Goal: Task Accomplishment & Management: Manage account settings

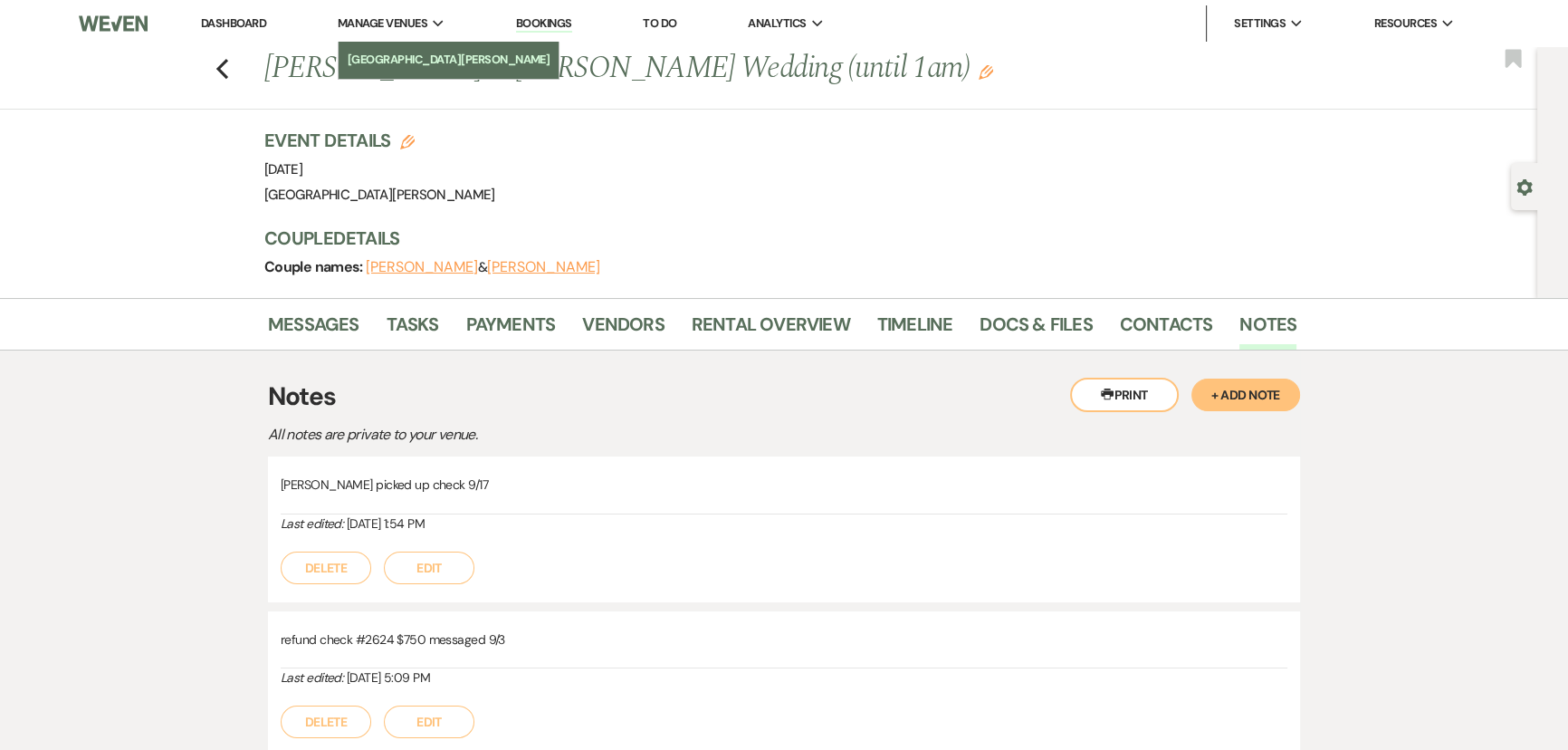
click at [413, 69] on li "[GEOGRAPHIC_DATA][PERSON_NAME]" at bounding box center [449, 60] width 203 height 18
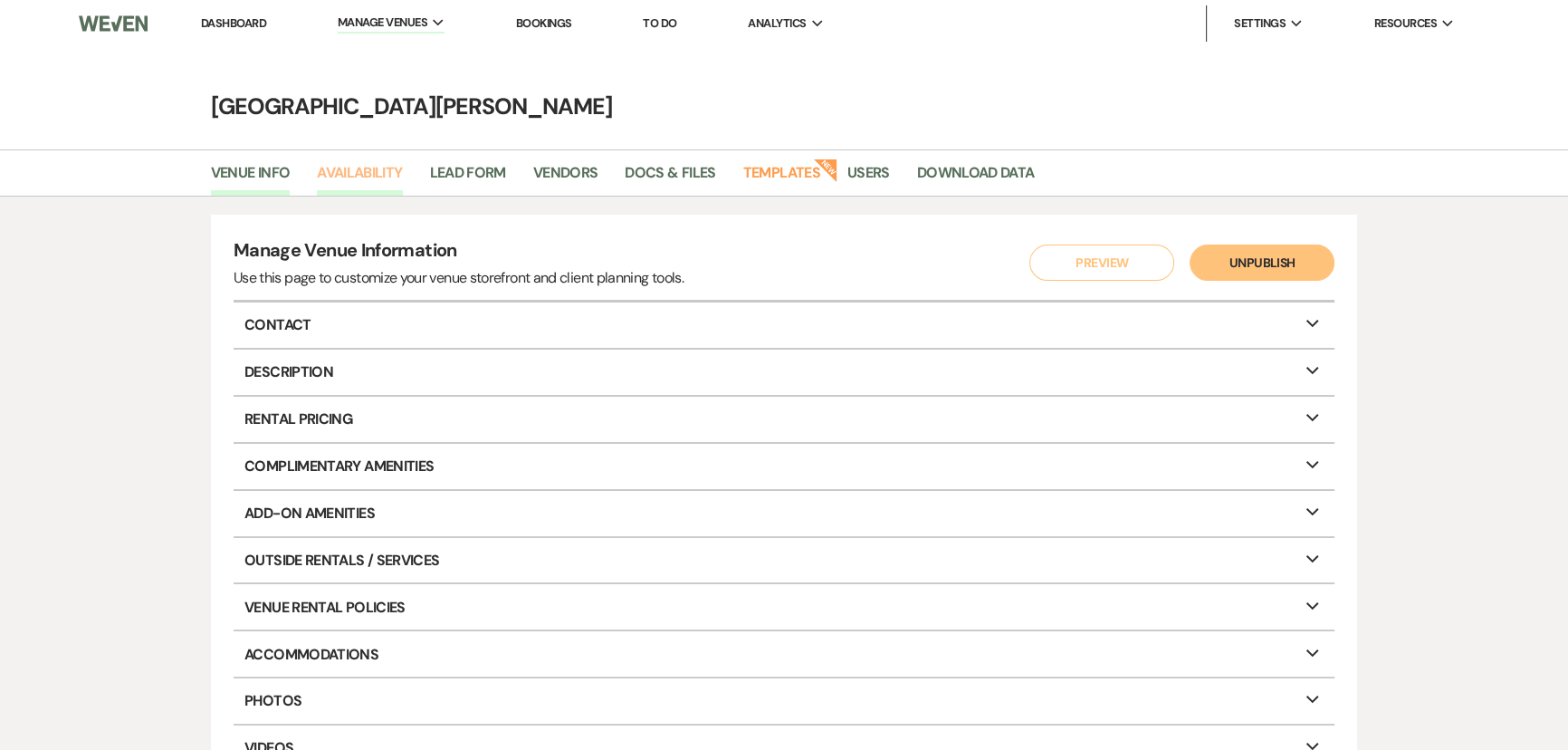
click at [389, 165] on link "Availability" at bounding box center [359, 178] width 86 height 35
select select "3"
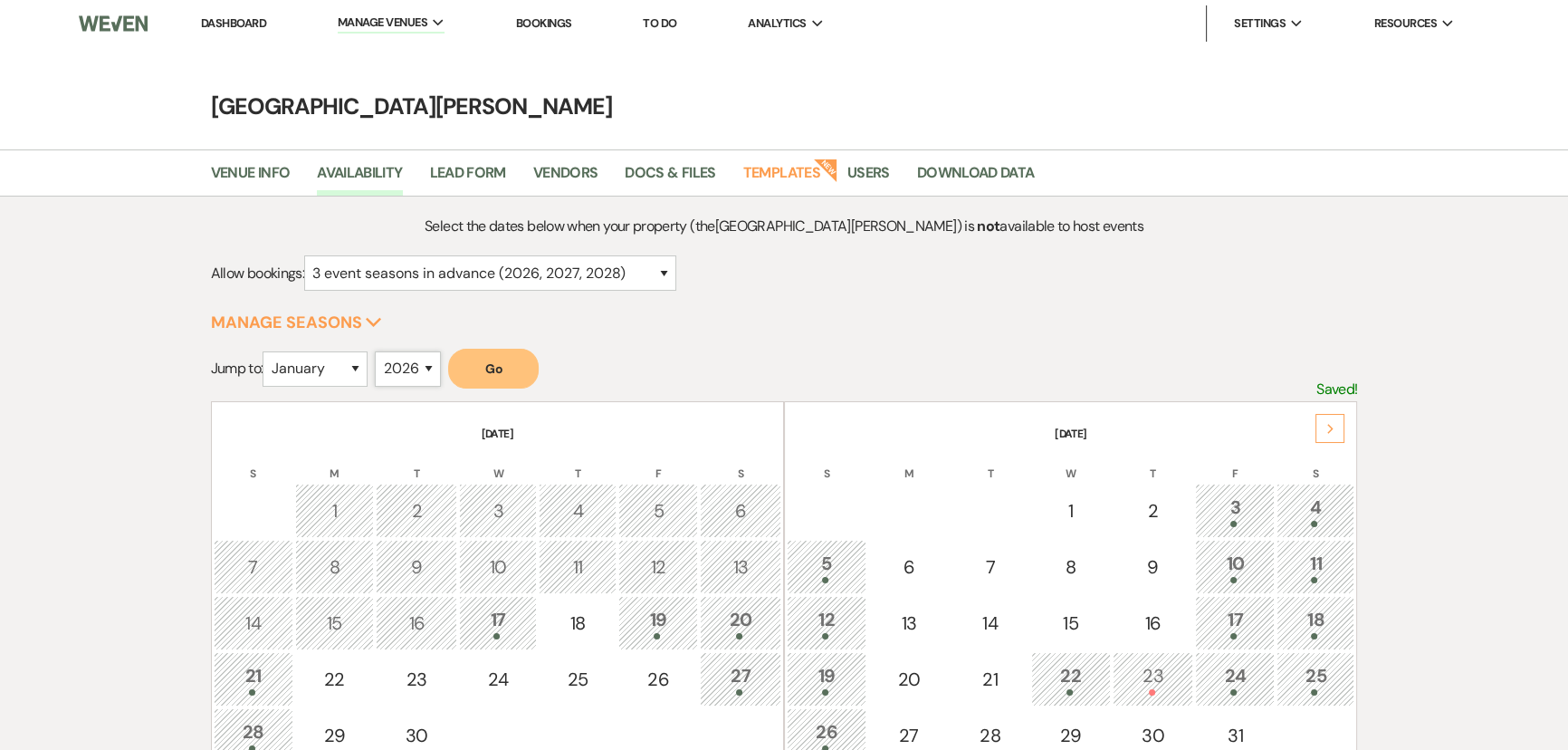
drag, startPoint x: 420, startPoint y: 370, endPoint x: 419, endPoint y: 383, distance: 13.0
click at [420, 370] on select "2025 2026 2027 2028 2029" at bounding box center [408, 369] width 66 height 35
select select "2027"
click at [380, 351] on select "2025 2026 2027 2028 2029" at bounding box center [408, 369] width 66 height 35
click at [299, 361] on select "January February March April May June July August September October November De…" at bounding box center [315, 369] width 105 height 35
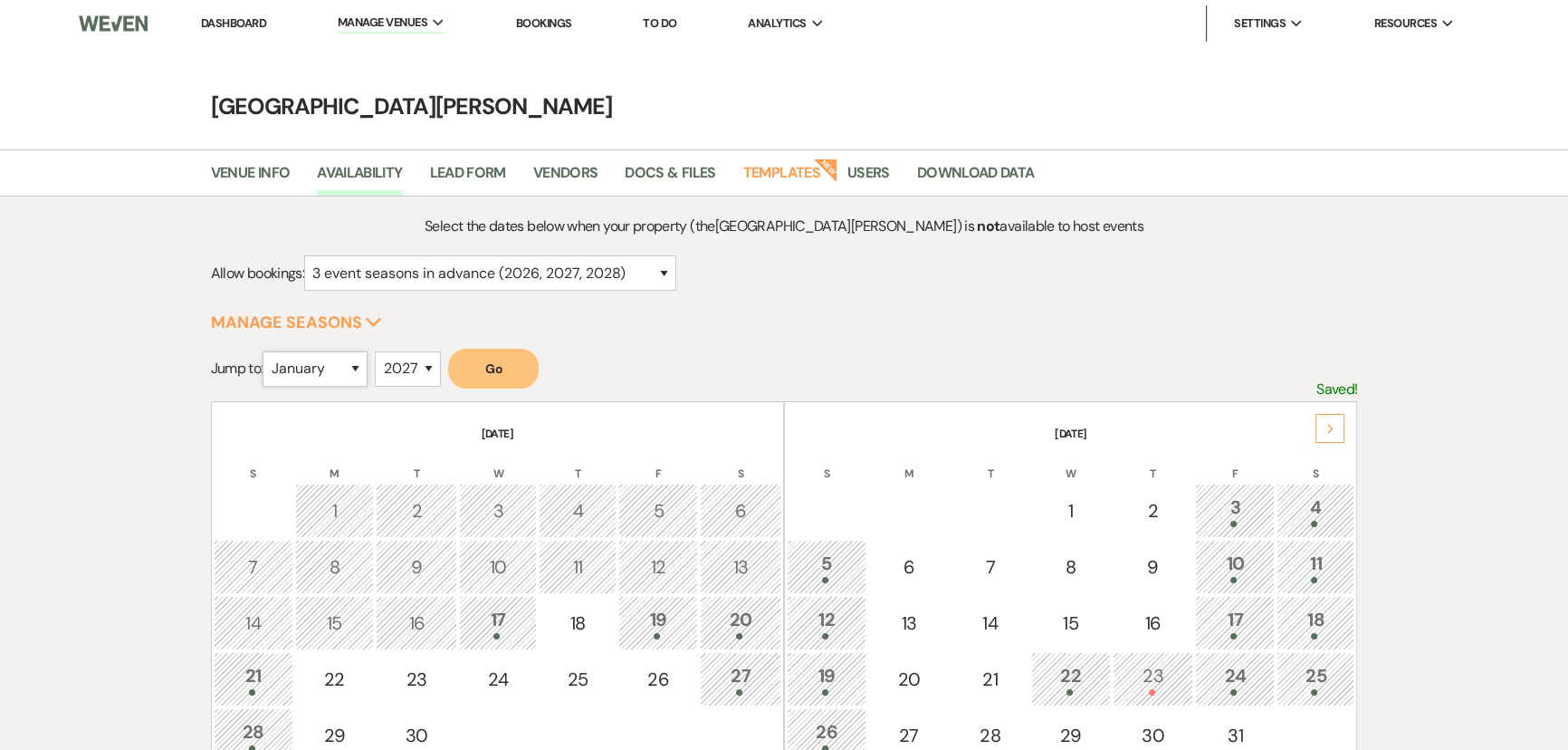
select select "10"
click at [267, 351] on select "January February March April May June July August September October November De…" at bounding box center [315, 369] width 105 height 35
click at [484, 357] on button "Go" at bounding box center [492, 369] width 90 height 40
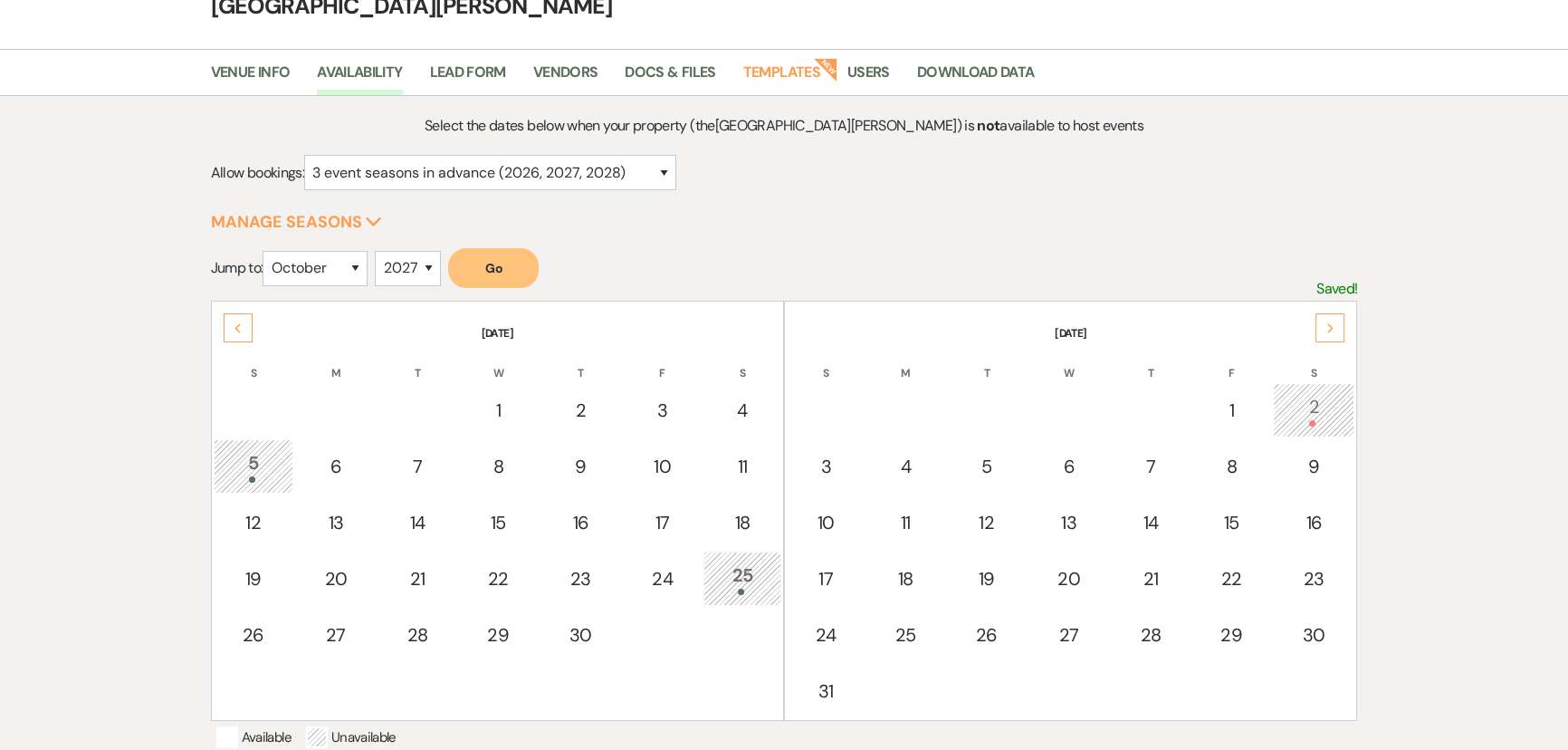
scroll to position [247, 0]
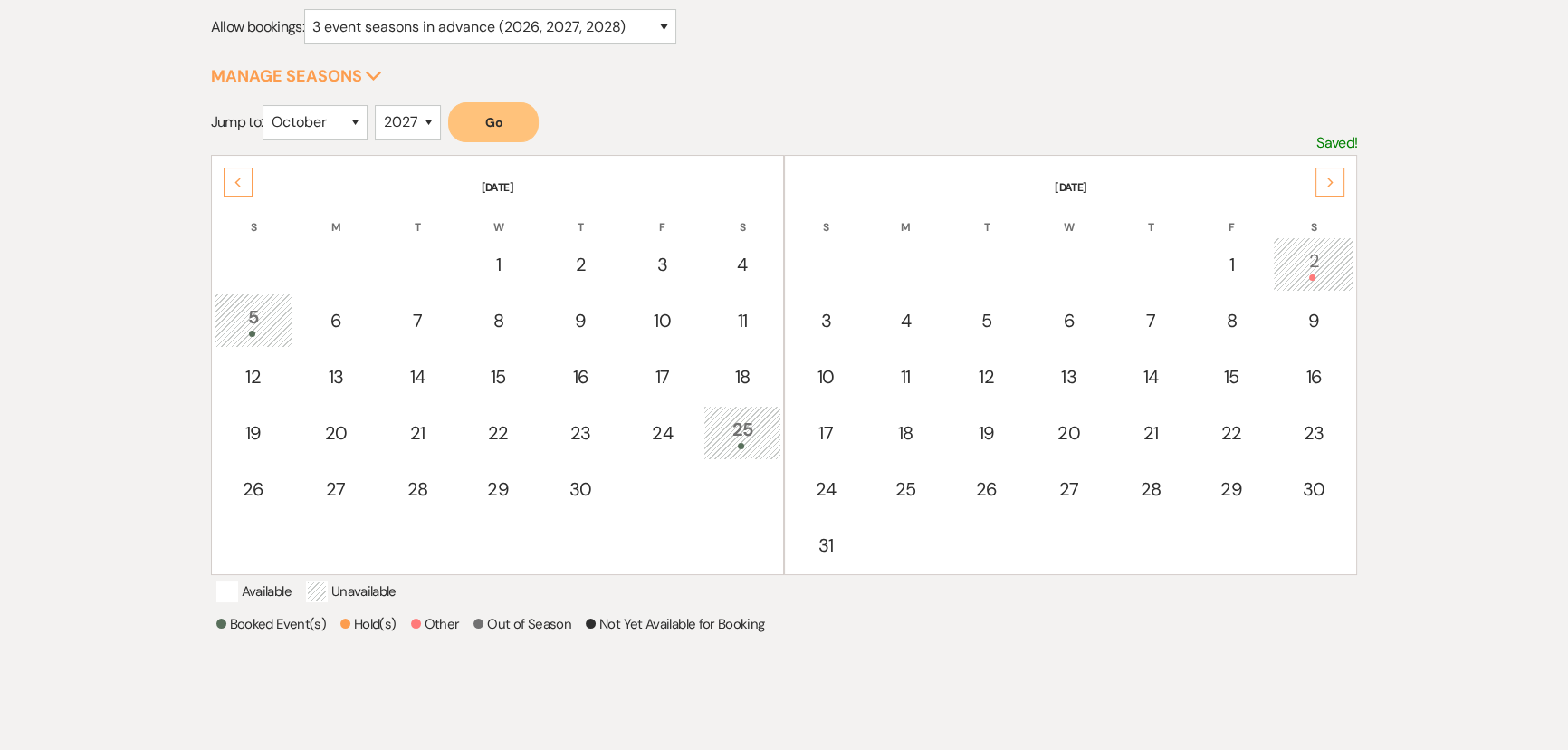
click at [1314, 267] on div "2" at bounding box center [1314, 264] width 62 height 34
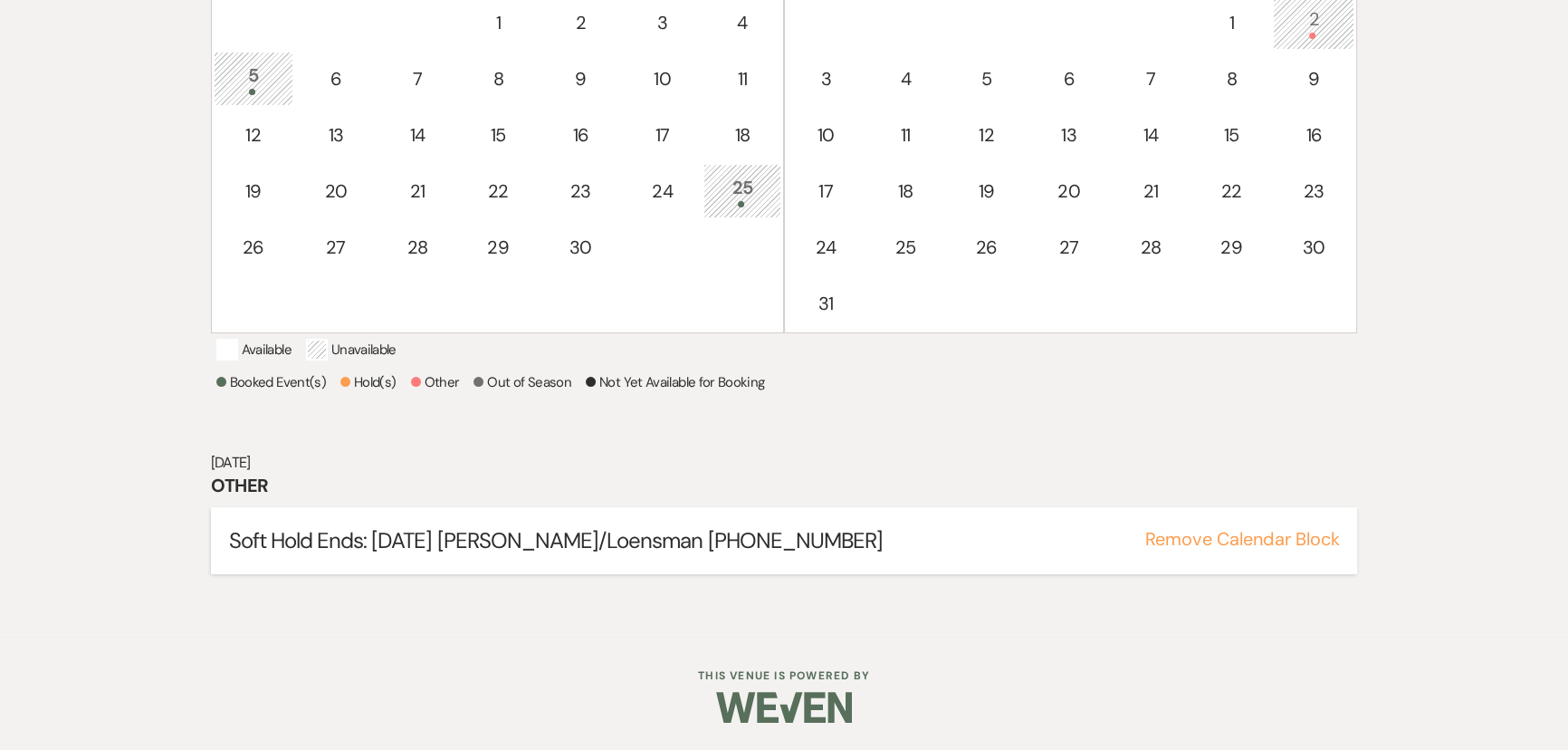
scroll to position [507, 0]
click at [1239, 542] on button "Remove Calendar Block" at bounding box center [1241, 539] width 195 height 18
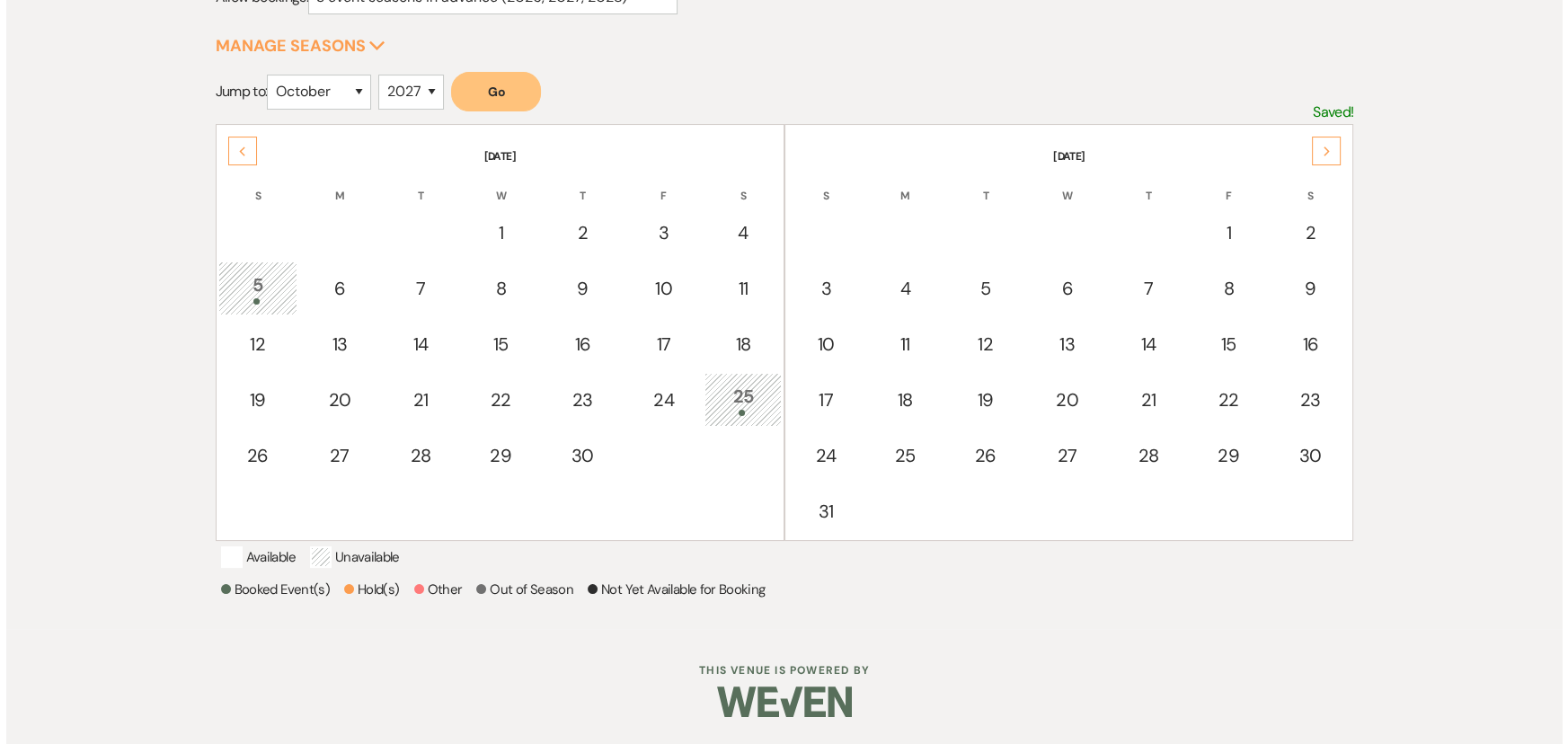
scroll to position [293, 0]
click at [1298, 219] on div "2" at bounding box center [1304, 233] width 61 height 27
select select "other"
select select "false"
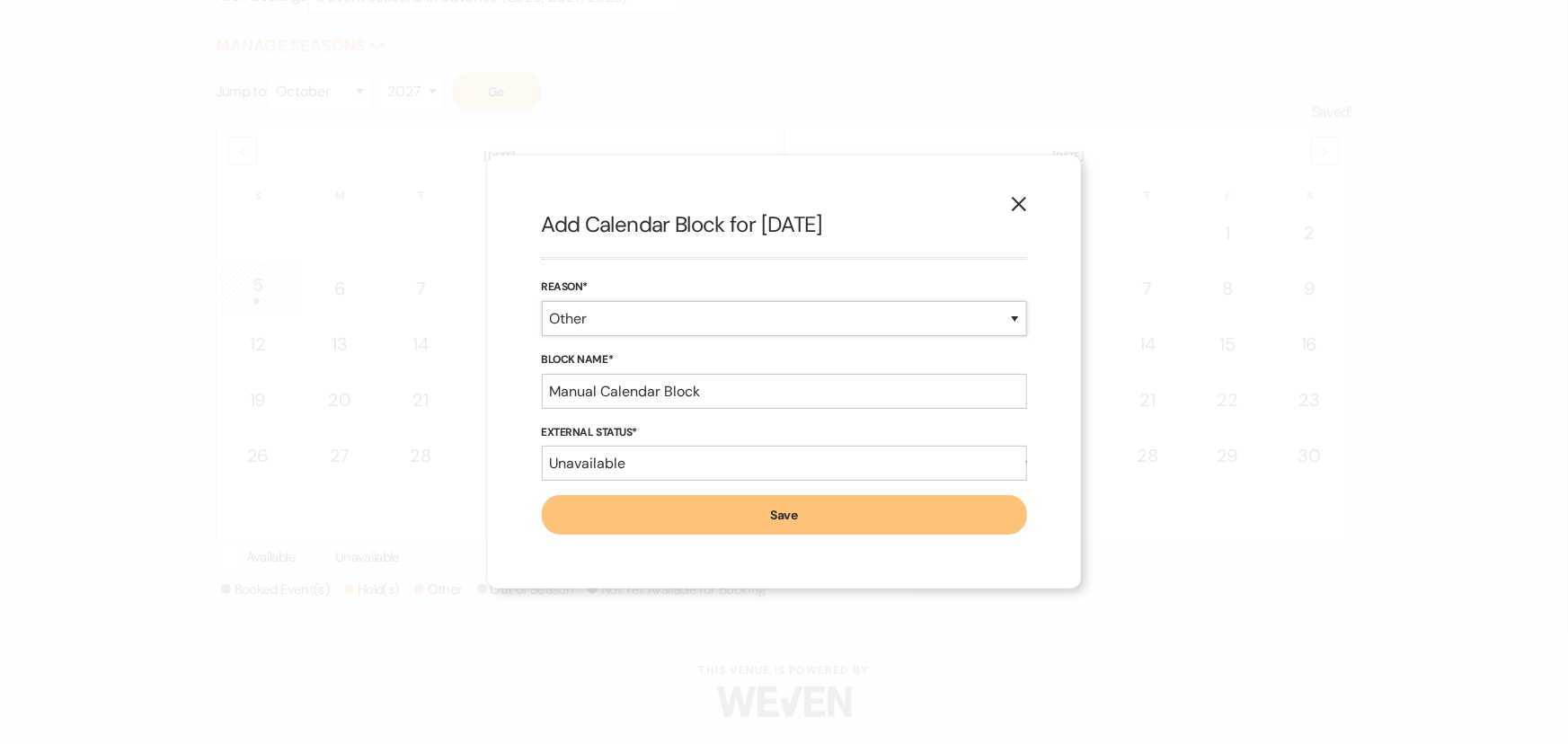
click at [698, 316] on select "Booked Event Hold Other" at bounding box center [784, 318] width 485 height 35
select select "bookedEvent"
click at [542, 336] on select "Booked Event Hold Other" at bounding box center [784, 318] width 485 height 35
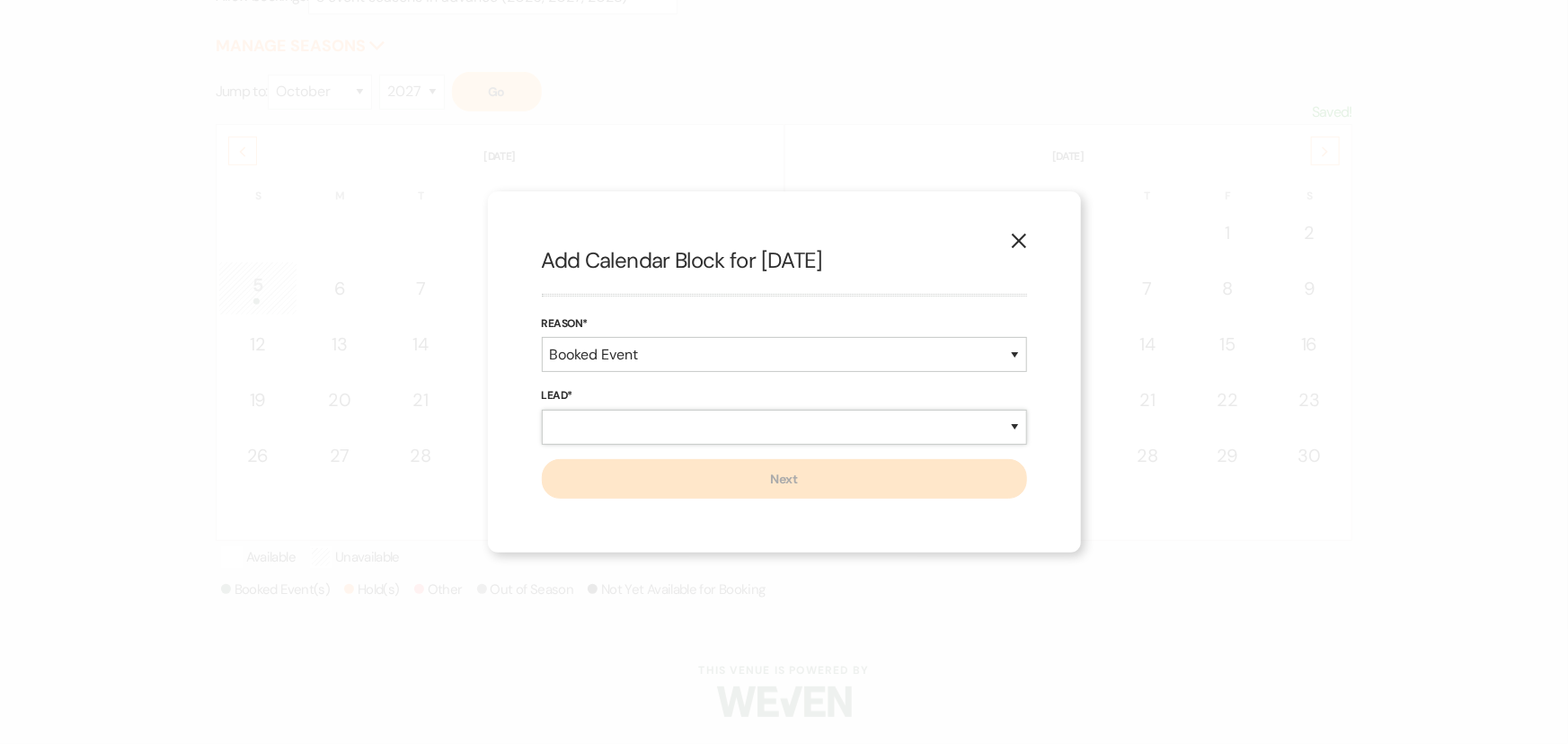
click at [665, 422] on select "New Lead Existing Lead" at bounding box center [784, 427] width 485 height 35
select select "newLead"
click at [542, 410] on select "New Lead Existing Lead" at bounding box center [784, 427] width 485 height 35
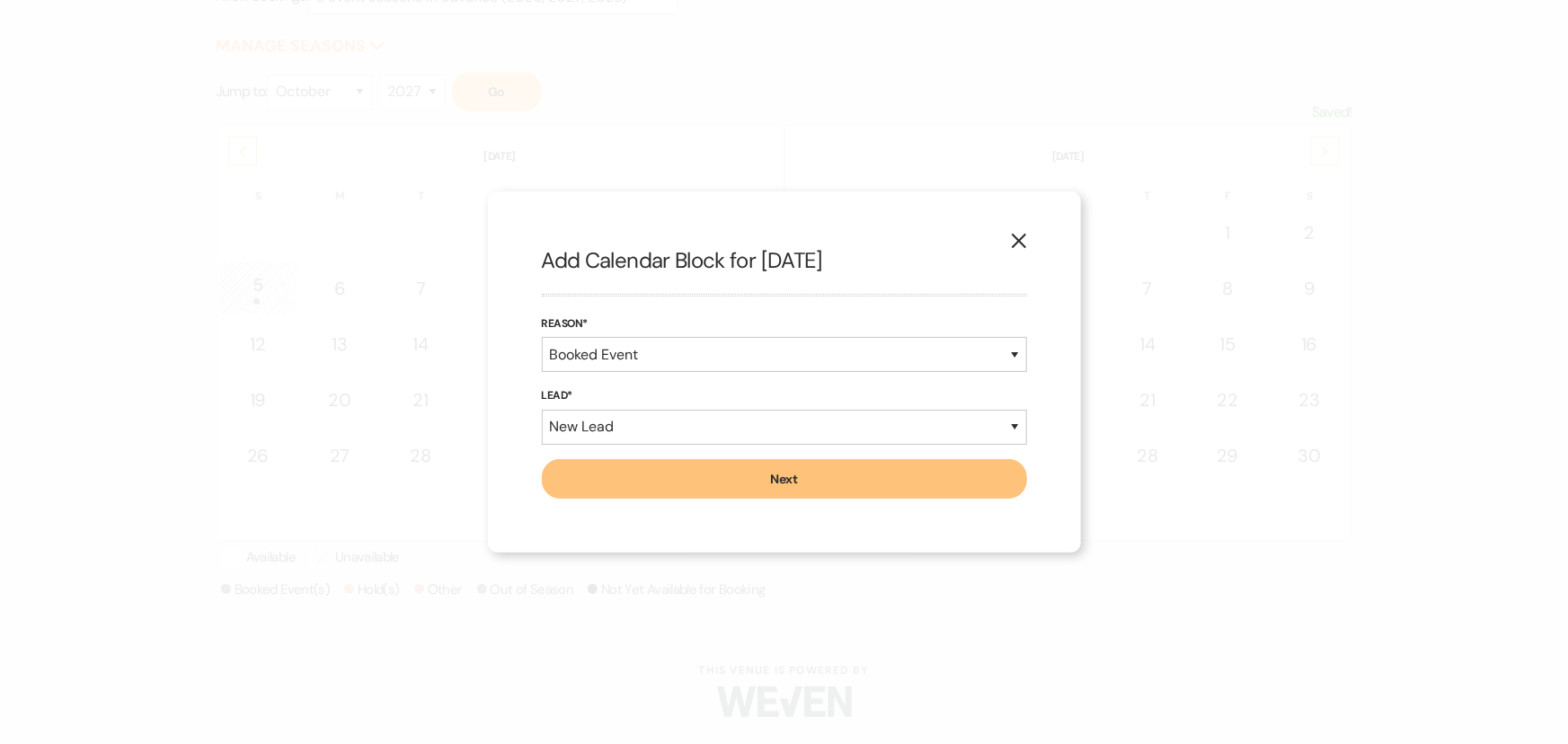
click at [677, 478] on button "Next" at bounding box center [784, 479] width 485 height 40
select select "7"
select select "822"
select select "false"
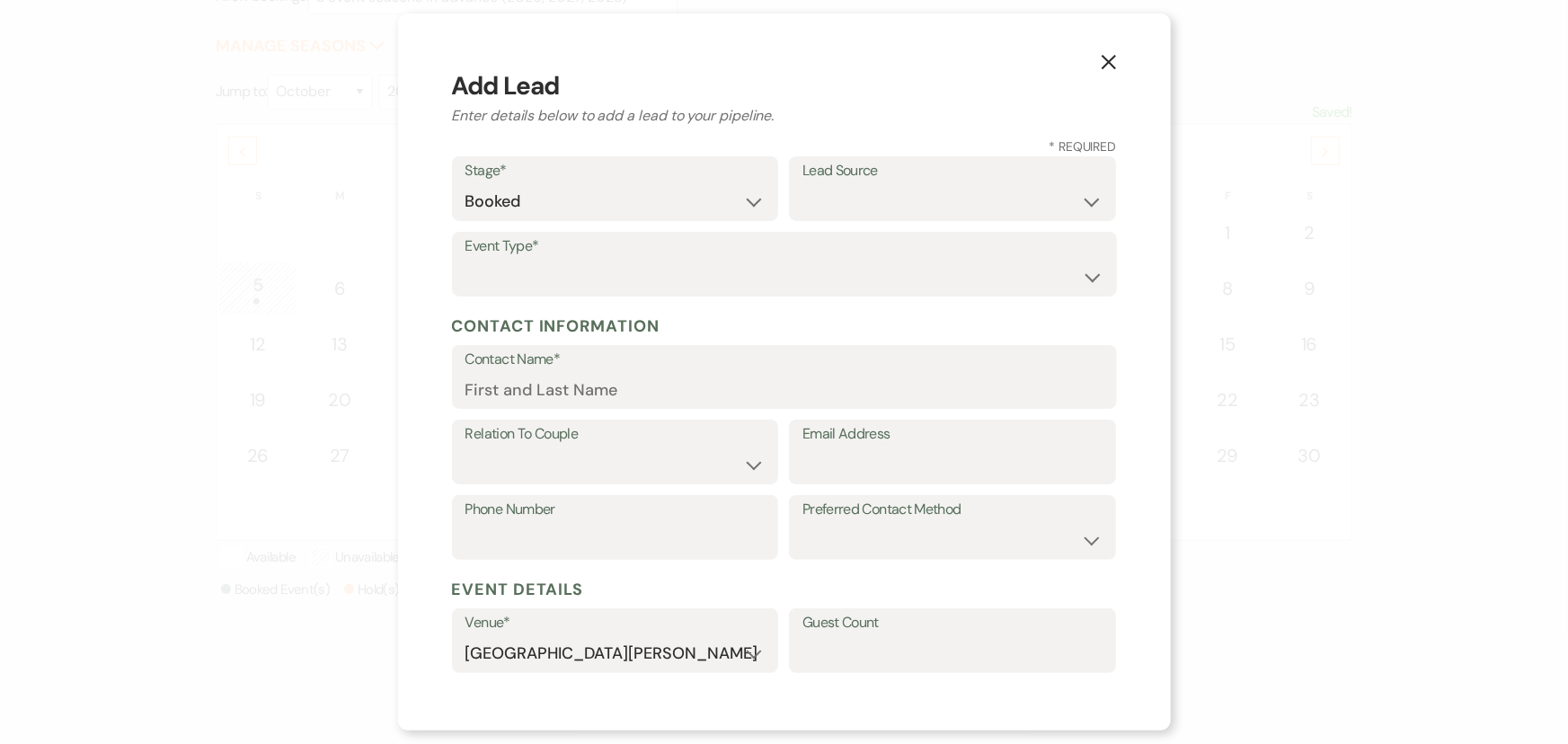
click at [616, 252] on label "Event Type*" at bounding box center [784, 246] width 638 height 26
click at [620, 281] on select "Wedding Anniversary Party Baby Shower Bachelorette / Bachelor Party Birthday Pa…" at bounding box center [784, 277] width 638 height 35
select select "1"
click at [465, 260] on select "Wedding Anniversary Party Baby Shower Bachelorette / Bachelor Party Birthday Pa…" at bounding box center [784, 277] width 638 height 35
click at [624, 368] on label "Contact Name*" at bounding box center [784, 359] width 638 height 26
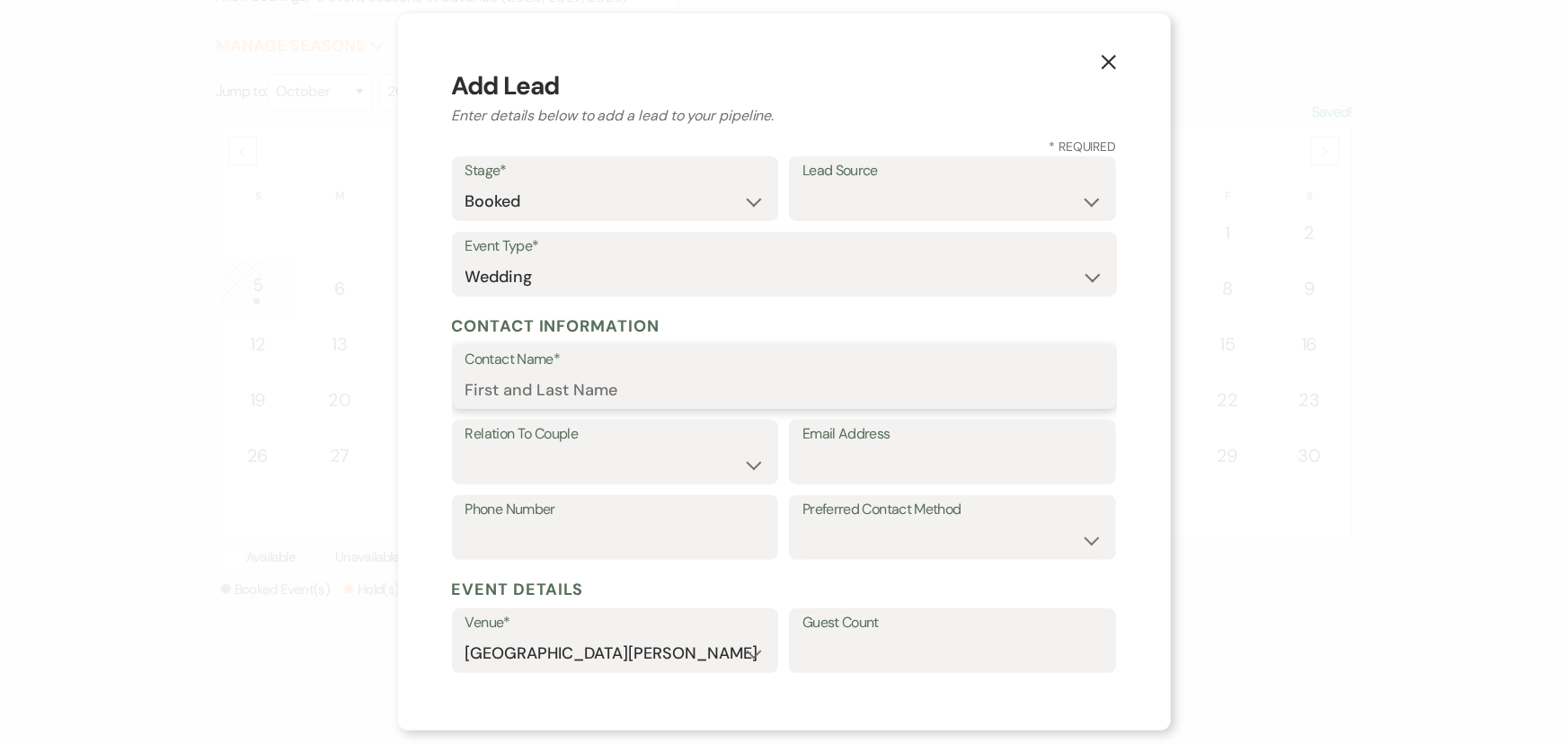
click at [624, 372] on input "Contact Name*" at bounding box center [784, 389] width 638 height 35
type input "Taylor Wilp"
click at [593, 443] on label "Relation To Couple" at bounding box center [615, 434] width 300 height 26
click at [593, 470] on select "Couple Planner Parent of Couple Family Member Friend Other" at bounding box center [615, 464] width 300 height 35
select select "1"
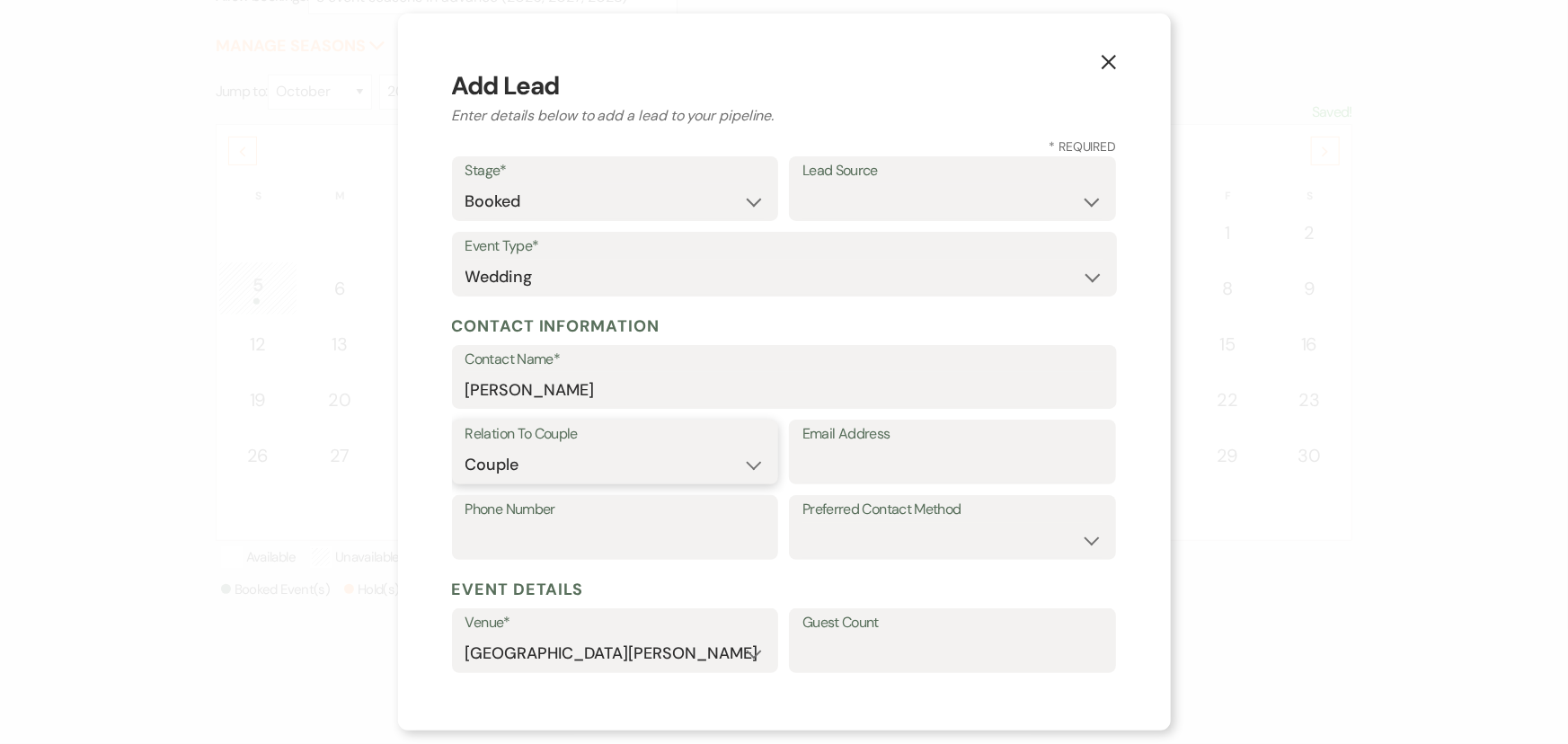
click at [465, 447] on select "Couple Planner Parent of Couple Family Member Friend Other" at bounding box center [615, 464] width 300 height 35
click at [815, 451] on input "Email Address" at bounding box center [952, 464] width 300 height 35
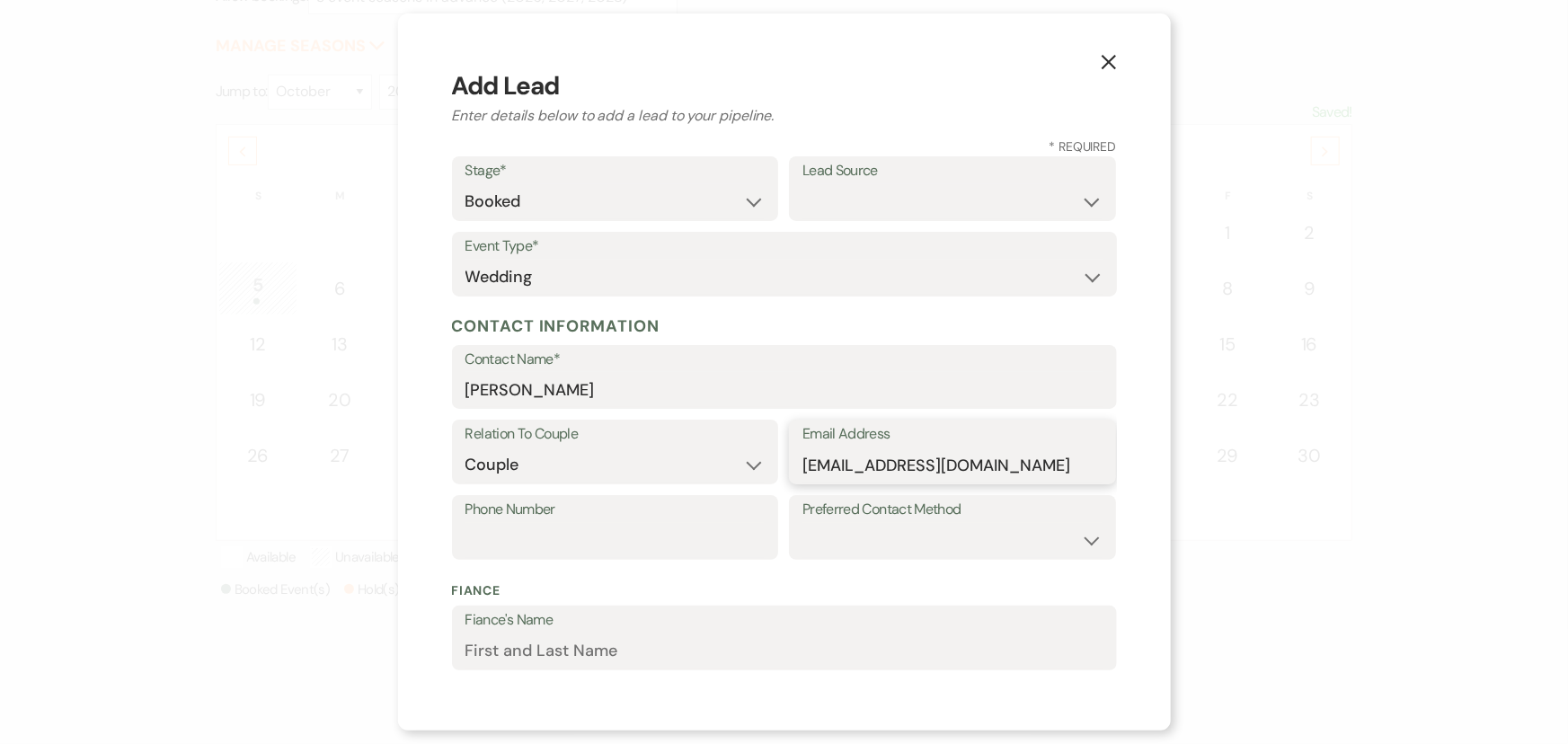
type input "twilp17@gmail.com"
click at [641, 535] on input "Phone Number" at bounding box center [615, 540] width 300 height 35
type input "5135083052"
click at [850, 535] on select "Email Phone Text" at bounding box center [952, 540] width 300 height 35
select select "email"
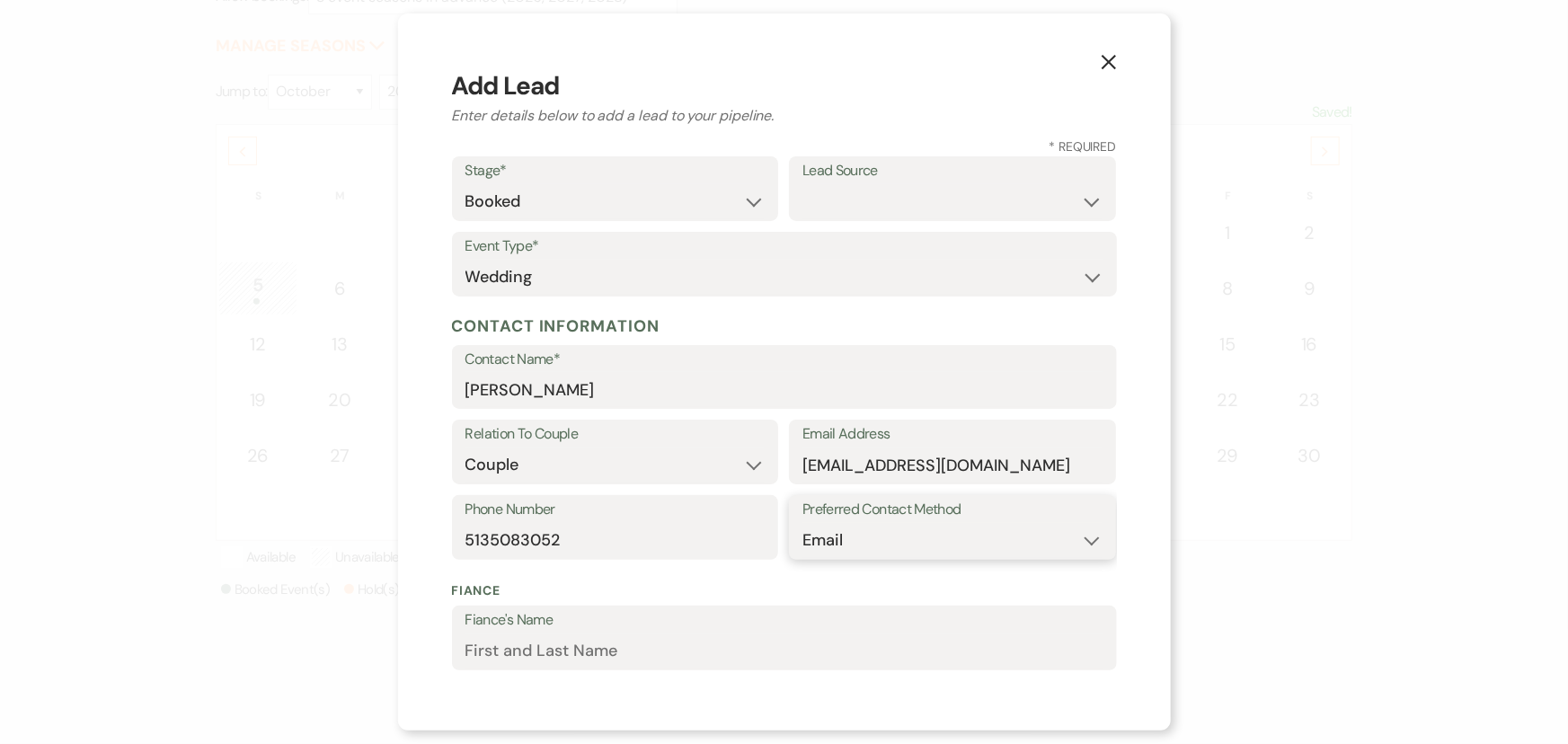
click at [802, 523] on select "Email Phone Text" at bounding box center [952, 540] width 300 height 35
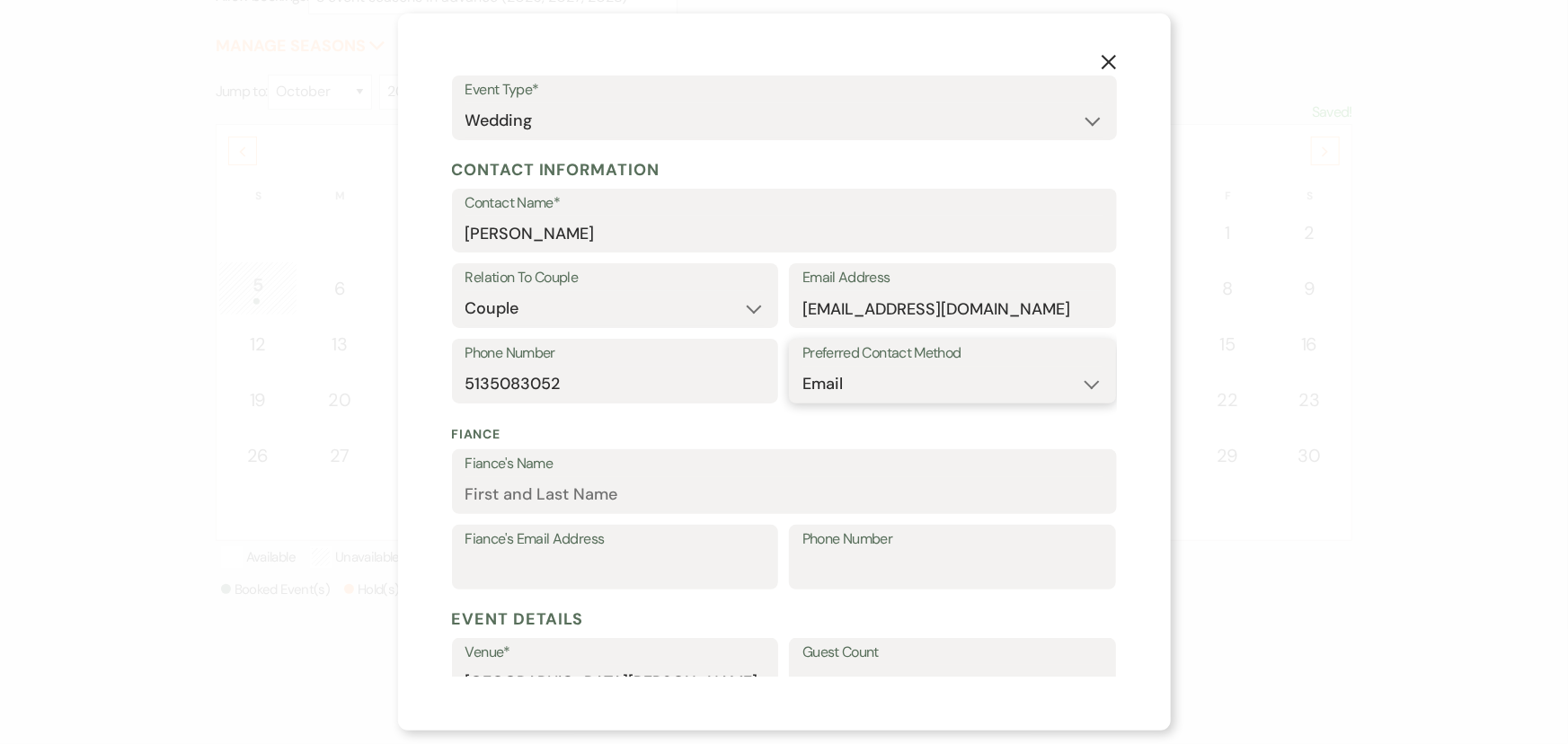
scroll to position [163, 0]
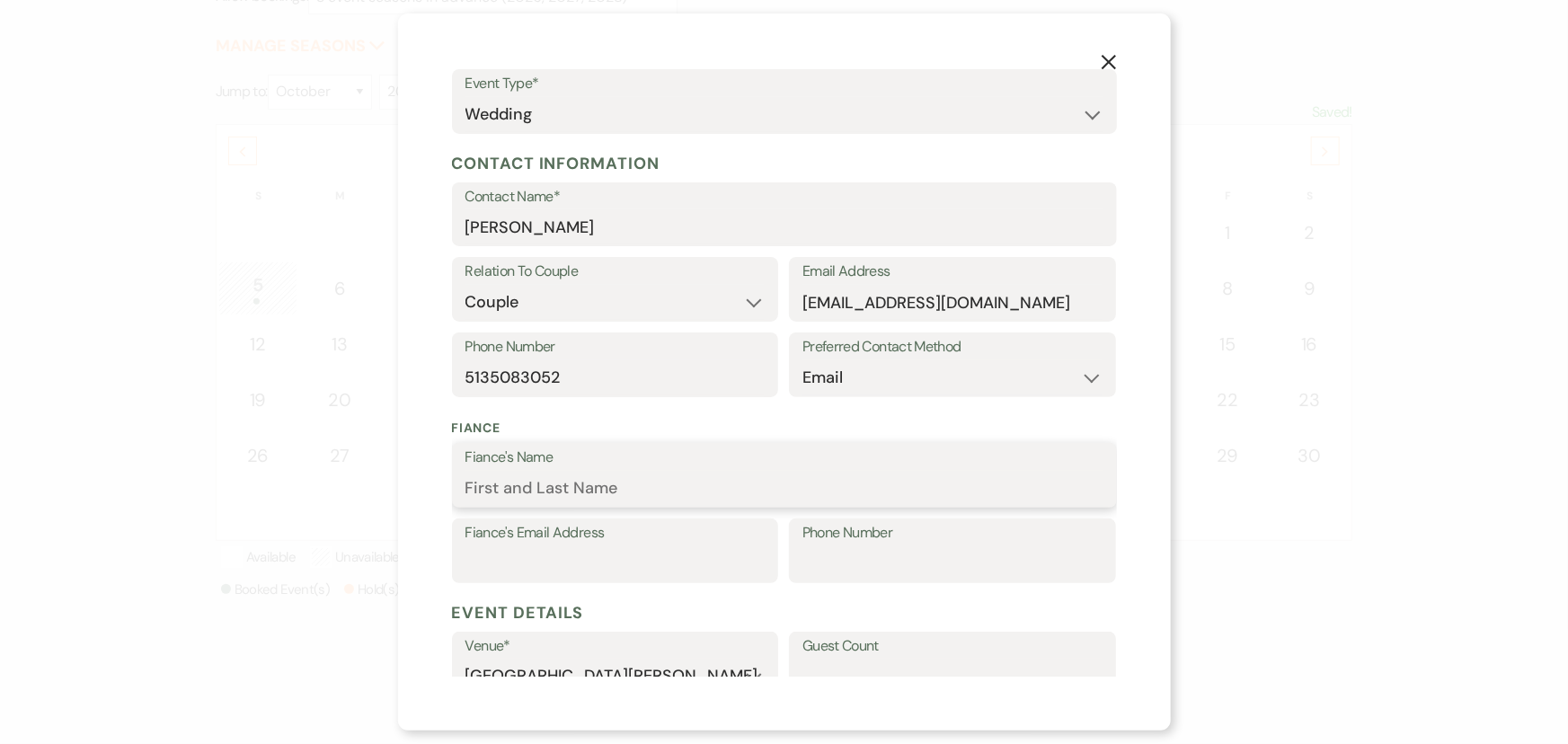
click at [580, 486] on input "Fiance's Name" at bounding box center [784, 488] width 638 height 35
type input "Zach Luensman"
click at [633, 557] on input "Fiance's Email Address" at bounding box center [615, 563] width 300 height 35
type input "zluensman@outlook.com"
click at [889, 566] on input "Phone Number" at bounding box center [952, 563] width 300 height 35
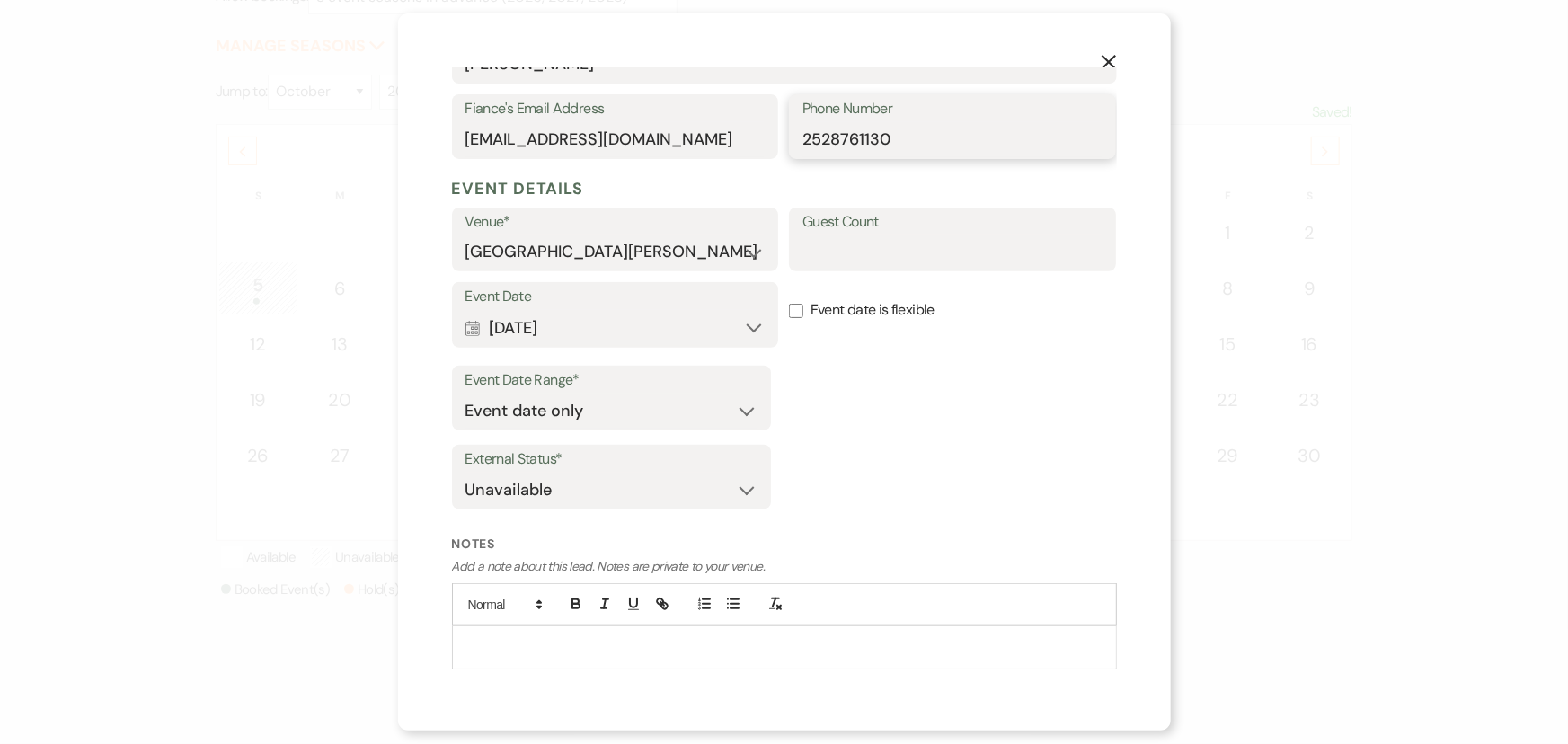
scroll to position [632, 0]
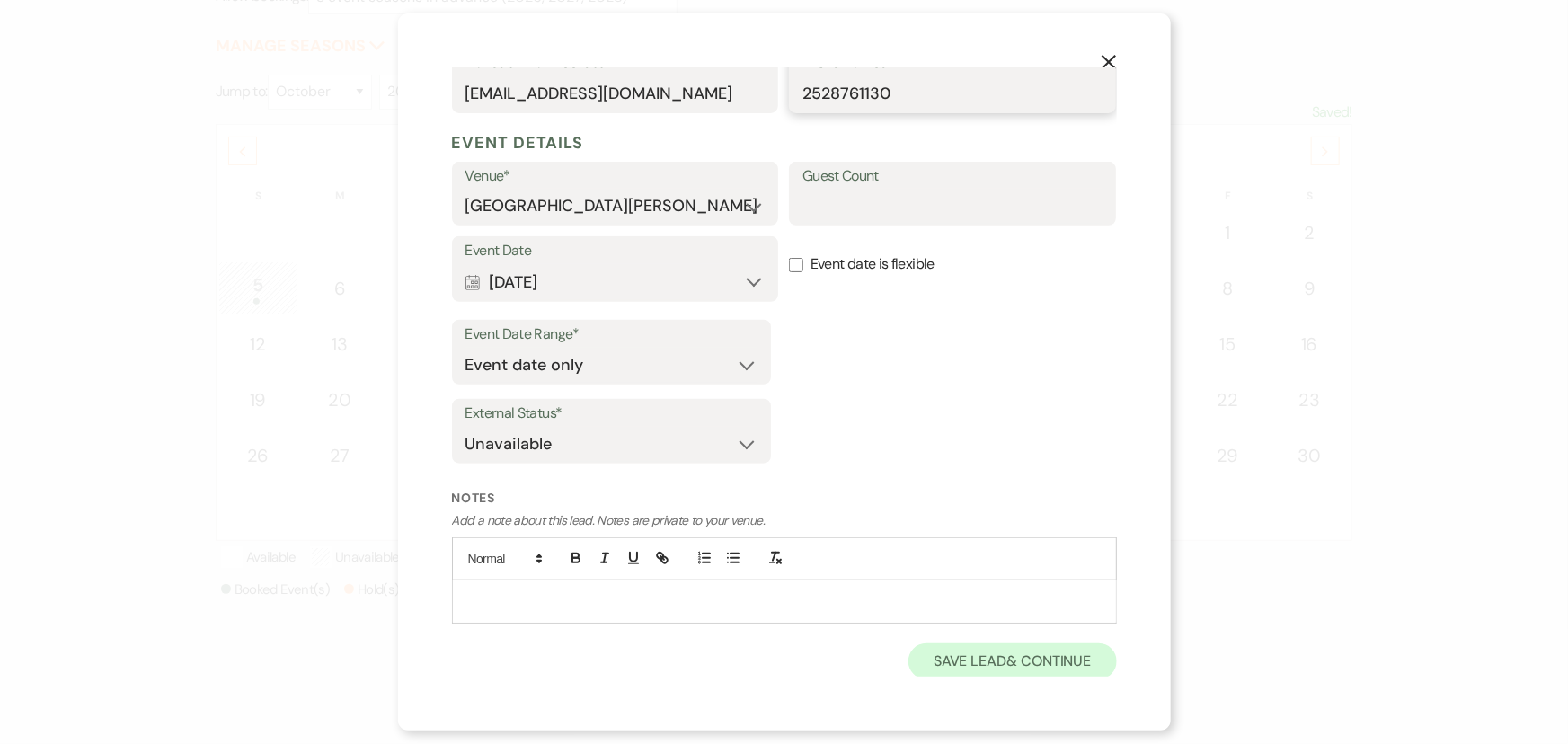
type input "2528761130"
click at [993, 674] on button "Save Lead & Continue" at bounding box center [1013, 661] width 208 height 36
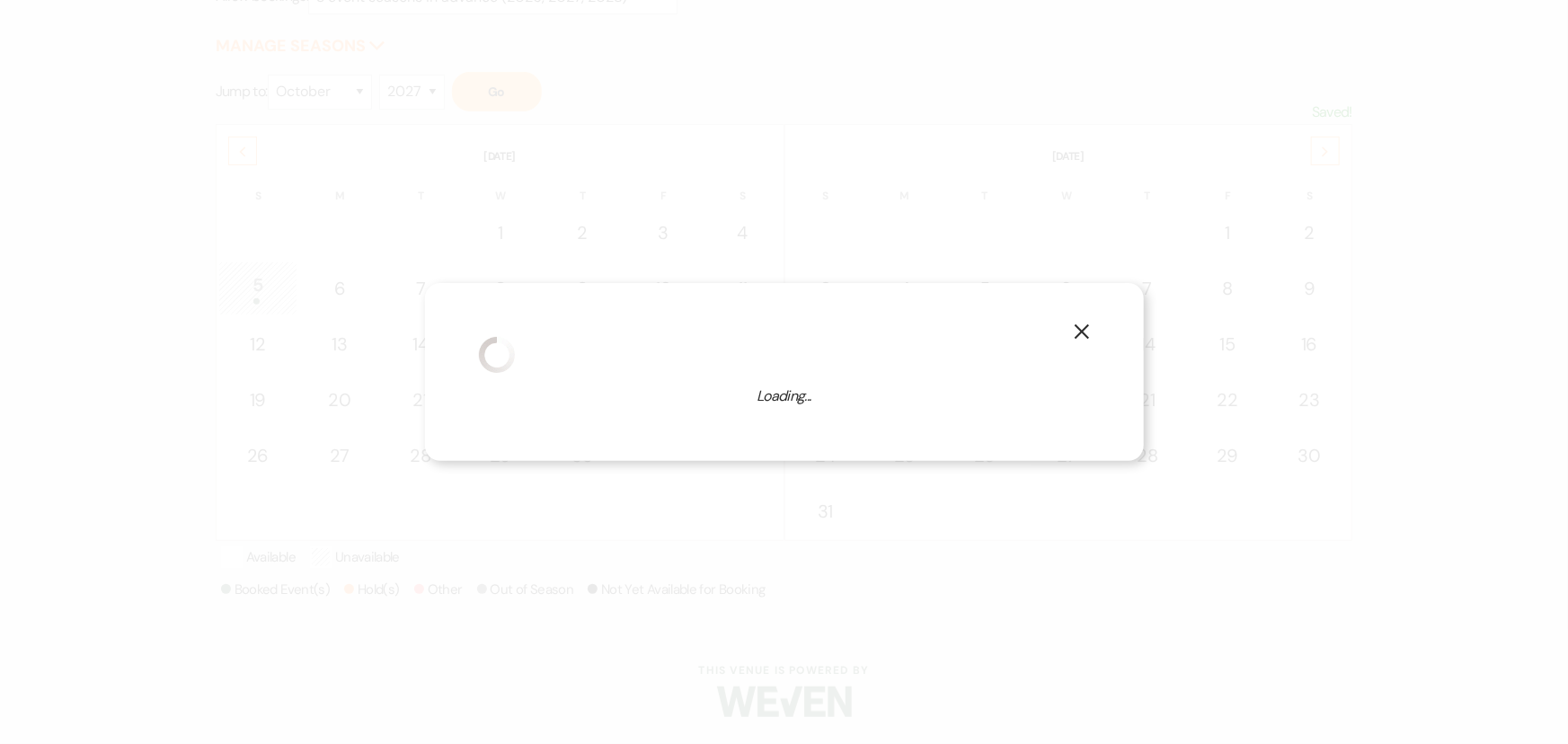
select select "1"
select select "822"
select select "false"
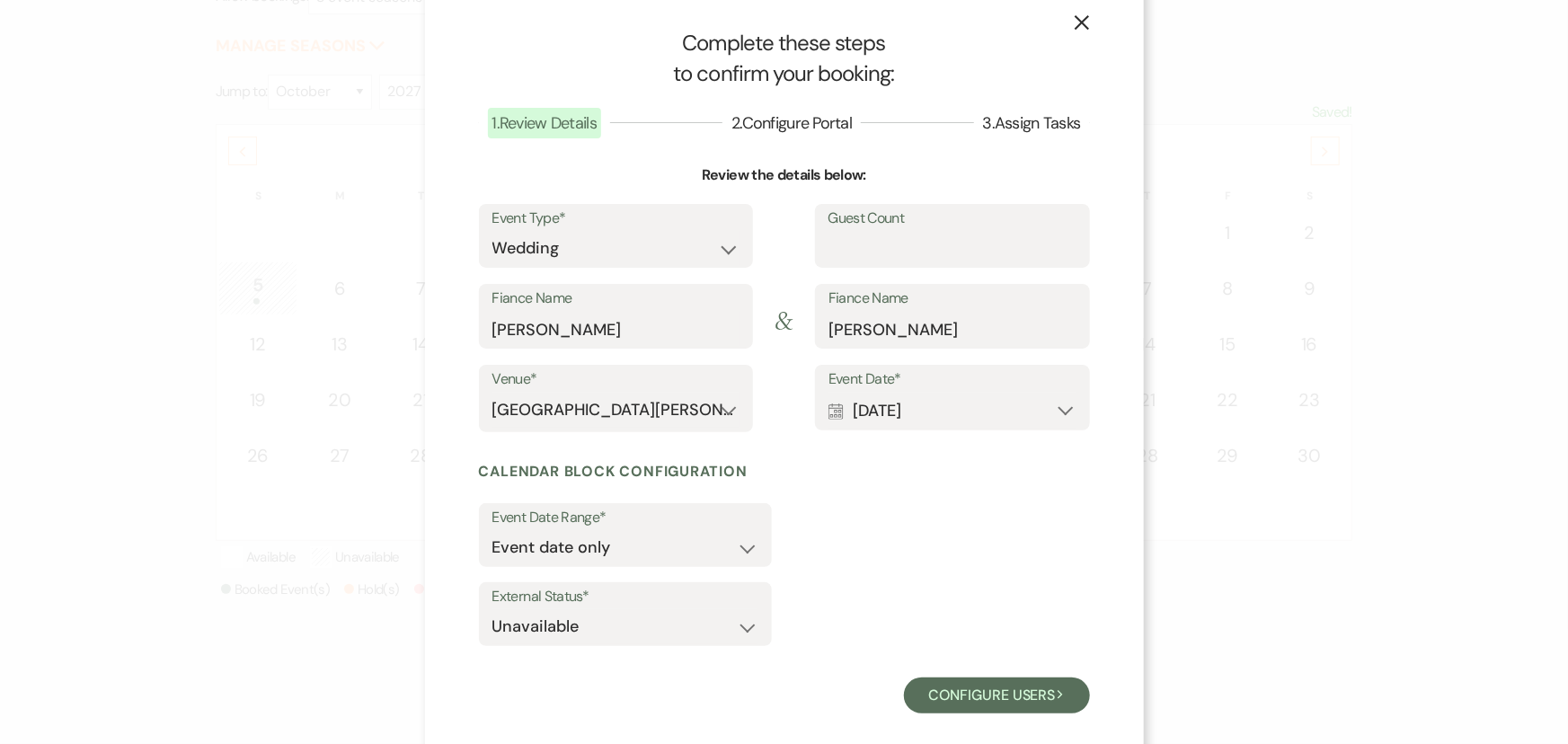
scroll to position [49, 0]
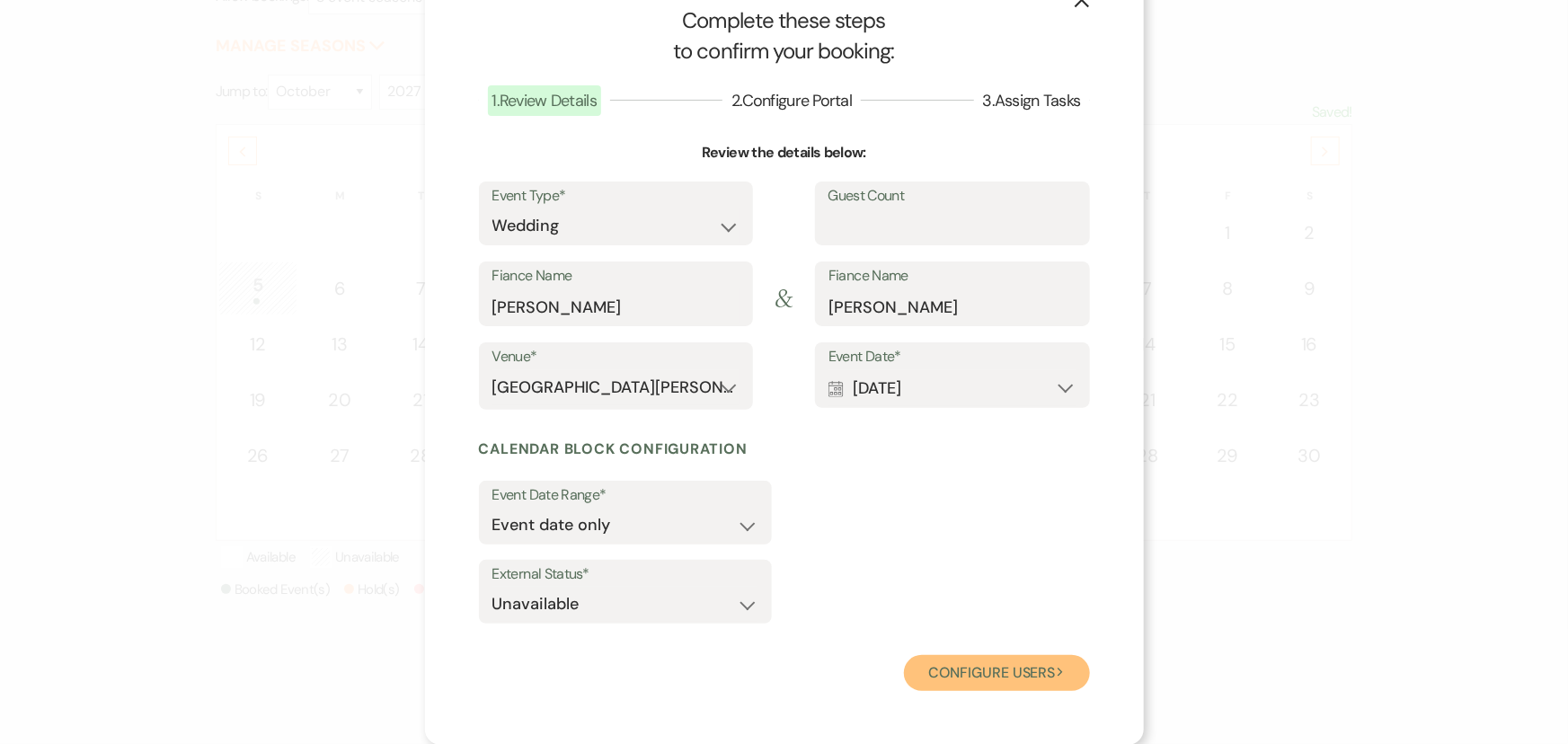
click at [1011, 672] on button "Configure users Next" at bounding box center [997, 673] width 186 height 36
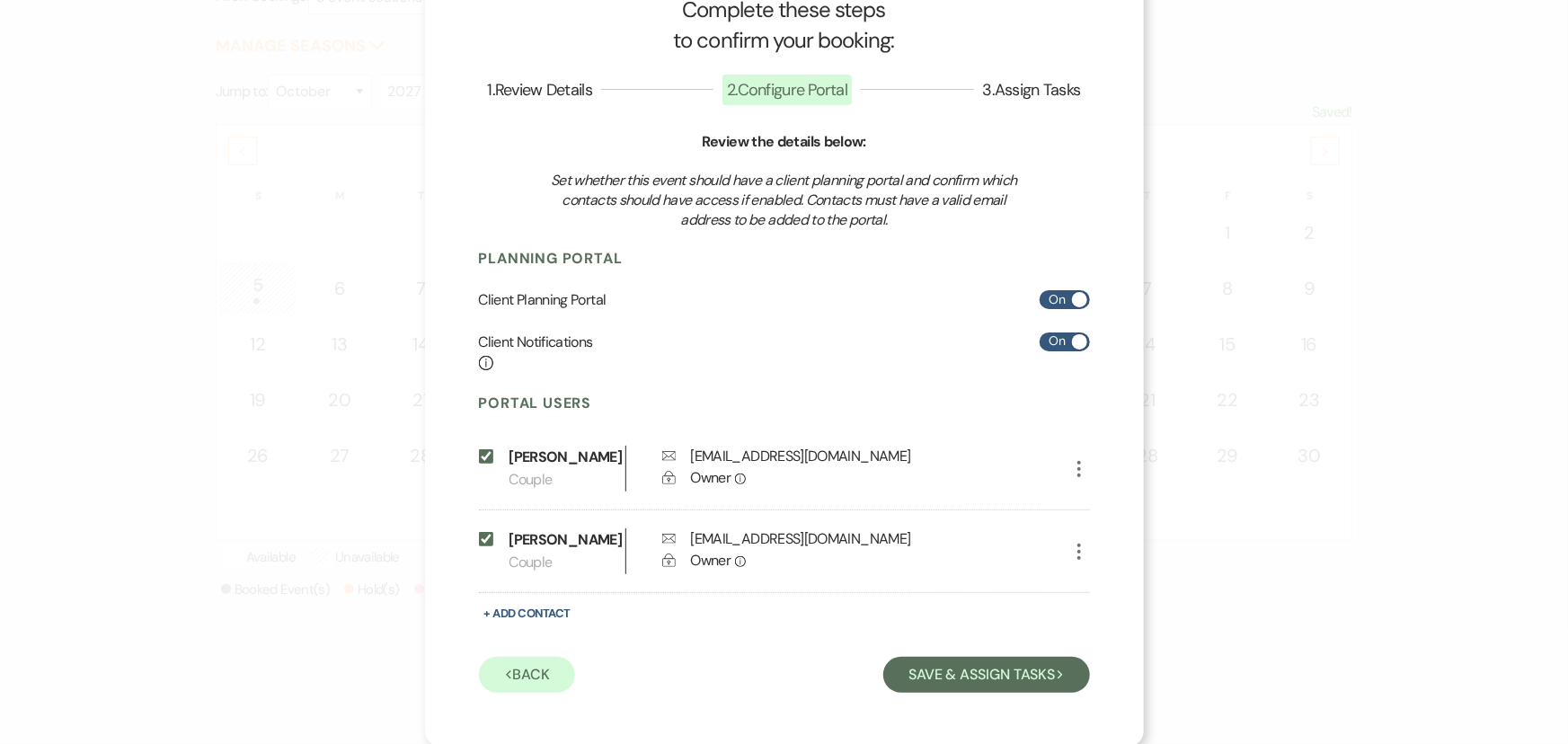
scroll to position [62, 0]
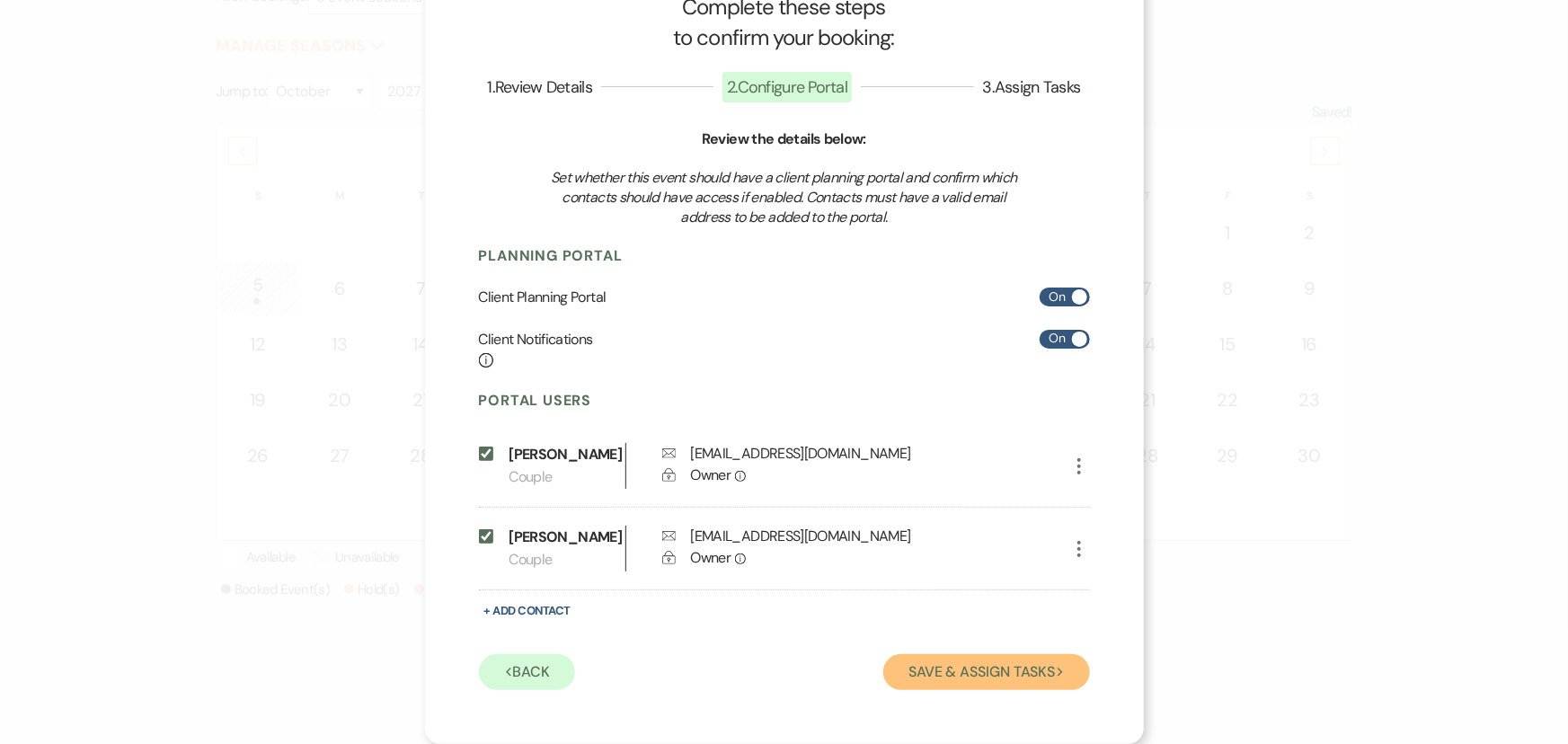
click at [943, 662] on button "Save & Assign Tasks Next" at bounding box center [986, 672] width 206 height 36
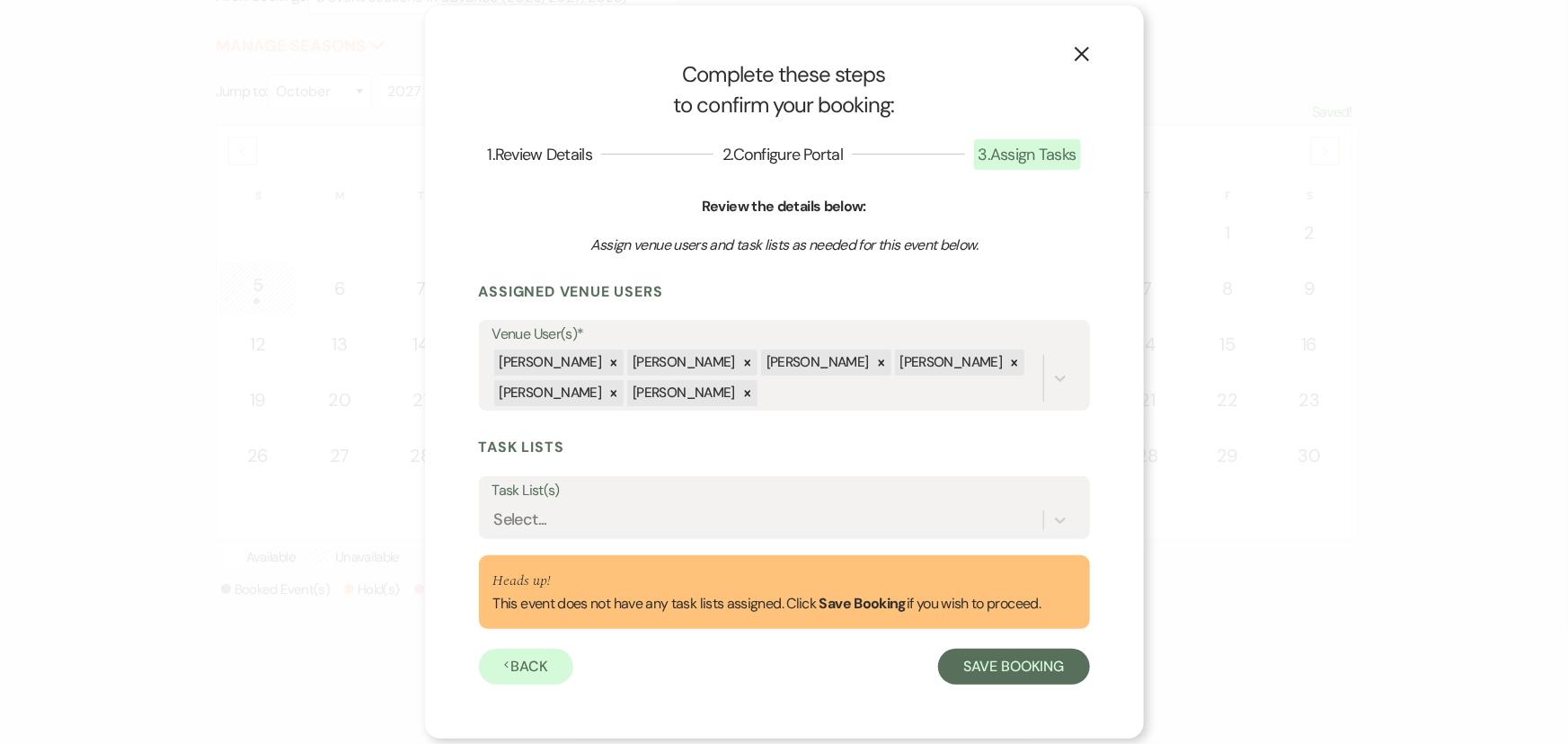
scroll to position [0, 0]
click at [1024, 667] on button "Save Booking" at bounding box center [1013, 666] width 151 height 36
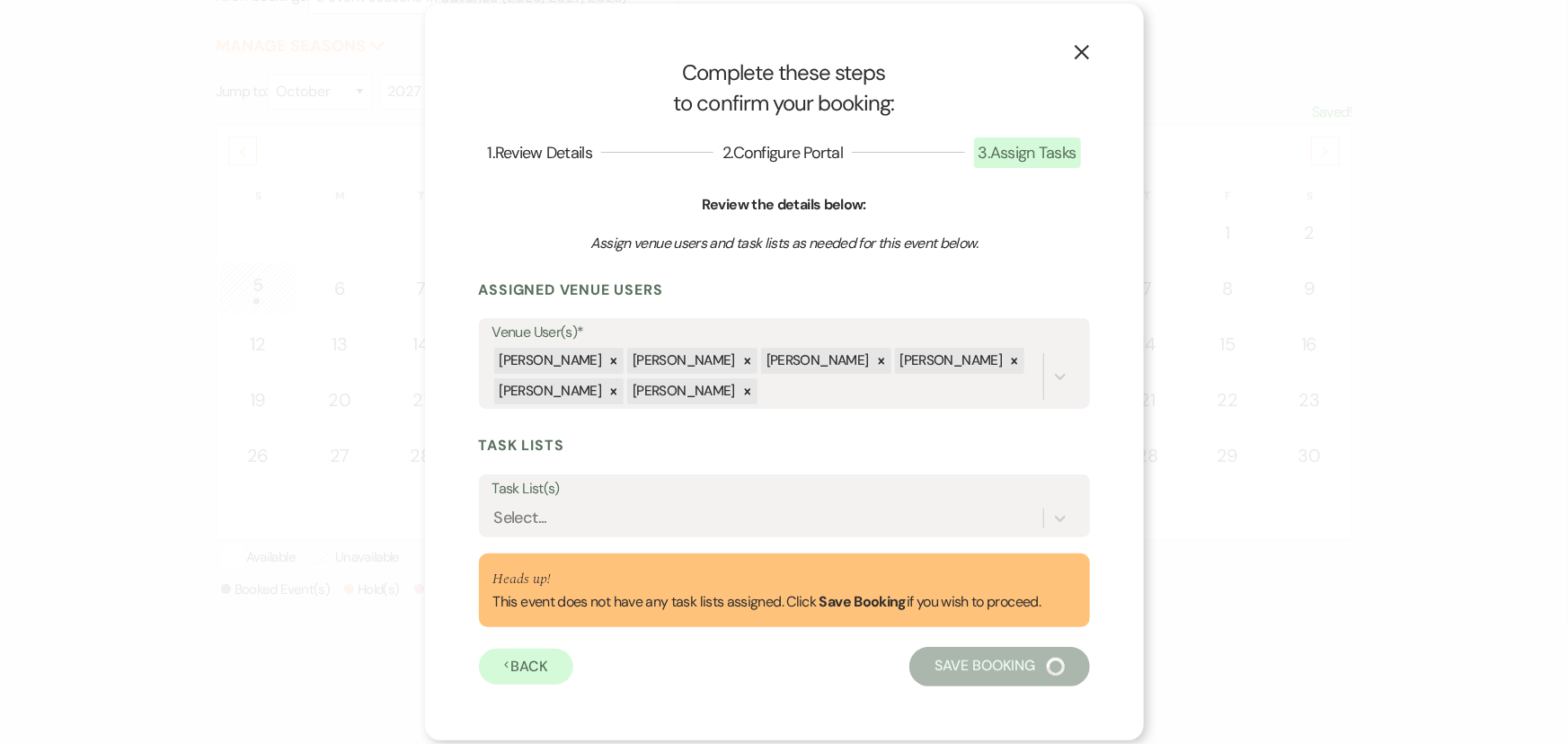
select select "4658"
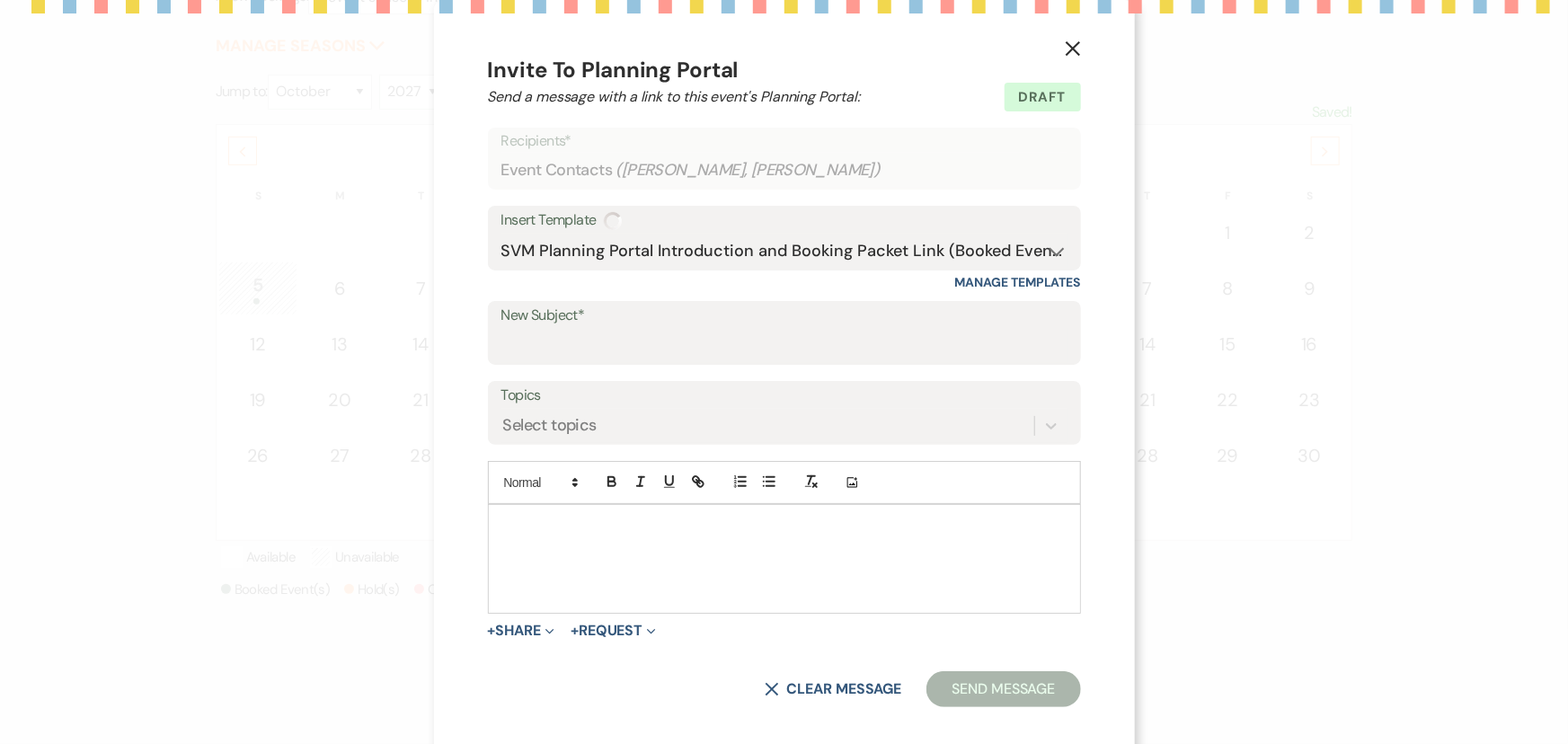
type input "Welcome to Your Planning Portal - Let's Get Started!"
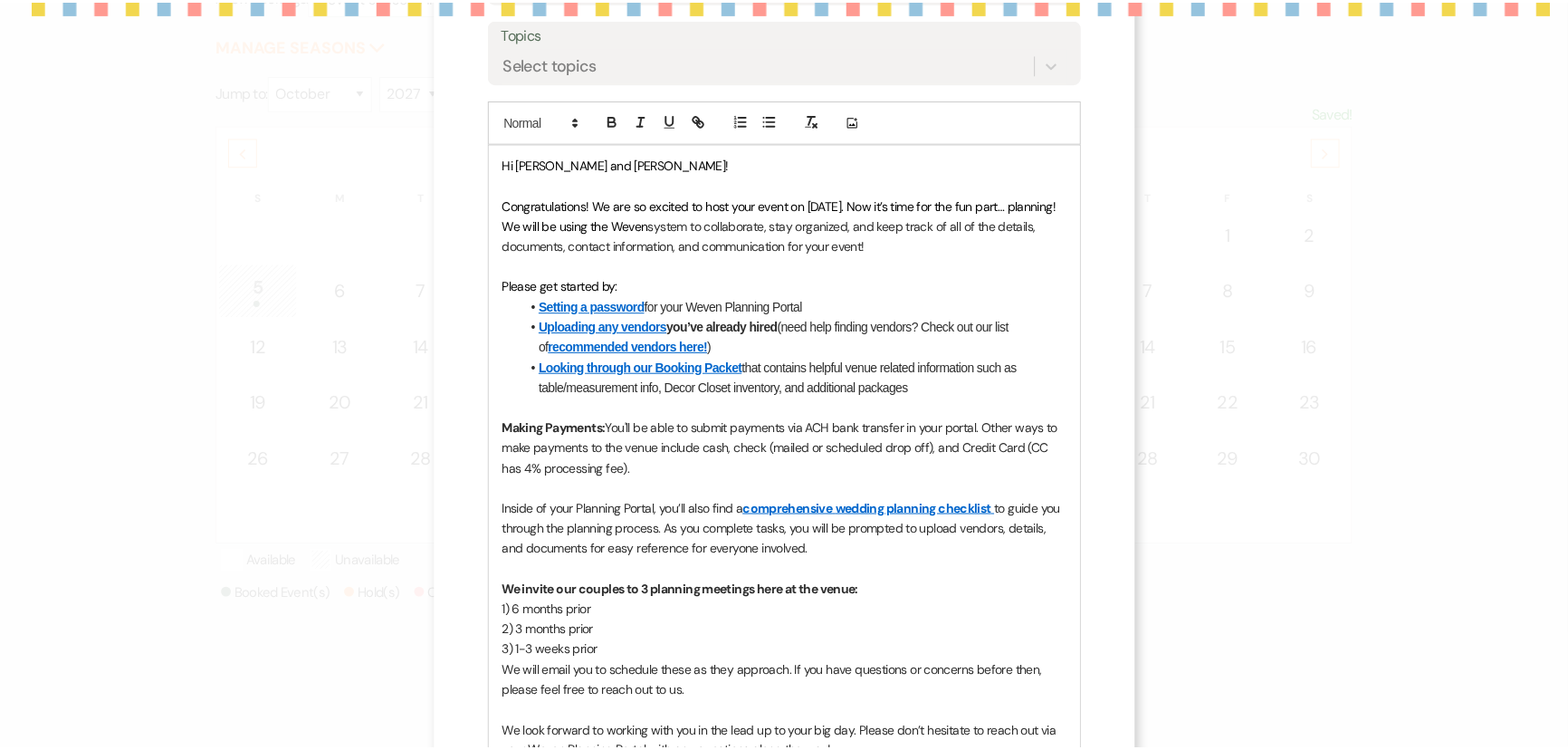
scroll to position [656, 0]
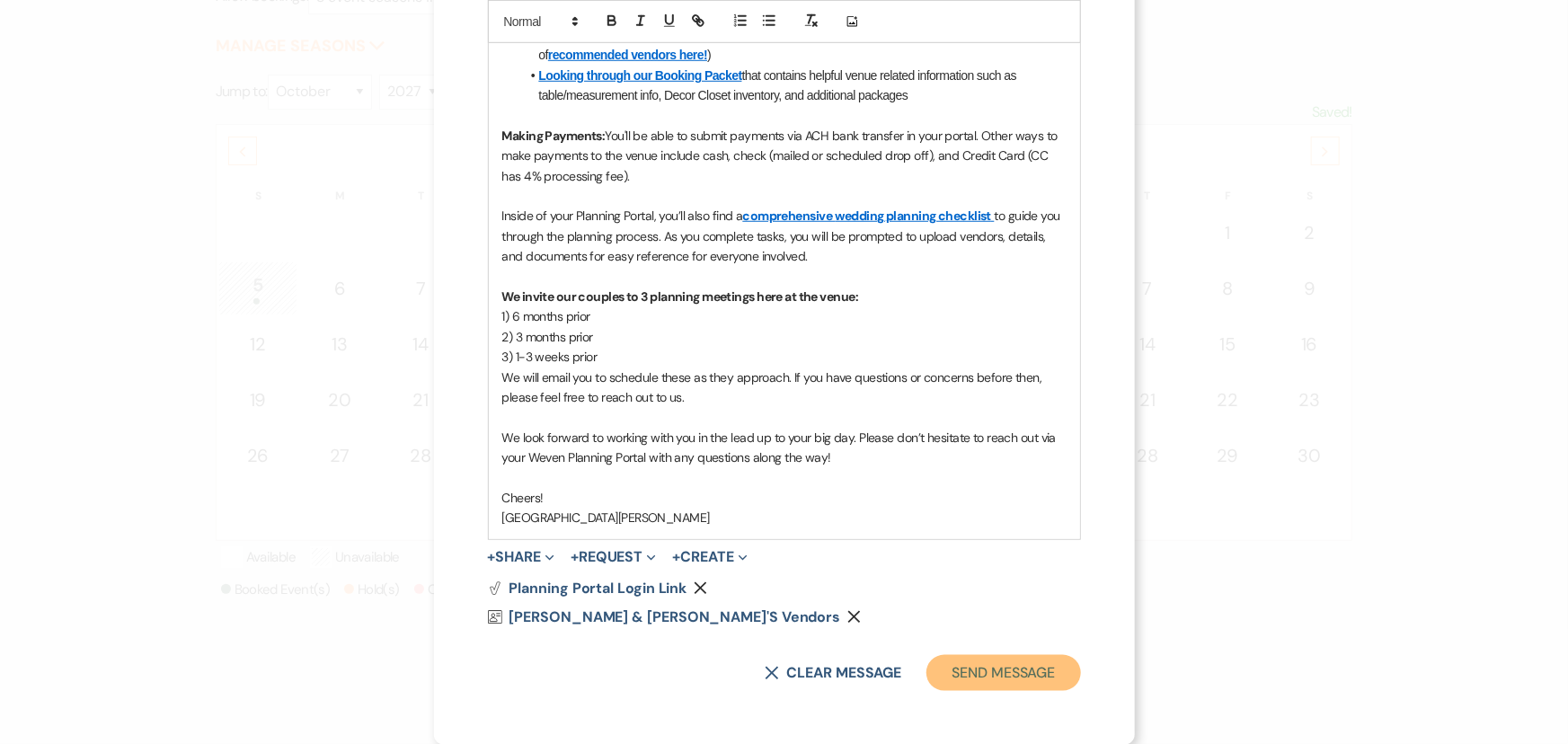
click at [997, 678] on button "Send Message" at bounding box center [1003, 673] width 154 height 36
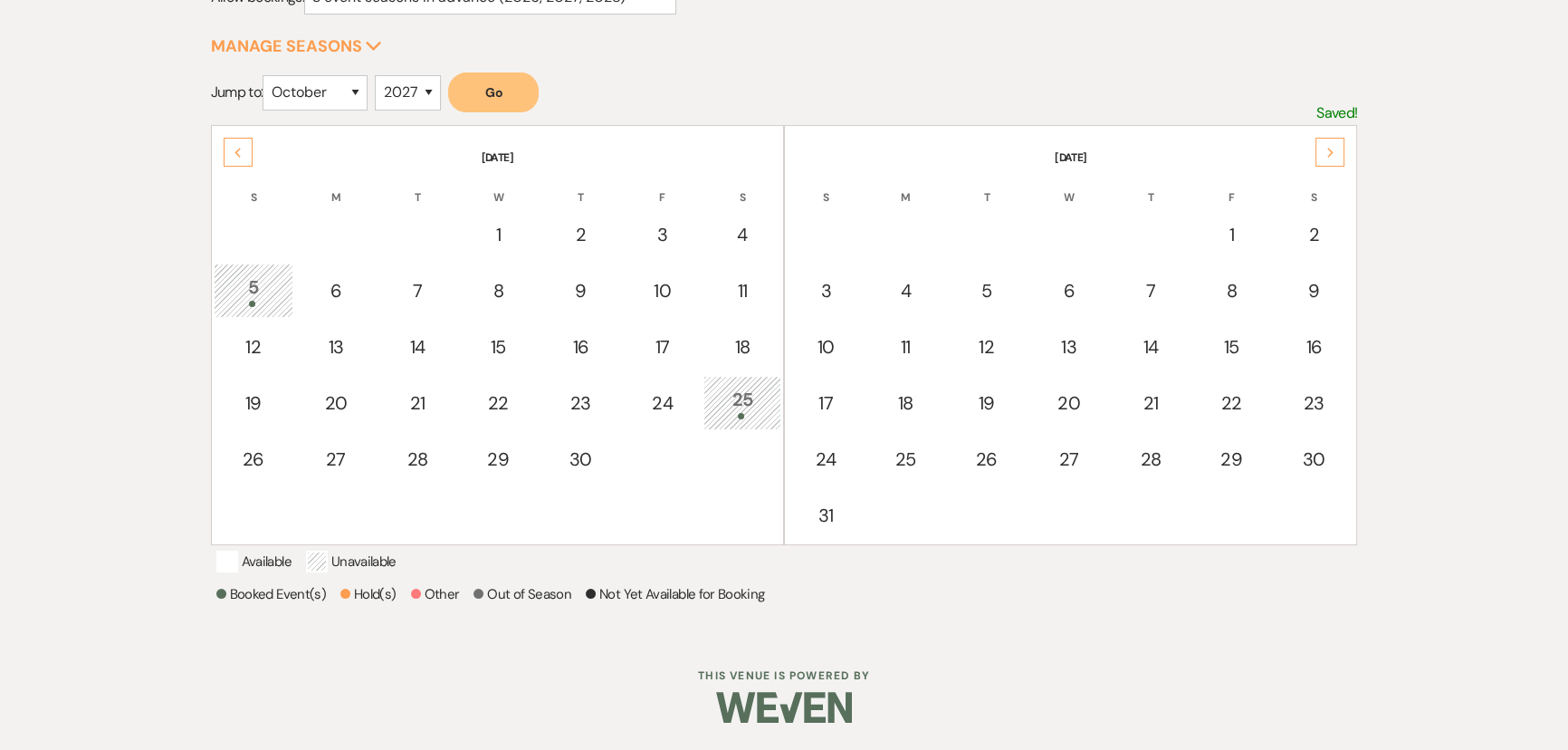
scroll to position [0, 0]
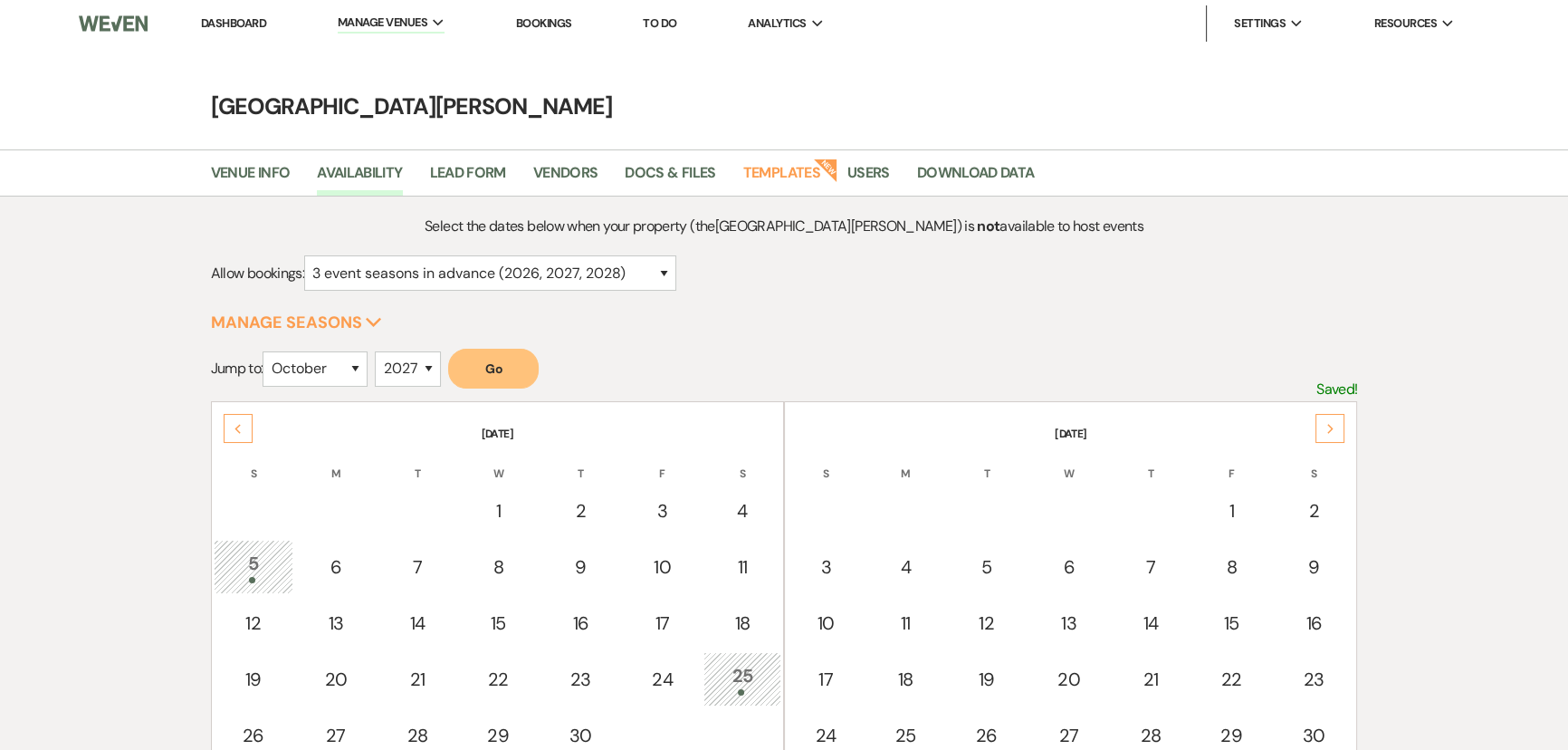
click at [248, 23] on link "Dashboard" at bounding box center [234, 23] width 66 height 15
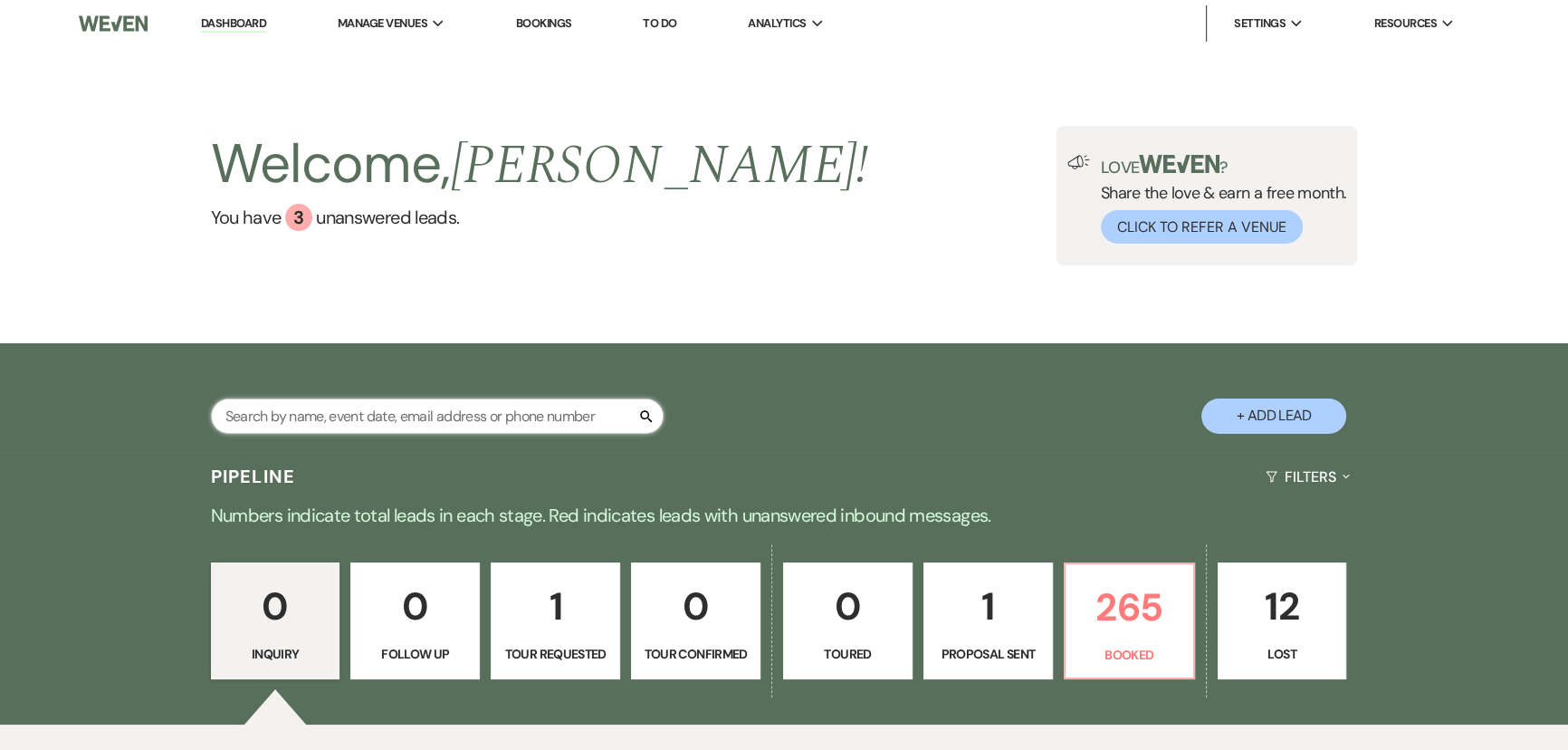
click at [506, 423] on input "text" at bounding box center [437, 416] width 452 height 35
type input "wilp"
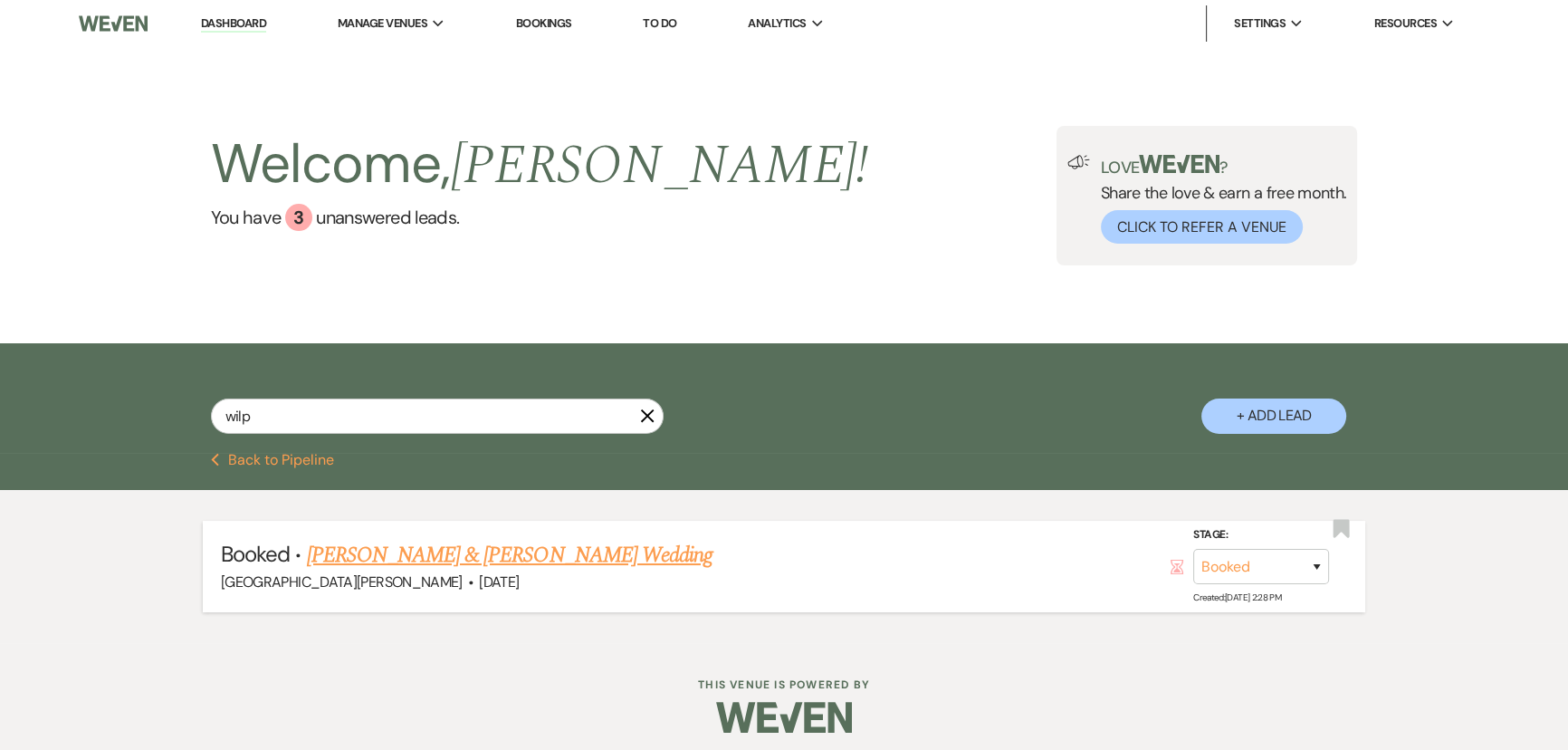
click at [500, 560] on link "Taylor Wilp & Zach Luensman's Wedding" at bounding box center [510, 555] width 406 height 33
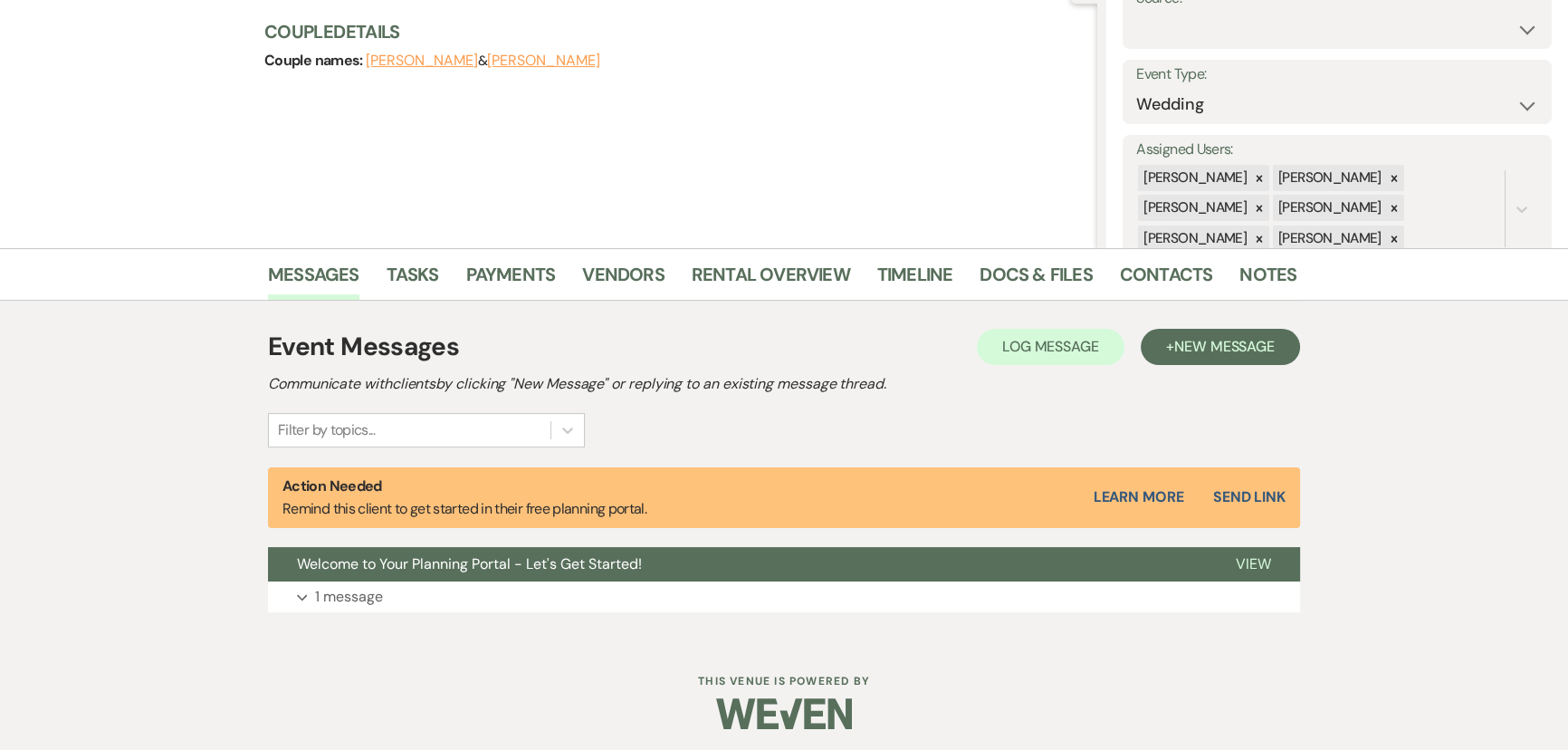
scroll to position [211, 0]
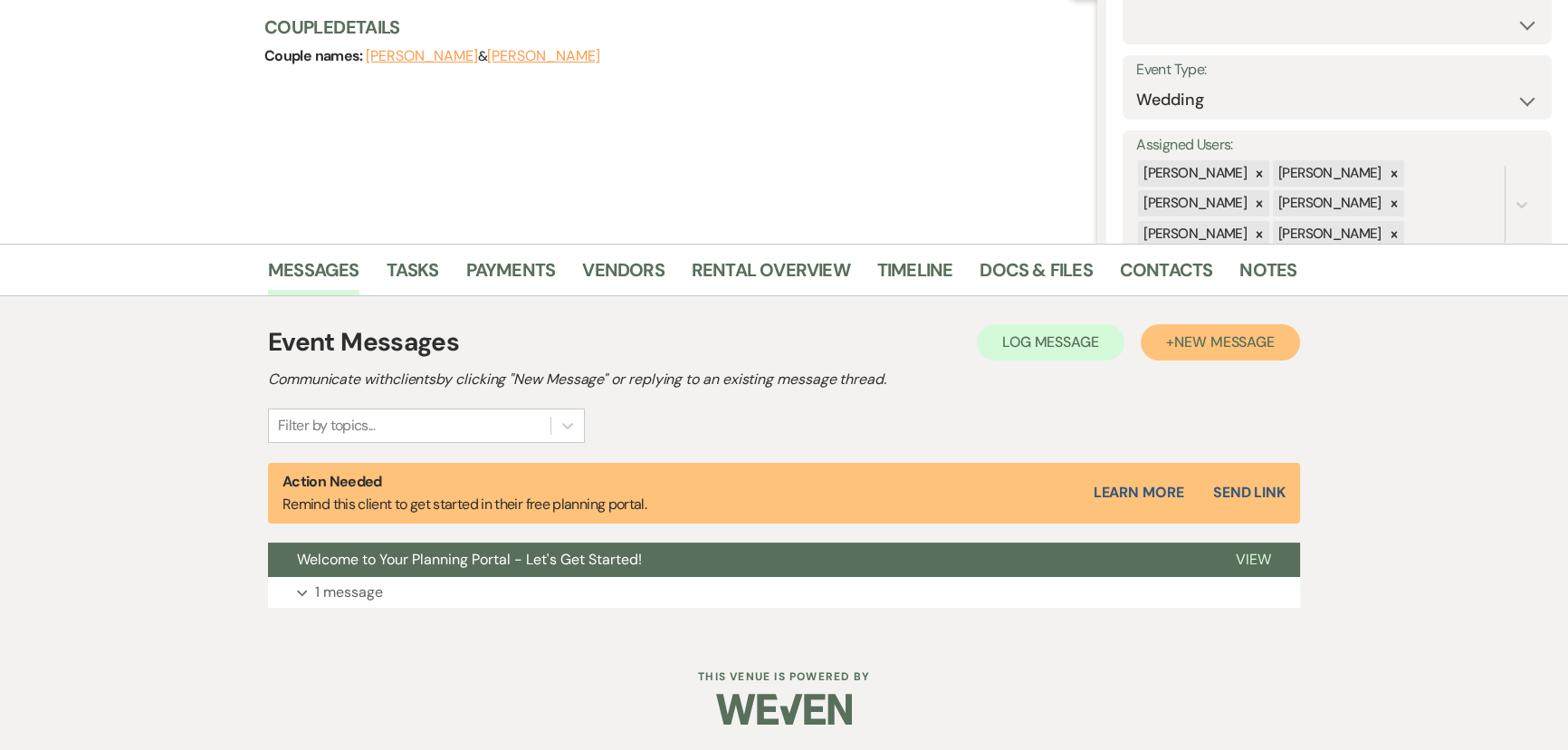
click at [1223, 341] on span "New Message" at bounding box center [1224, 341] width 100 height 19
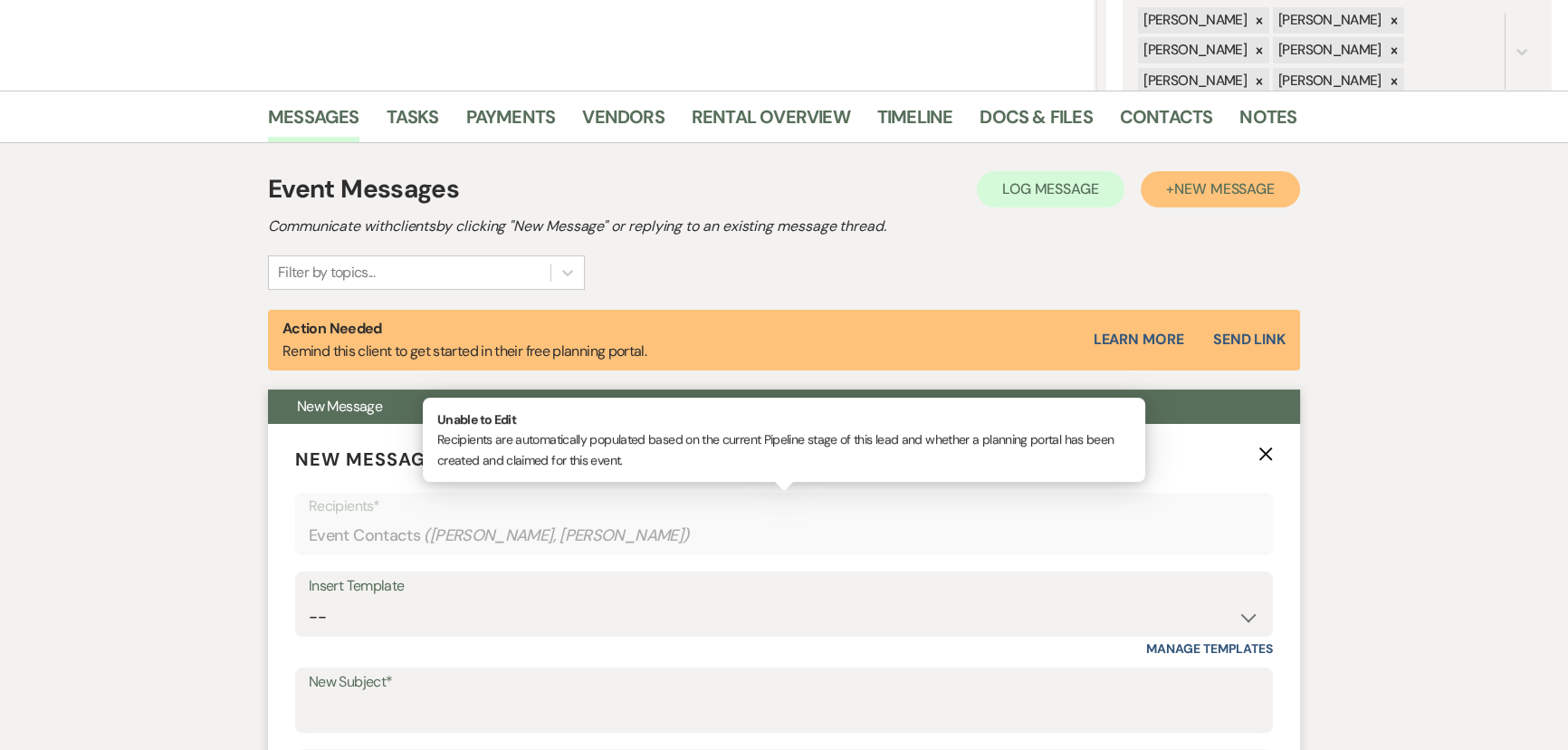
scroll to position [541, 0]
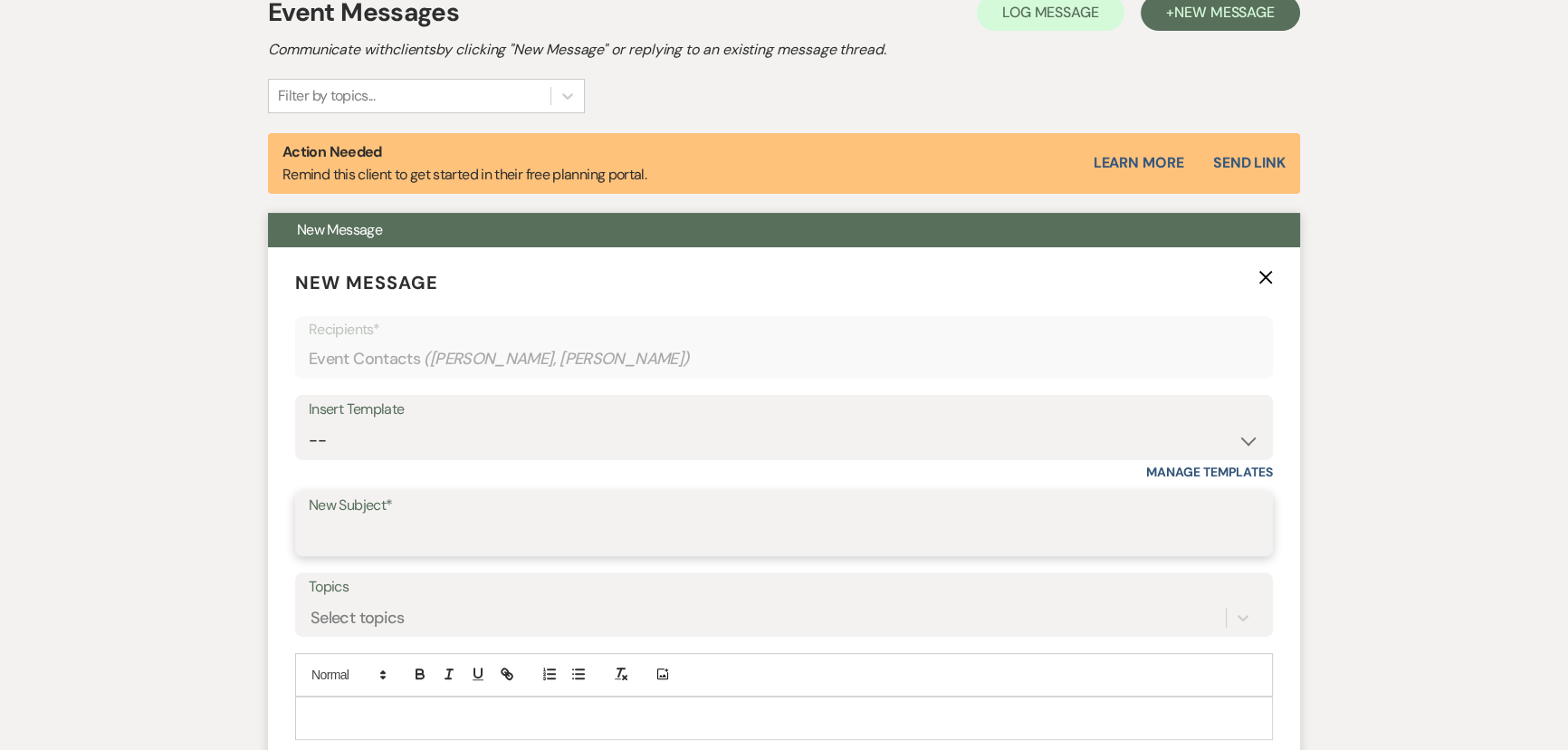
drag, startPoint x: 451, startPoint y: 530, endPoint x: 450, endPoint y: 510, distance: 20.0
click at [451, 530] on input "New Subject*" at bounding box center [784, 536] width 951 height 35
click at [431, 441] on select "-- SVM Initial Inquiry Response SVM Planning Portal Introduction and Booking Pa…" at bounding box center [784, 441] width 951 height 35
select select "4984"
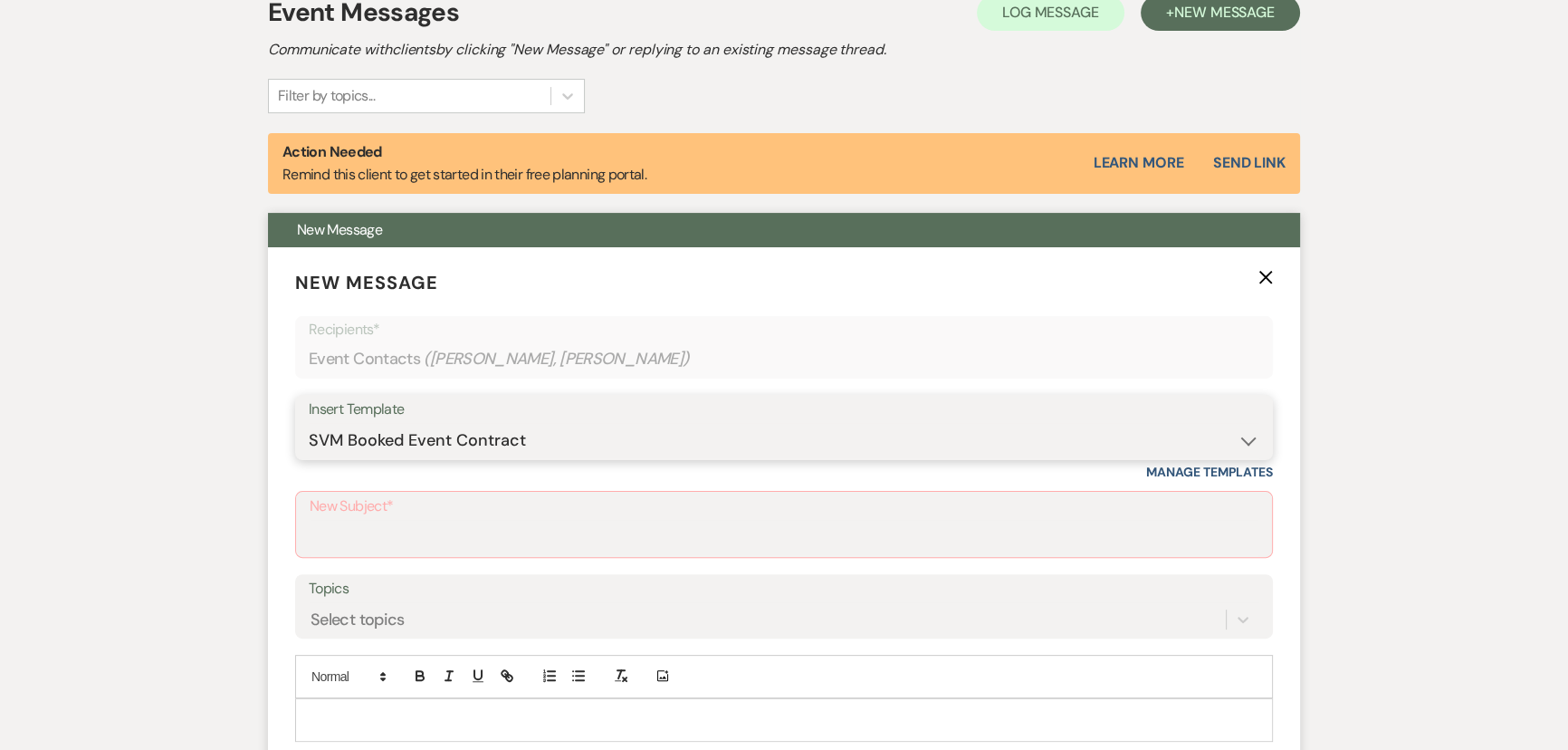
click at [309, 423] on select "-- SVM Initial Inquiry Response SVM Planning Portal Introduction and Booking Pa…" at bounding box center [784, 441] width 951 height 35
type input "Your Contract for [GEOGRAPHIC_DATA][PERSON_NAME]!"
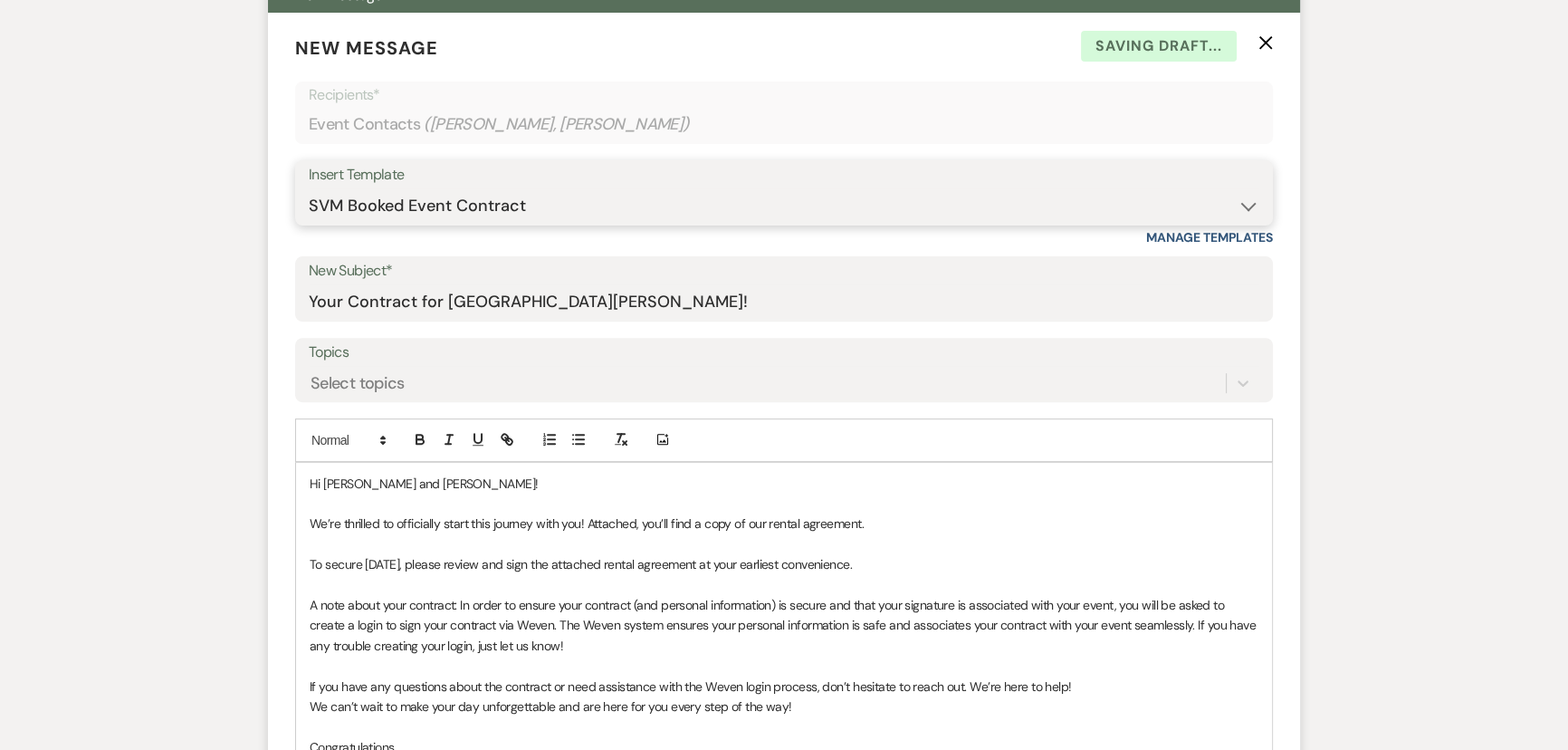
scroll to position [1034, 0]
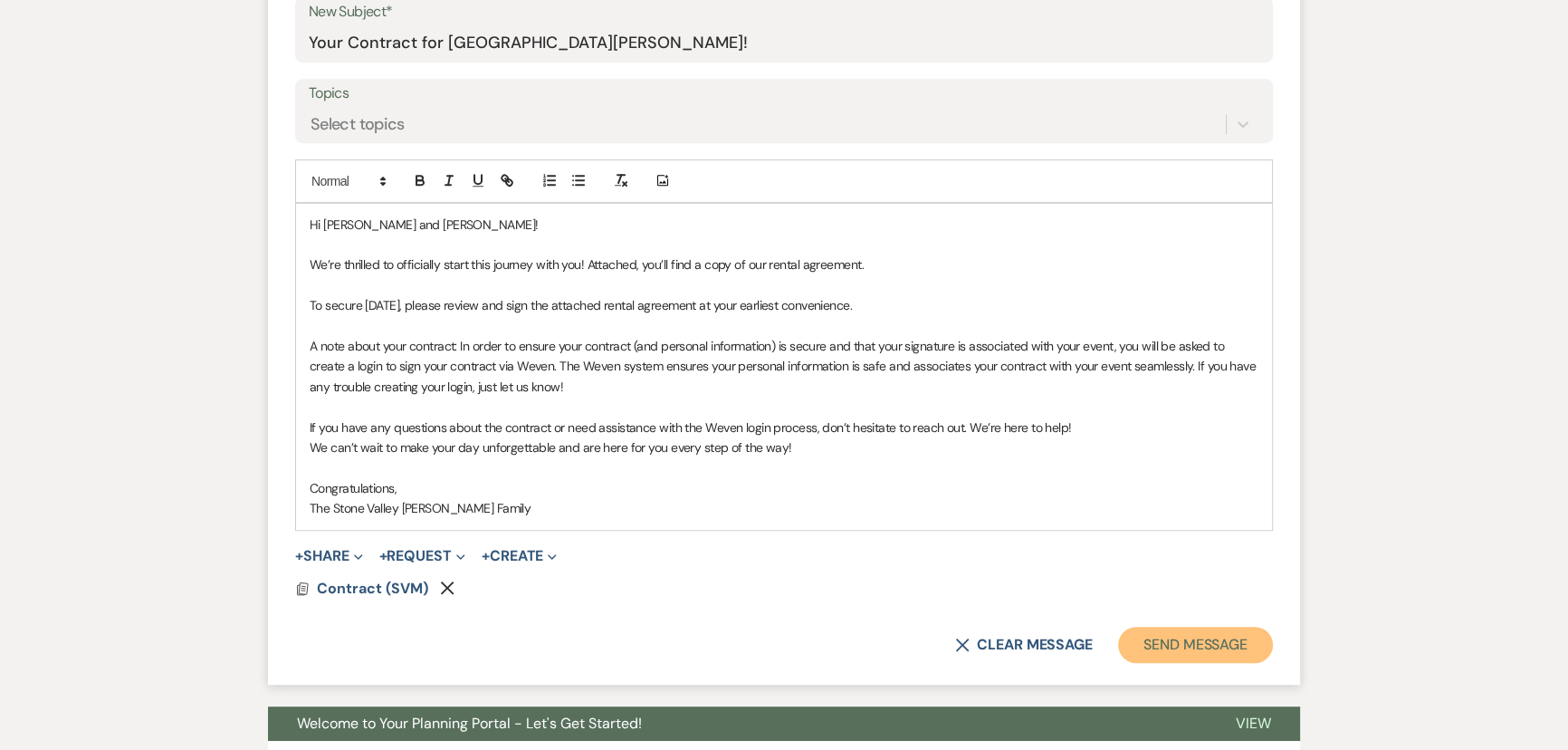
click at [1247, 645] on button "Send Message" at bounding box center [1196, 644] width 155 height 36
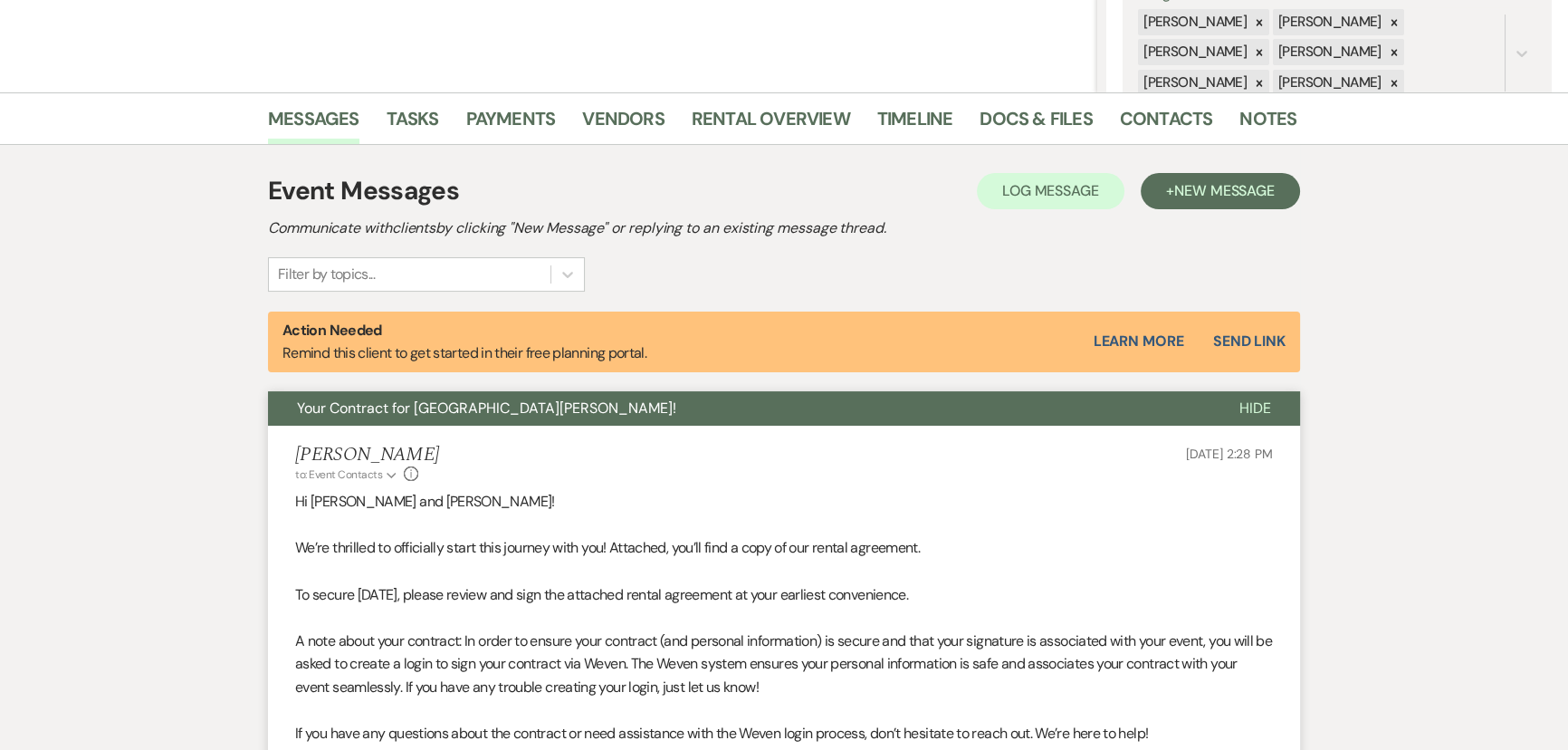
scroll to position [0, 0]
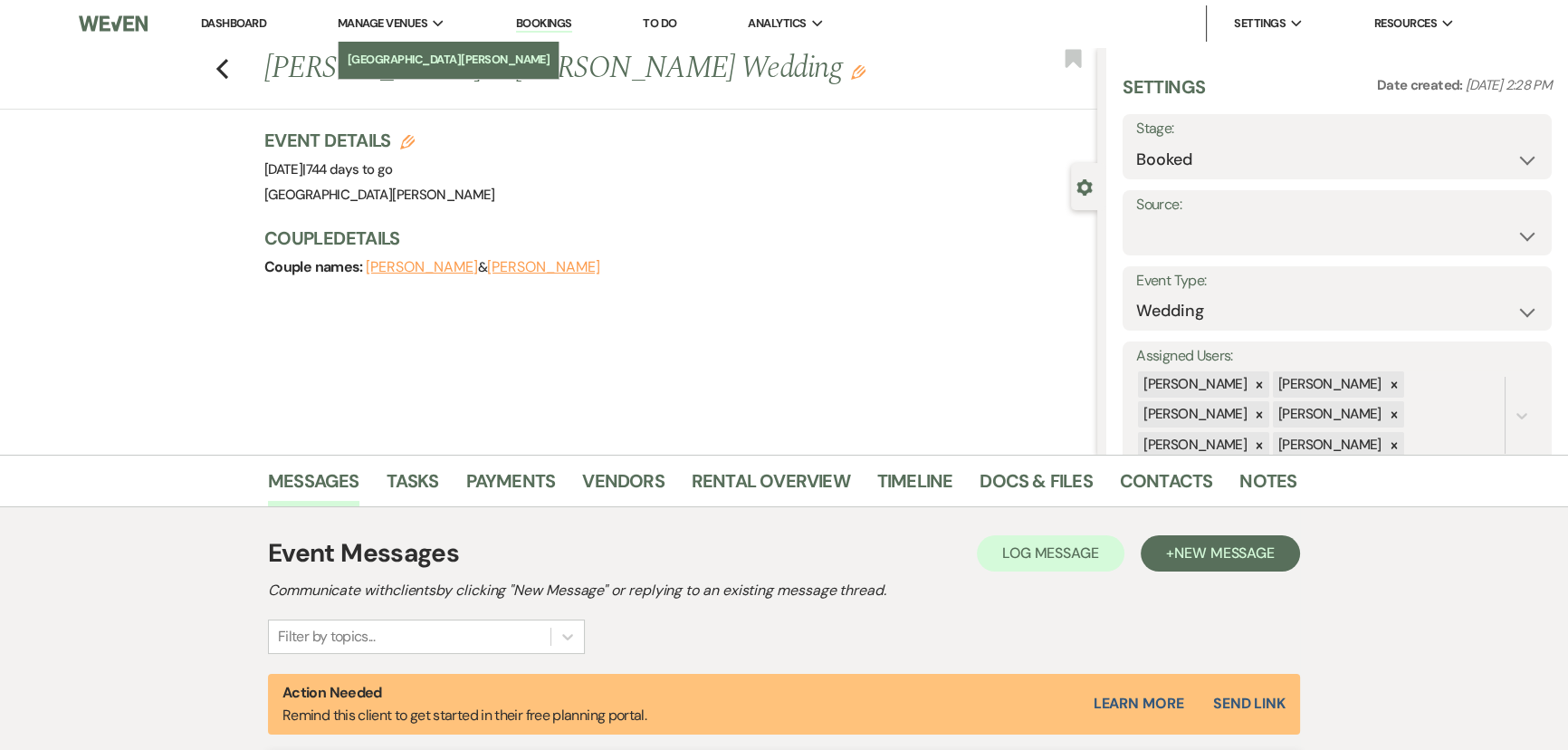
click at [403, 56] on li "[GEOGRAPHIC_DATA][PERSON_NAME]" at bounding box center [449, 60] width 203 height 18
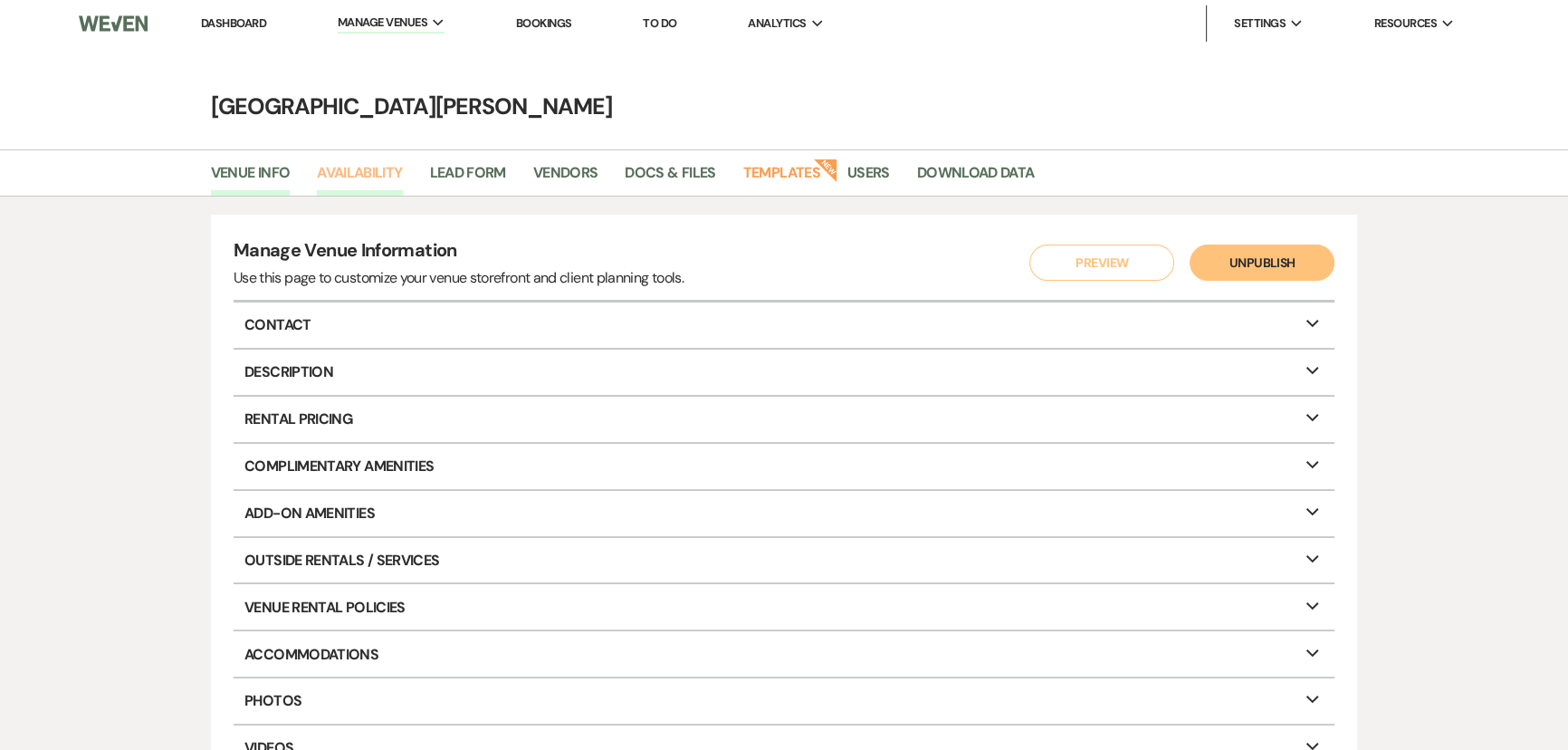
click at [346, 170] on link "Availability" at bounding box center [359, 178] width 86 height 35
select select "3"
select select "2026"
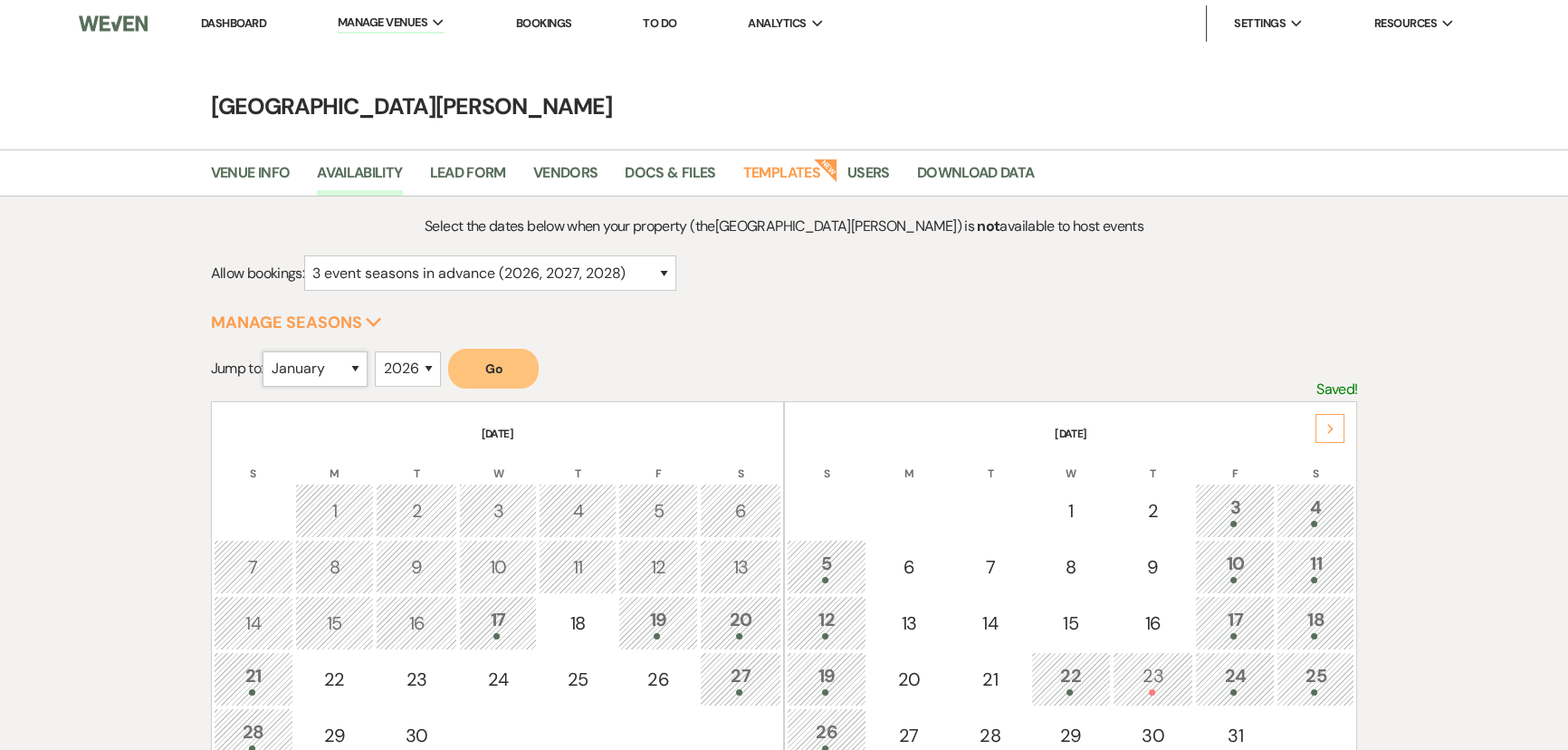
click at [302, 380] on select "January February March April May June July August September October November De…" at bounding box center [315, 369] width 105 height 35
select select "10"
click at [267, 351] on select "January February March April May June July August September October November De…" at bounding box center [315, 369] width 105 height 35
click at [476, 365] on button "Go" at bounding box center [492, 369] width 90 height 40
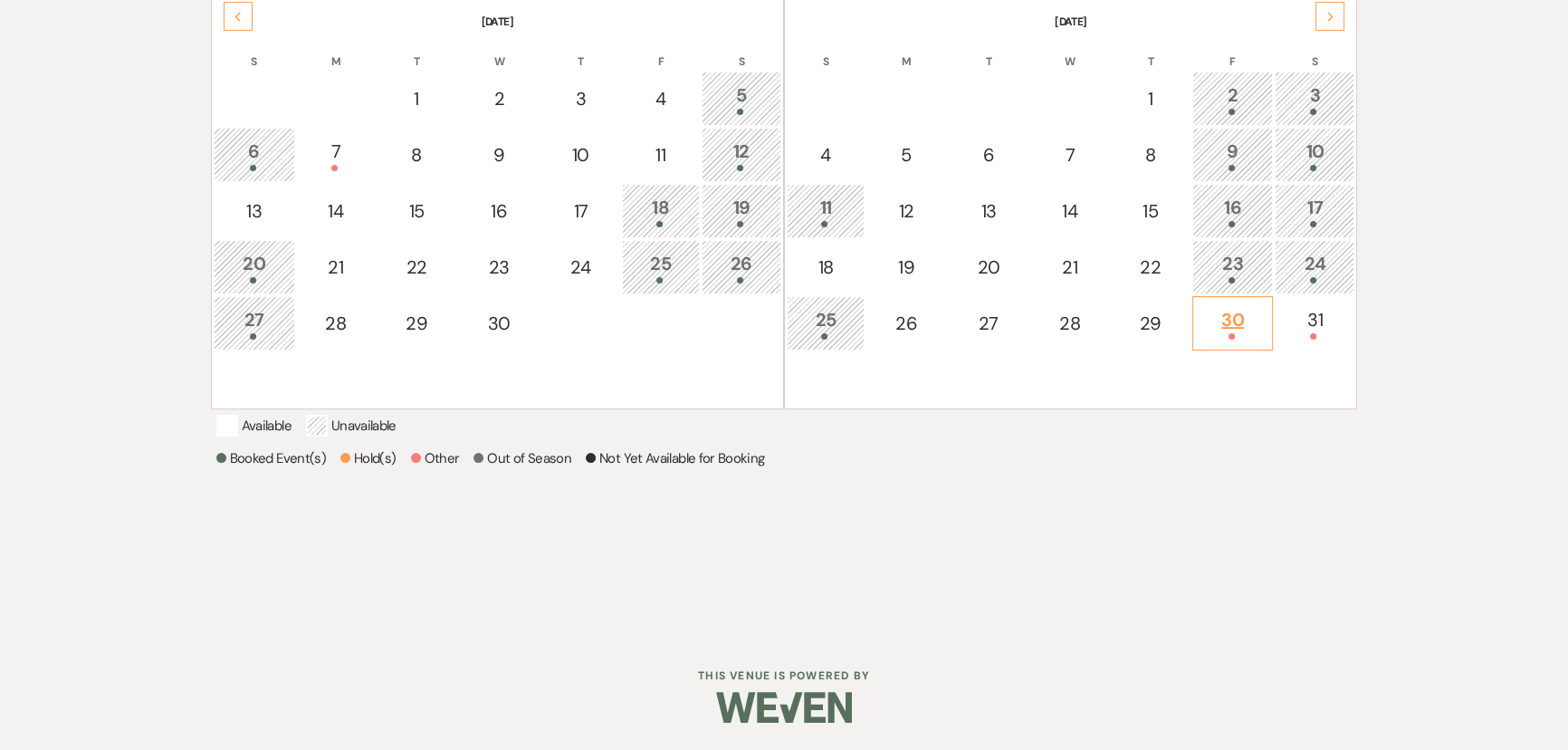
click at [1216, 308] on div "30" at bounding box center [1233, 322] width 62 height 34
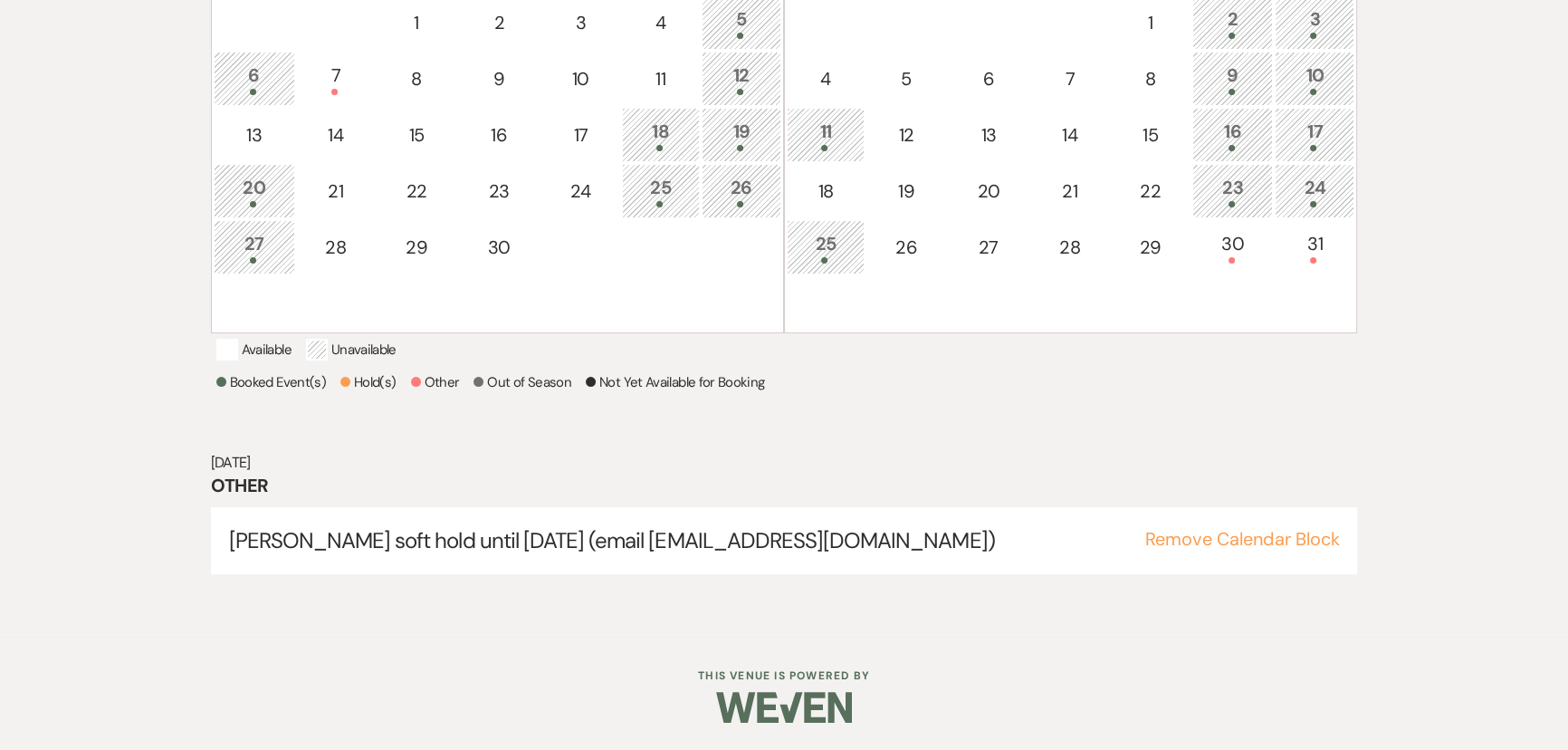
scroll to position [507, 0]
click at [1218, 545] on button "Remove Calendar Block" at bounding box center [1241, 539] width 195 height 18
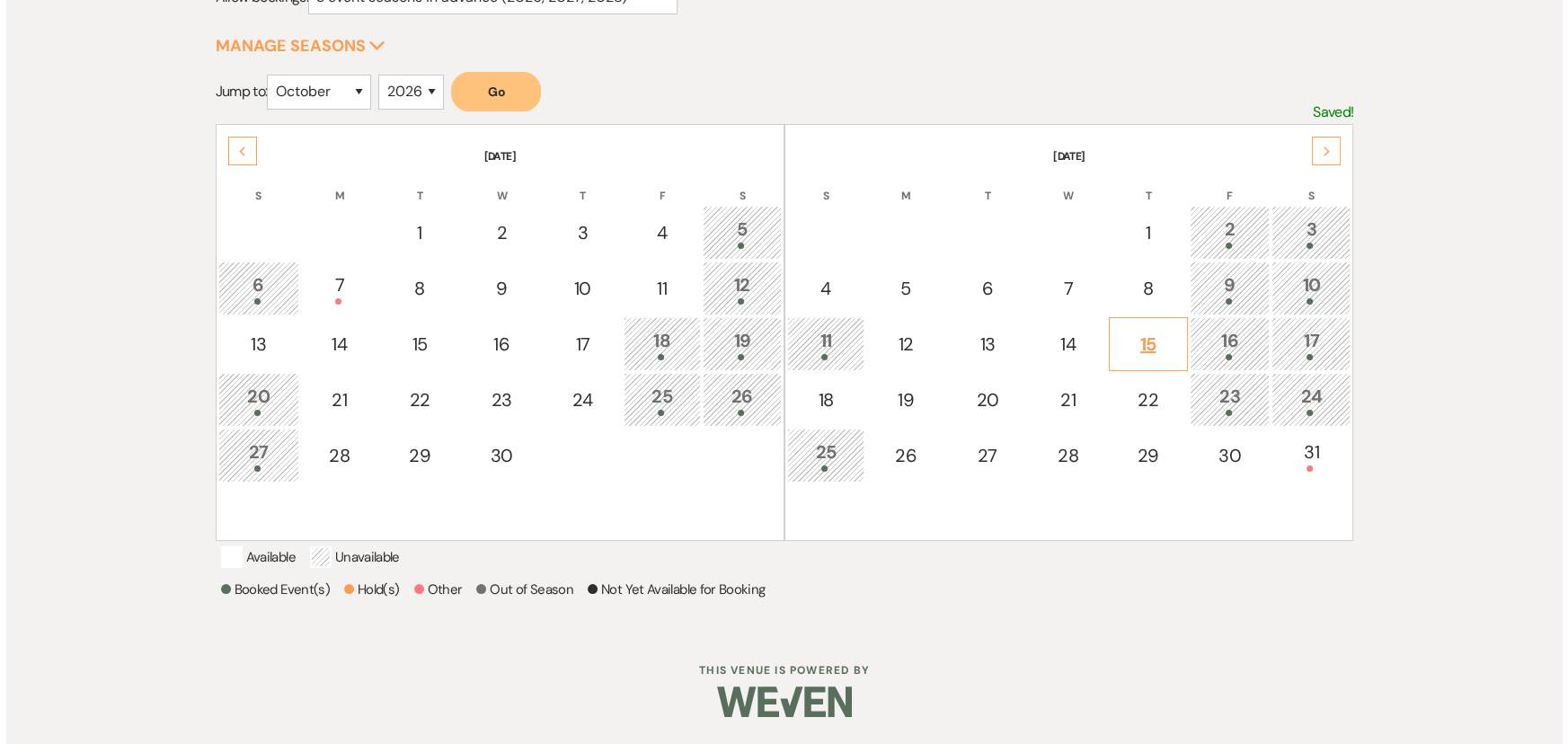
scroll to position [293, 0]
click at [1234, 442] on div "30" at bounding box center [1224, 455] width 61 height 27
select select "other"
select select "false"
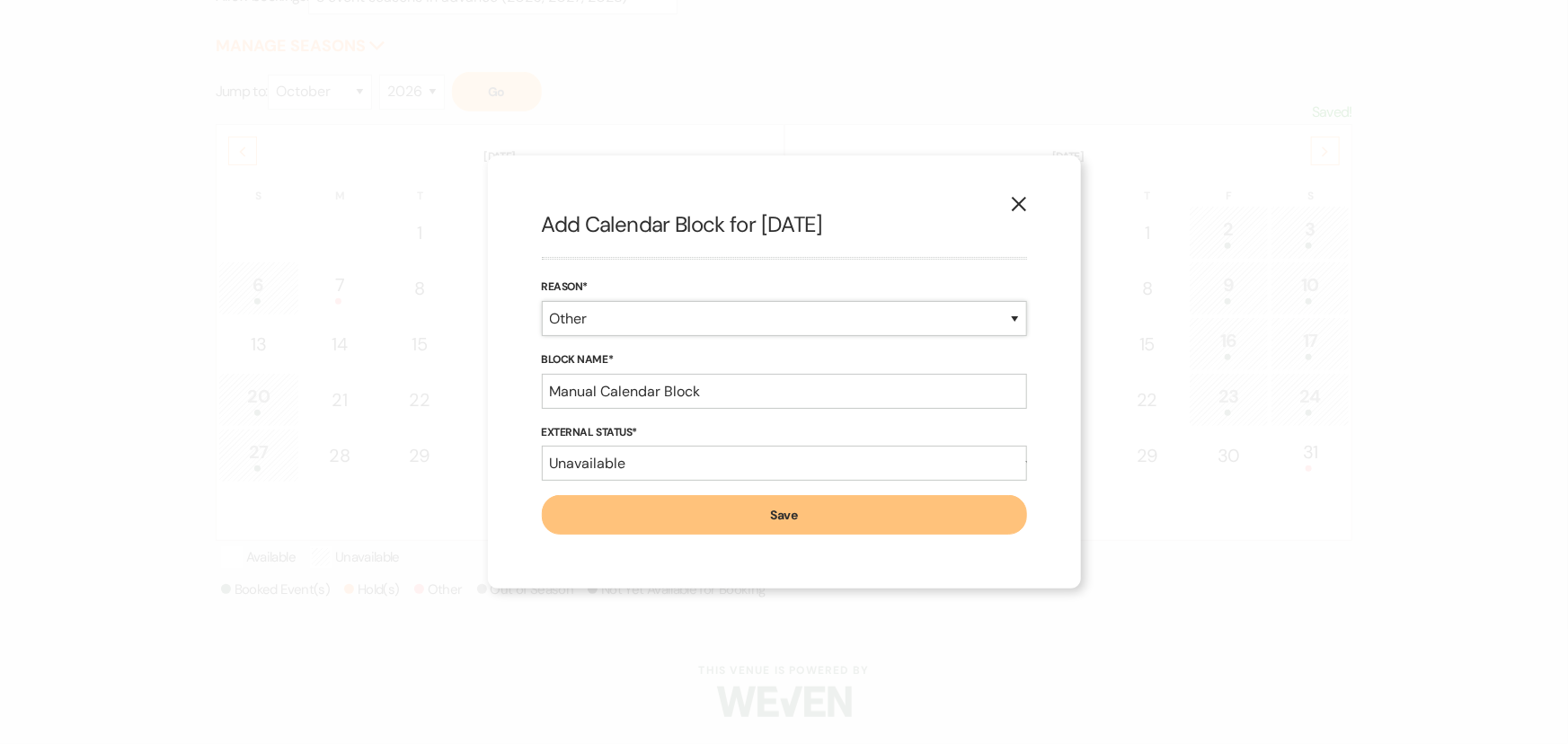
drag, startPoint x: 696, startPoint y: 323, endPoint x: 694, endPoint y: 335, distance: 12.2
click at [696, 323] on select "Booked Event Hold Other" at bounding box center [784, 318] width 485 height 35
select select "bookedEvent"
click at [542, 336] on select "Booked Event Hold Other" at bounding box center [784, 318] width 485 height 35
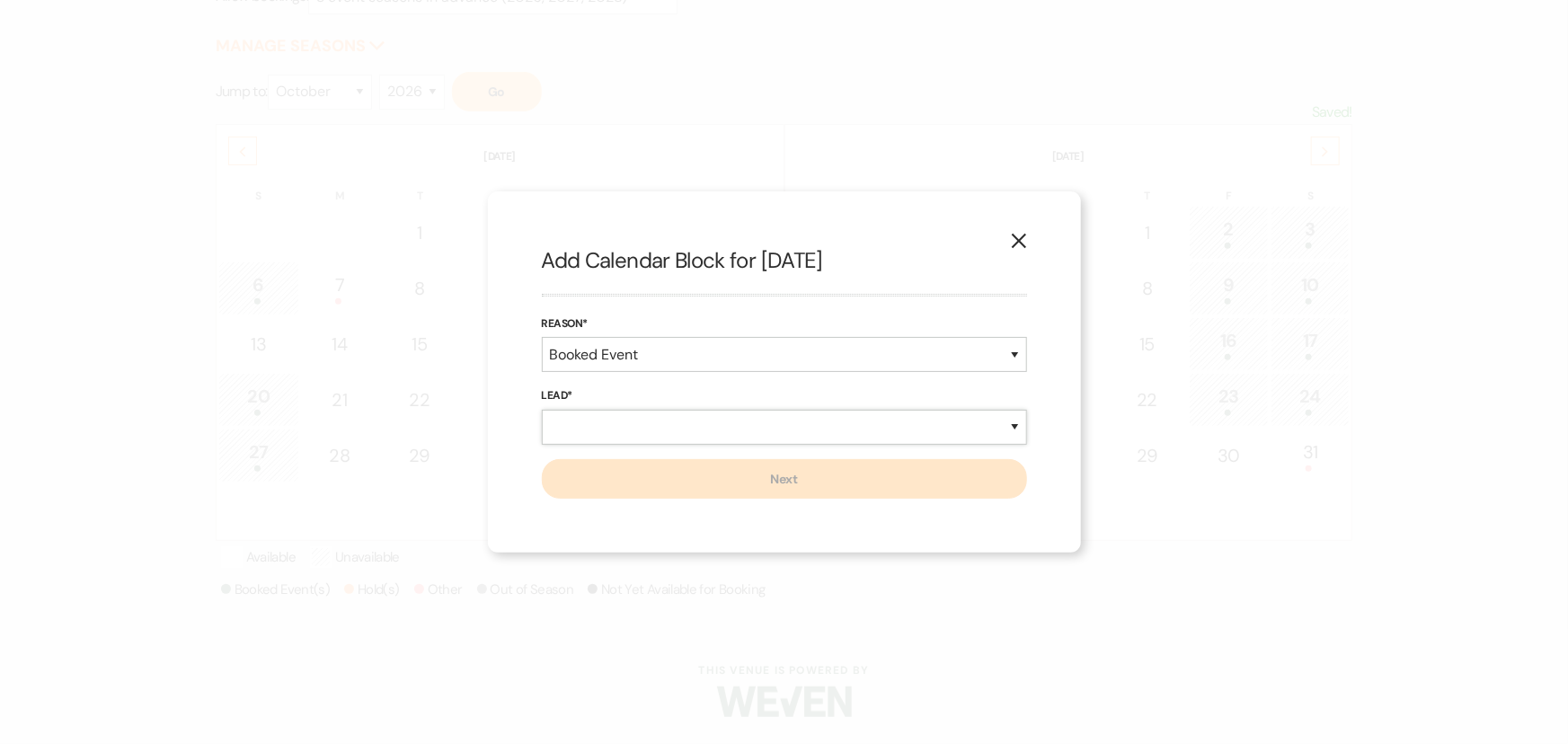
click at [649, 429] on select "New Lead Existing Lead" at bounding box center [784, 427] width 485 height 35
select select "newLead"
click at [542, 410] on select "New Lead Existing Lead" at bounding box center [784, 427] width 485 height 35
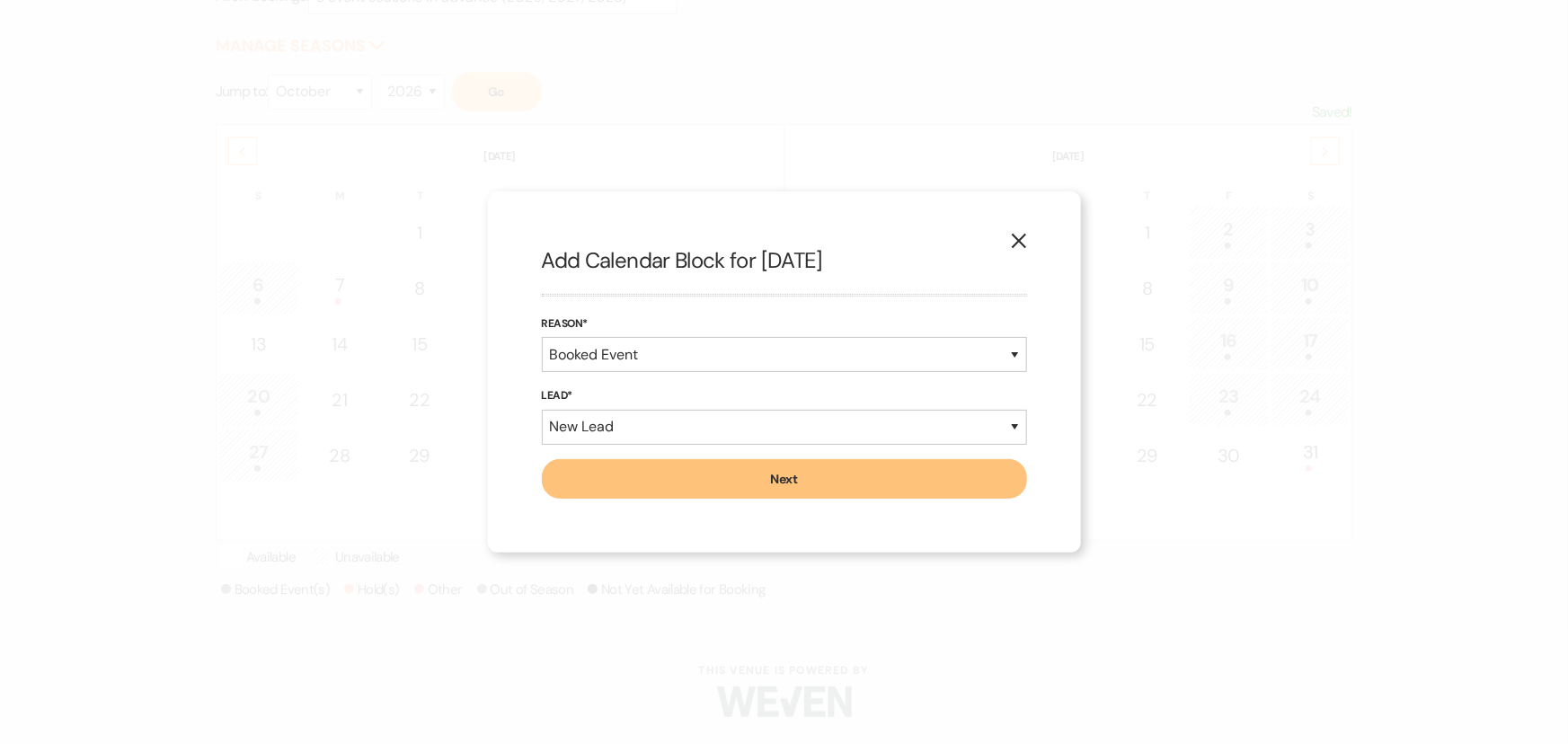
click at [686, 480] on button "Next" at bounding box center [784, 479] width 485 height 40
select select "7"
select select "822"
select select "false"
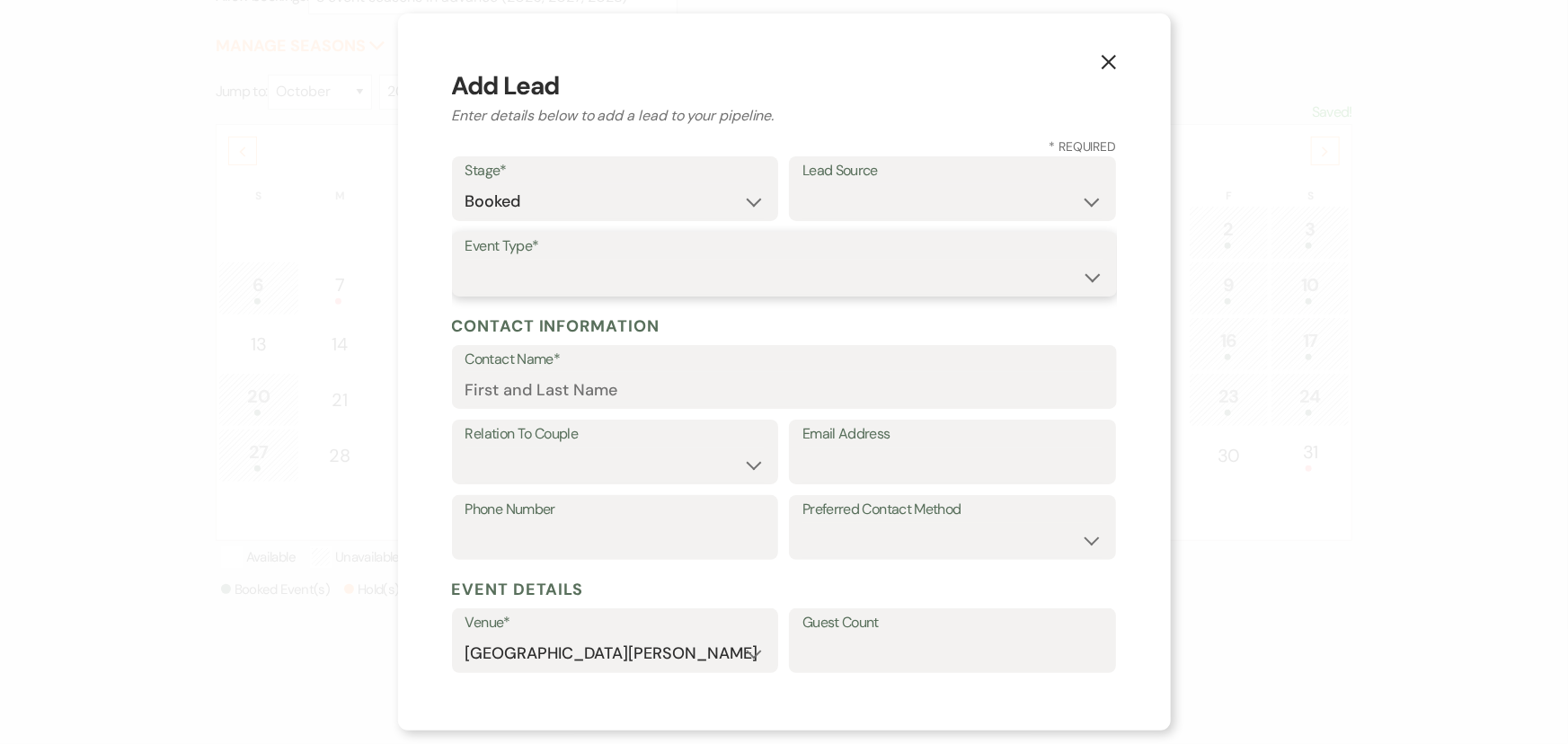
click at [618, 277] on select "Wedding Anniversary Party Baby Shower Bachelorette / Bachelor Party Birthday Pa…" at bounding box center [784, 277] width 638 height 35
select select "1"
click at [465, 260] on select "Wedding Anniversary Party Baby Shower Bachelorette / Bachelor Party Birthday Pa…" at bounding box center [784, 277] width 638 height 35
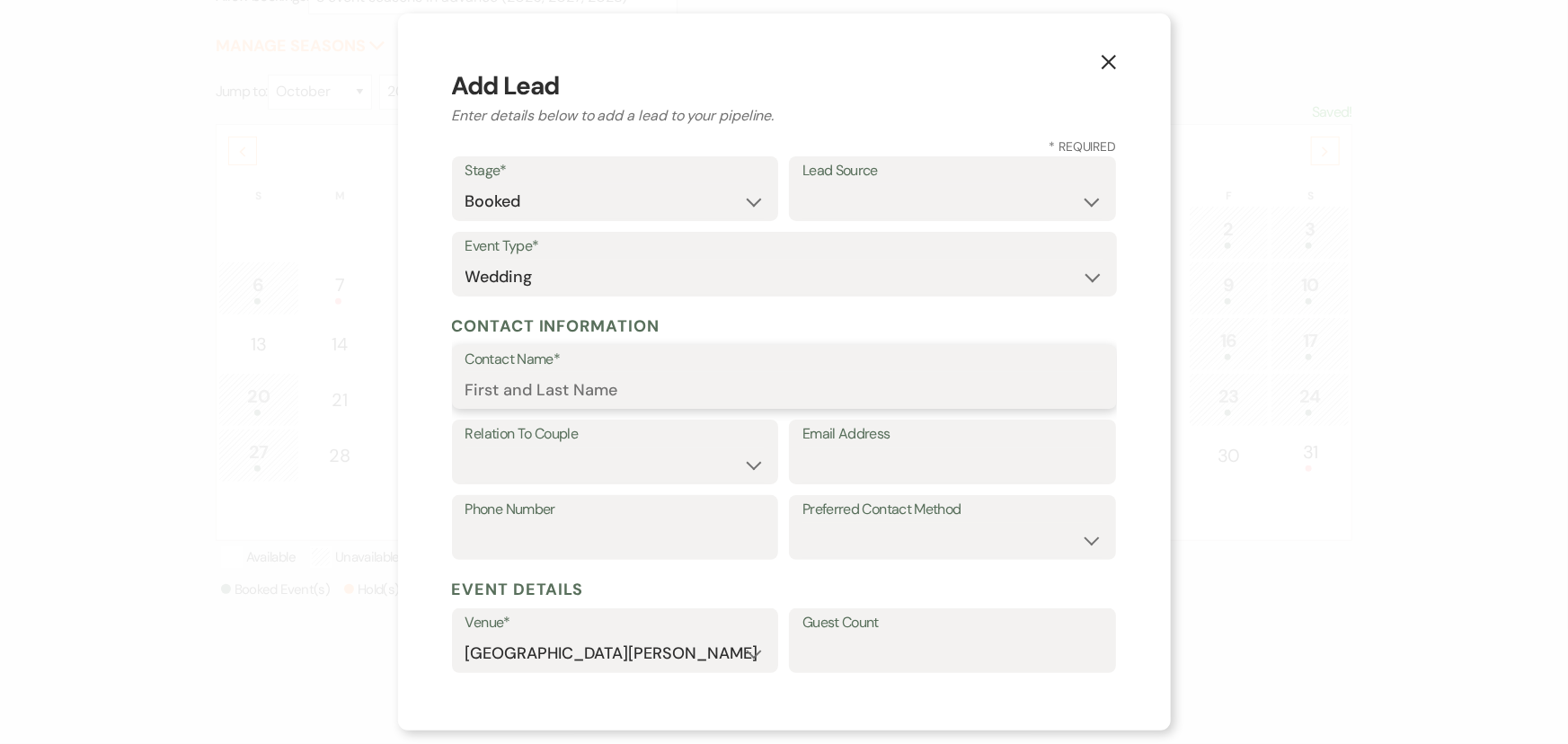
click at [596, 386] on input "Contact Name*" at bounding box center [784, 389] width 638 height 35
type input "Ellisa Colis"
click at [608, 460] on select "Couple Planner Parent of Couple Family Member Friend Other" at bounding box center [615, 464] width 300 height 35
select select "1"
click at [465, 447] on select "Couple Planner Parent of Couple Family Member Friend Other" at bounding box center [615, 464] width 300 height 35
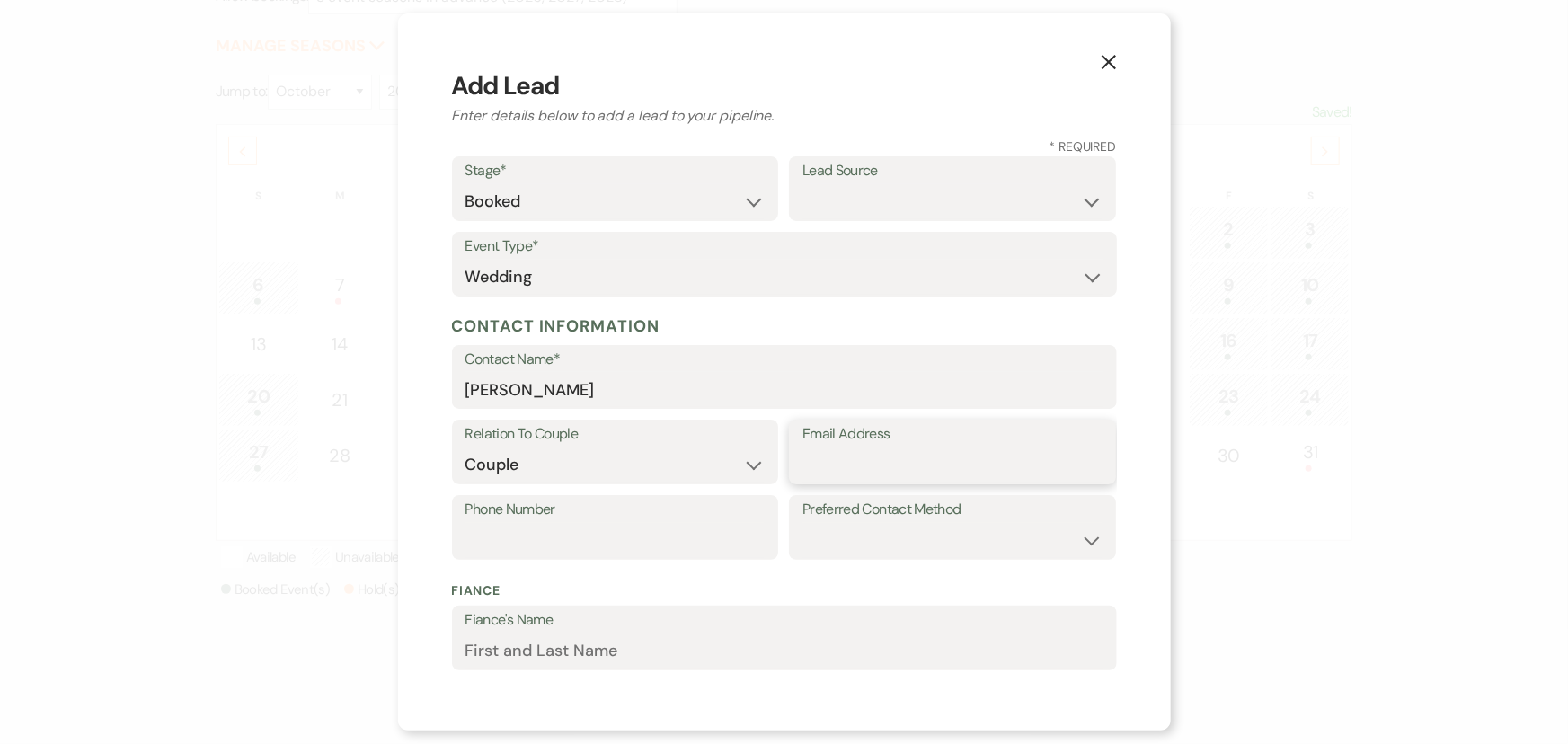
click at [844, 460] on input "Email Address" at bounding box center [952, 464] width 300 height 35
type input "ecollis241@gmail.com"
click at [640, 534] on input "Phone Number" at bounding box center [615, 540] width 300 height 35
type input "3179038510"
click at [649, 656] on input "Fiance's Name" at bounding box center [784, 650] width 638 height 35
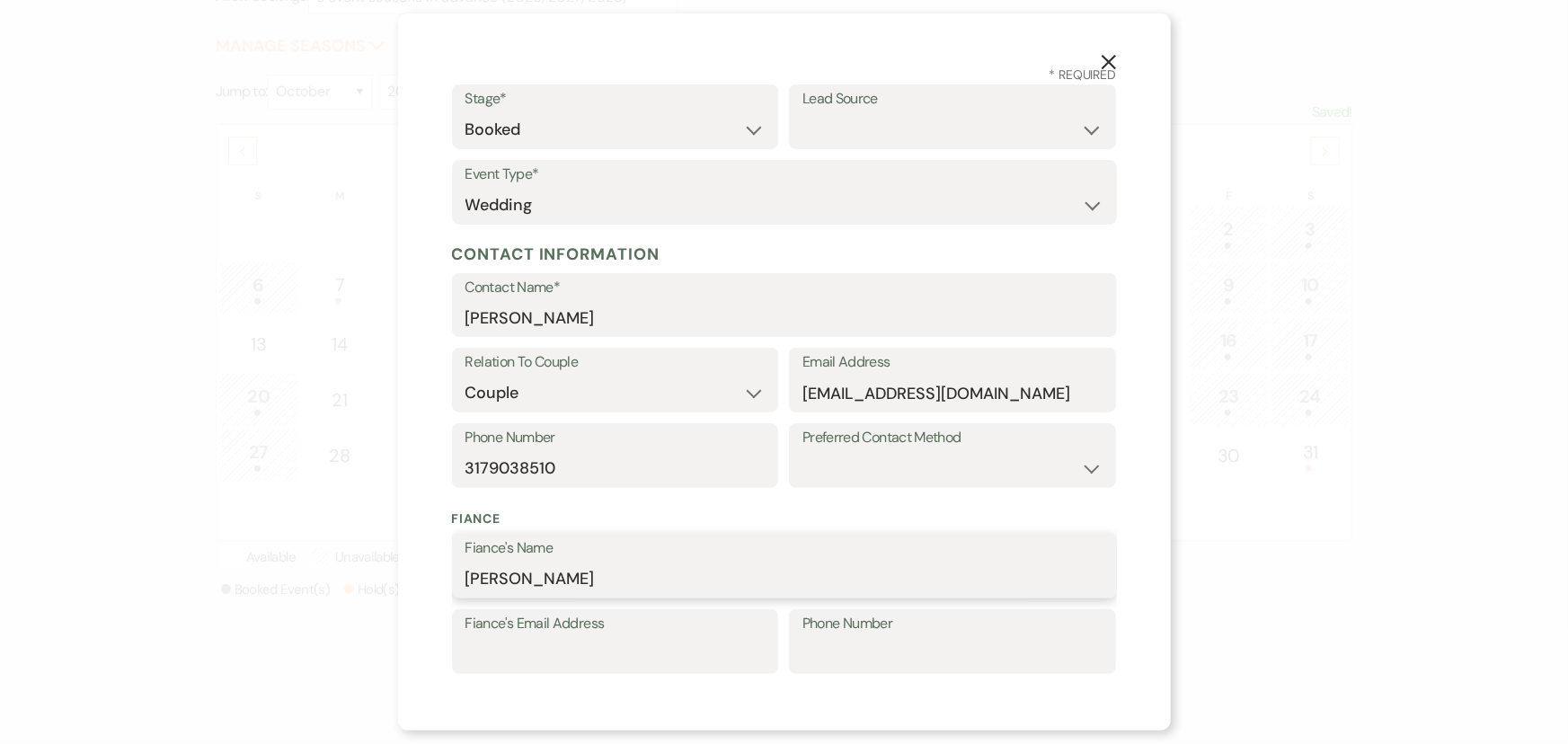
scroll to position [245, 0]
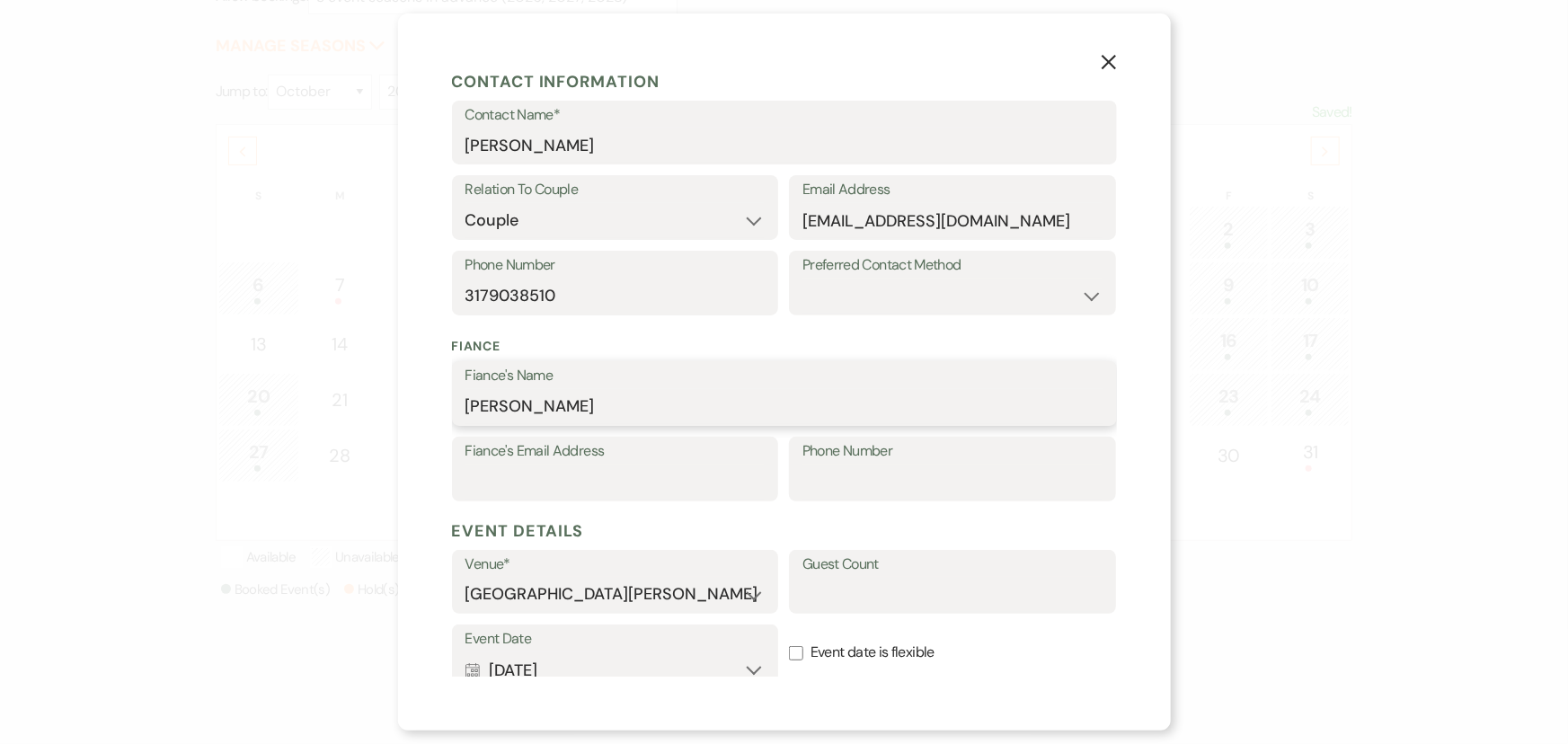
type input "Ryan Middleton"
click at [590, 458] on label "Fiance's Email Address" at bounding box center [615, 451] width 300 height 26
click at [590, 464] on input "Fiance's Email Address" at bounding box center [615, 481] width 300 height 35
type input "rmiddleton29@gmail.com"
click at [976, 485] on input "Phone Number" at bounding box center [952, 481] width 300 height 35
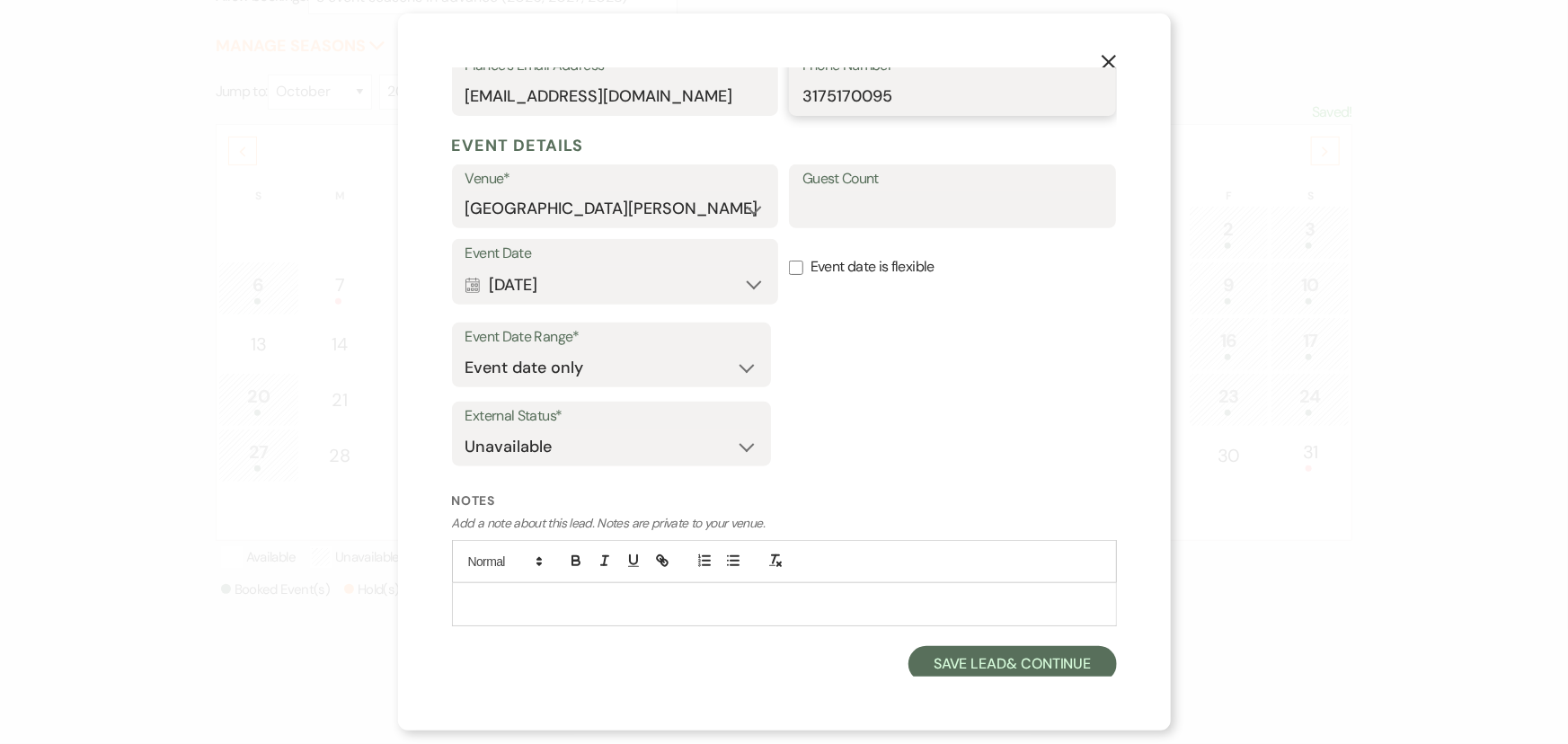
scroll to position [632, 0]
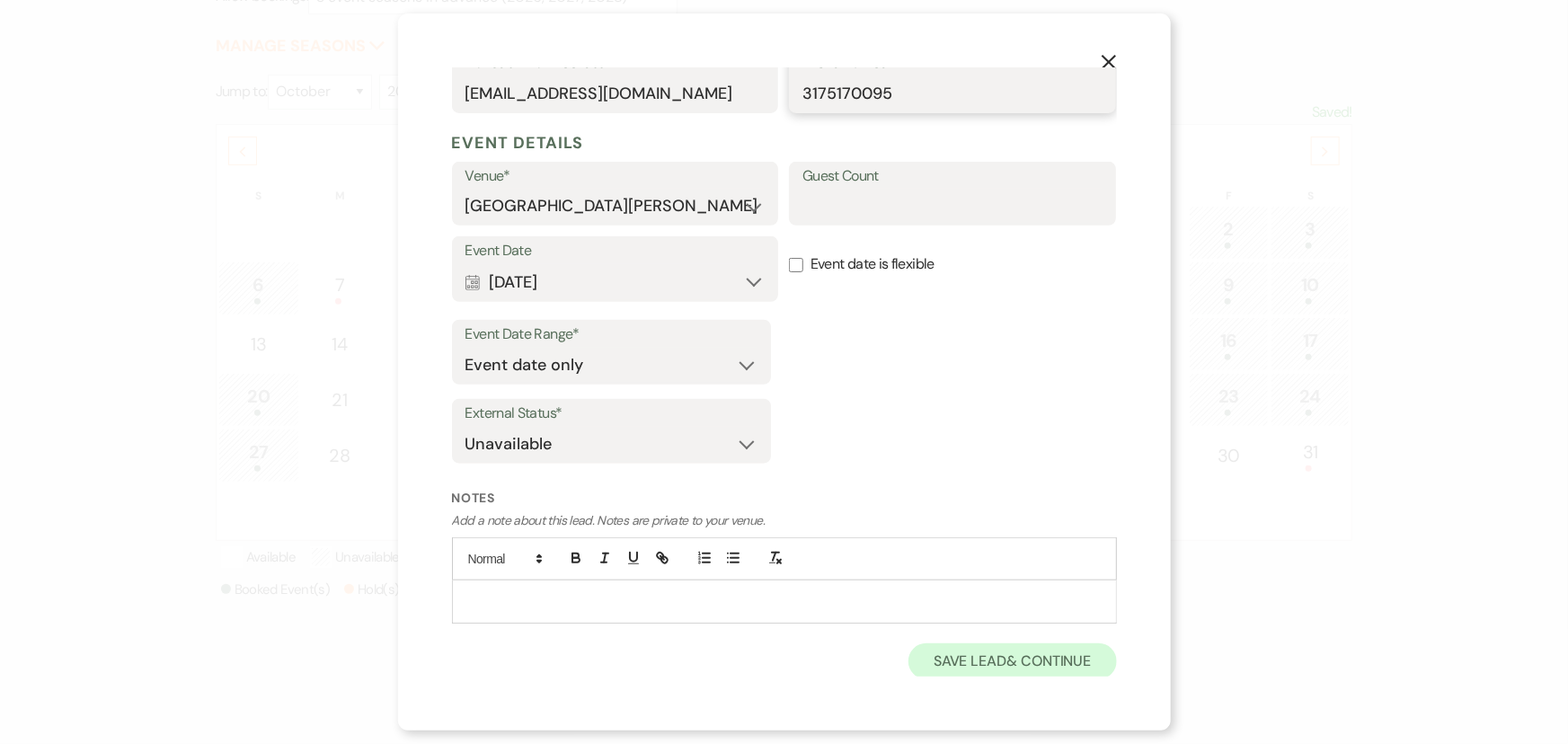
type input "3175170095"
click at [1020, 662] on button "Save Lead & Continue" at bounding box center [1013, 661] width 208 height 36
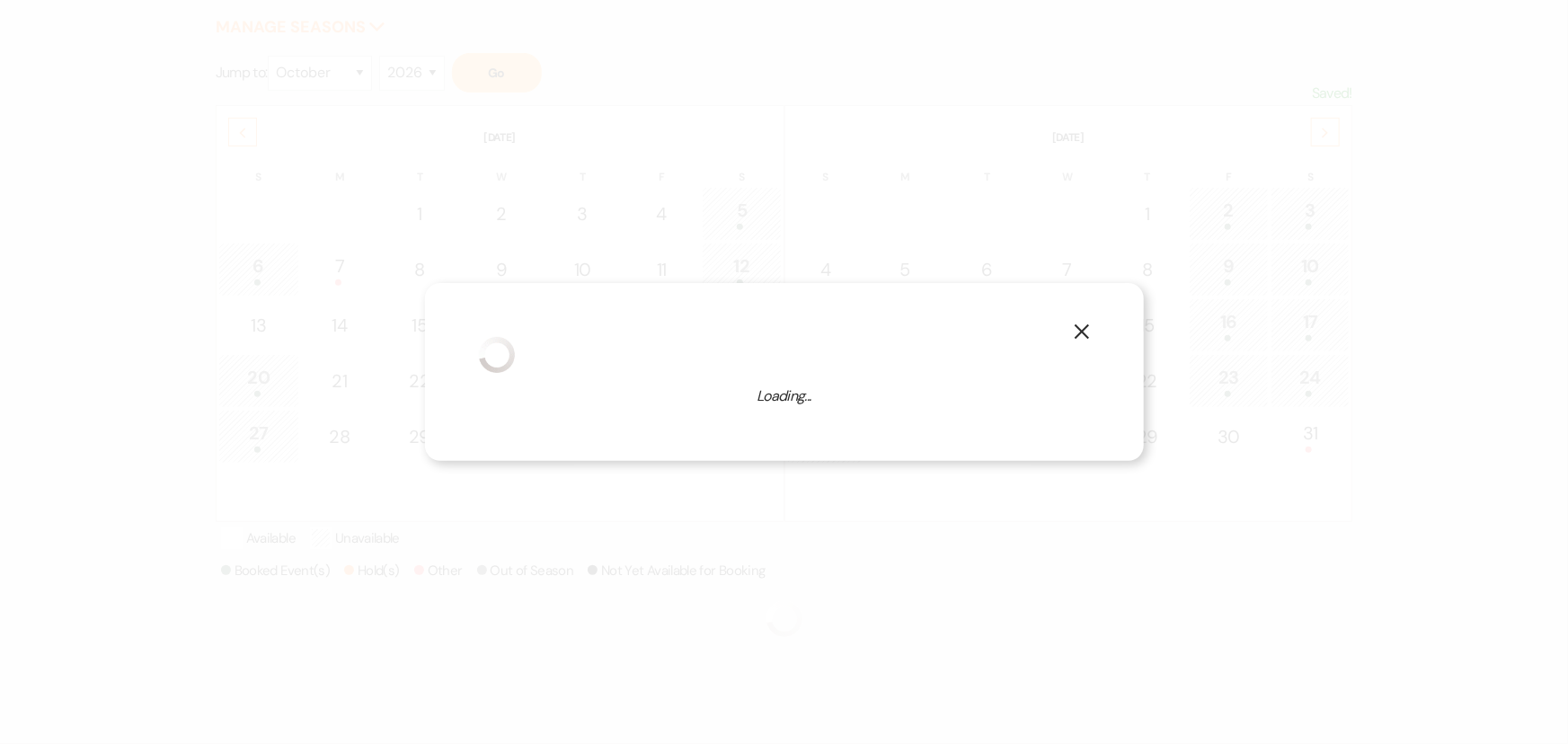
select select "1"
select select "822"
select select "false"
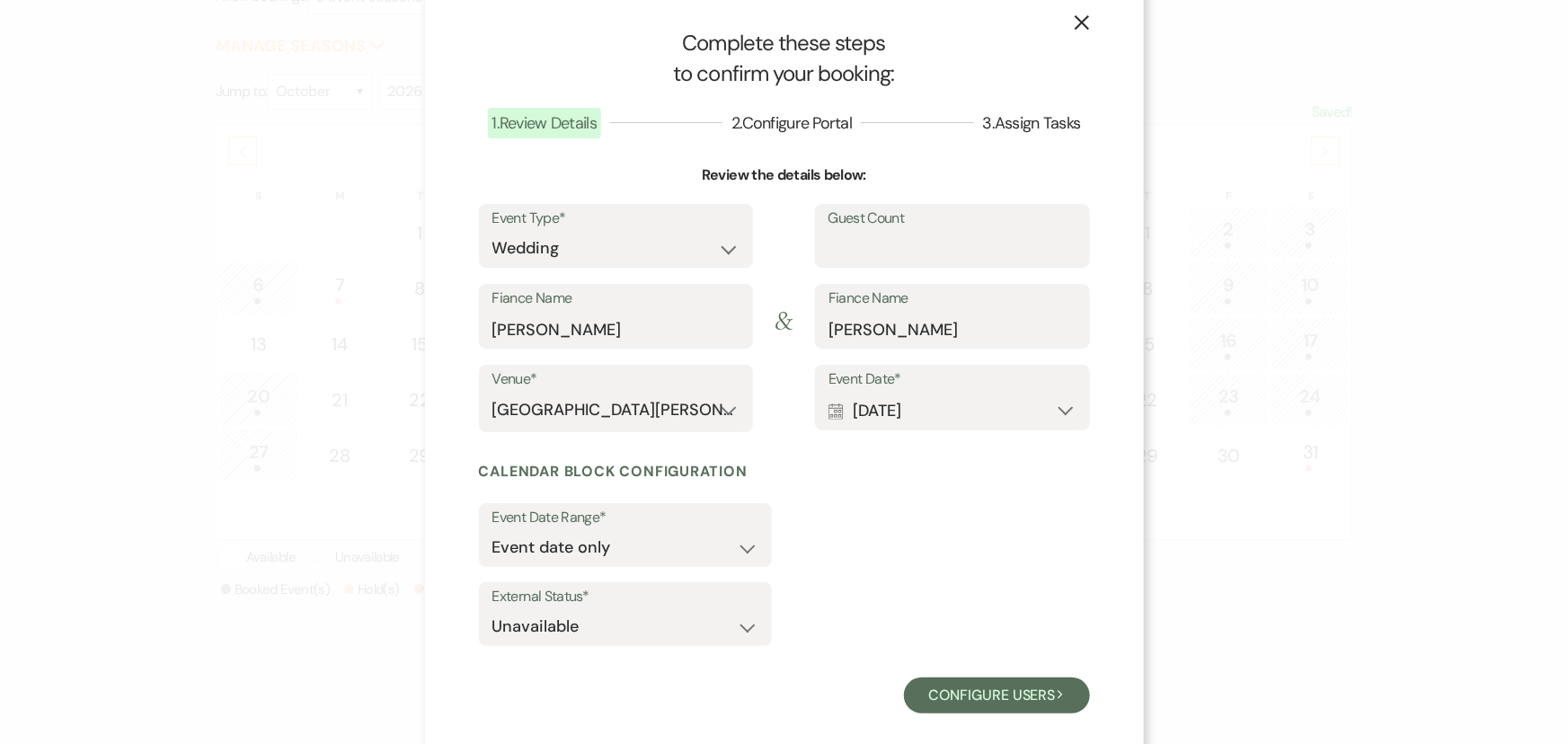
scroll to position [49, 0]
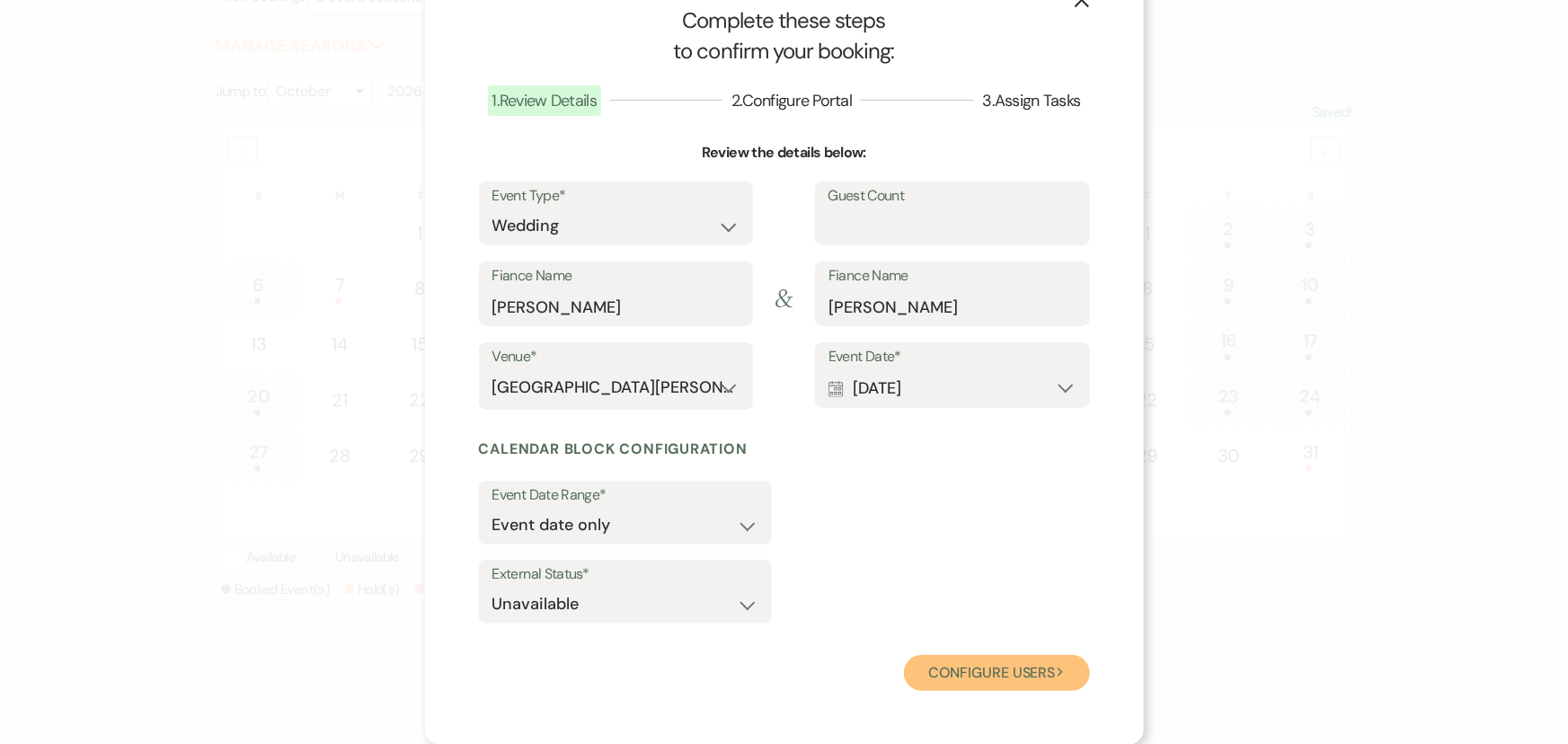
click at [968, 659] on button "Configure users Next" at bounding box center [997, 673] width 186 height 36
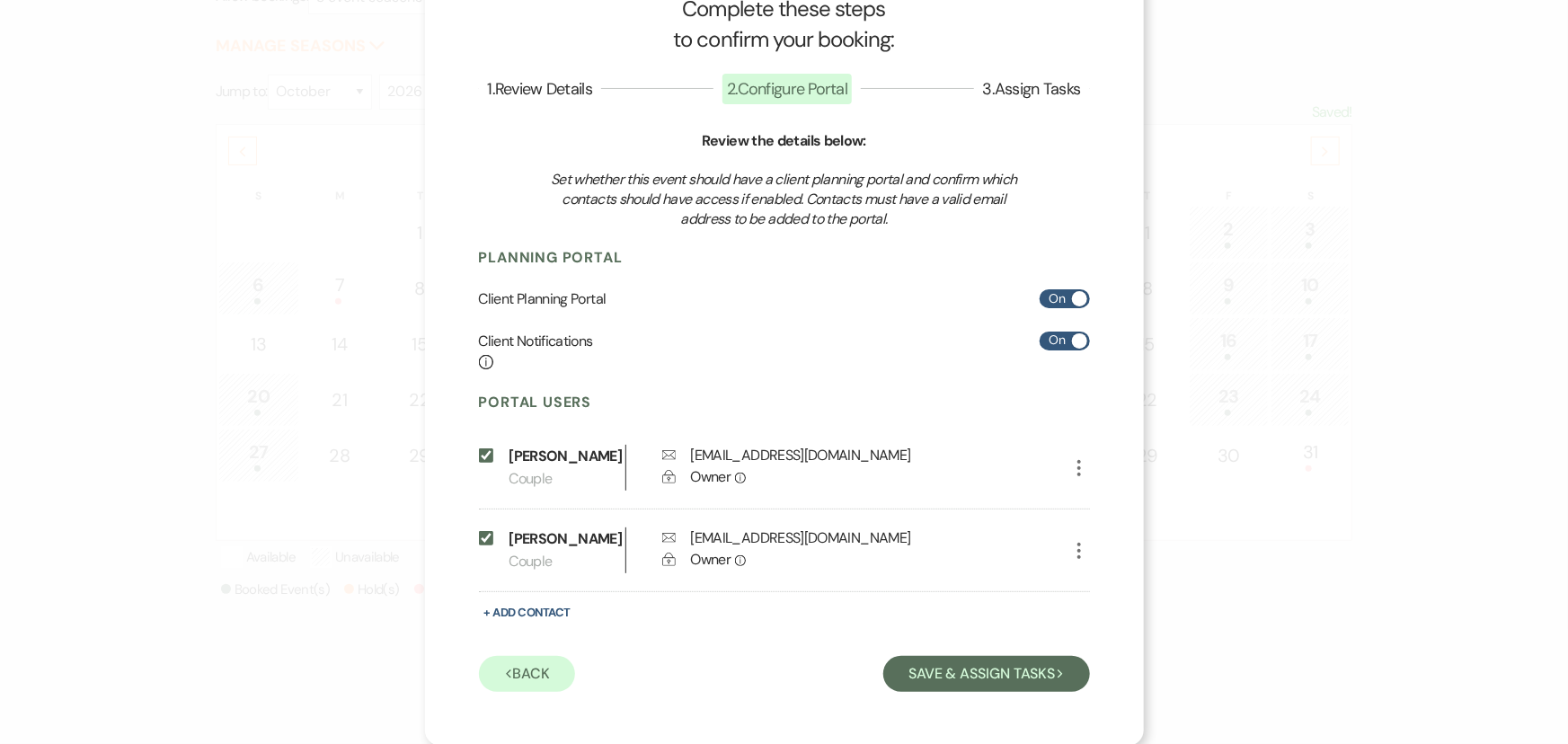
scroll to position [62, 0]
click at [932, 663] on button "Save & Assign Tasks Next" at bounding box center [986, 672] width 206 height 36
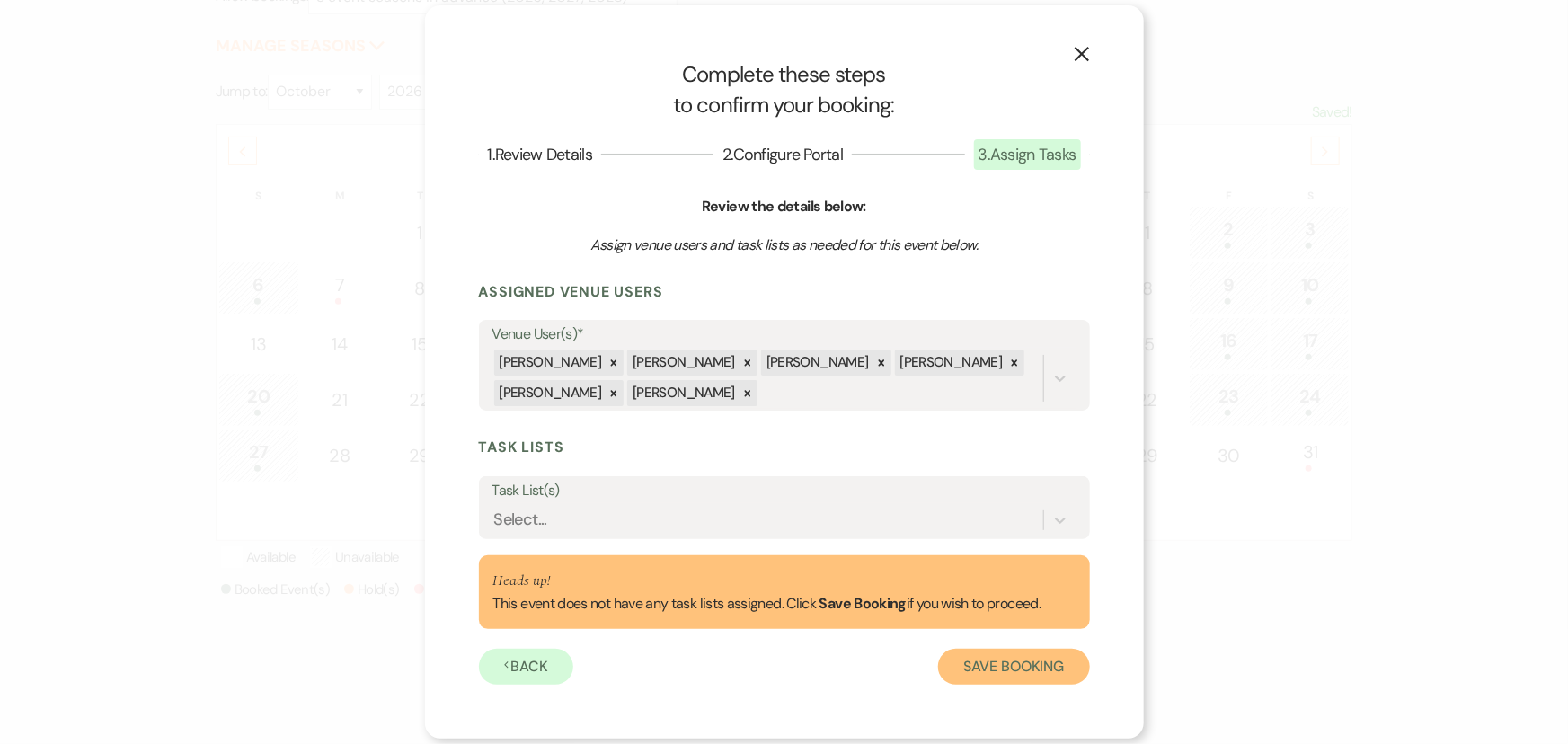
click at [1020, 672] on button "Save Booking" at bounding box center [1013, 666] width 151 height 36
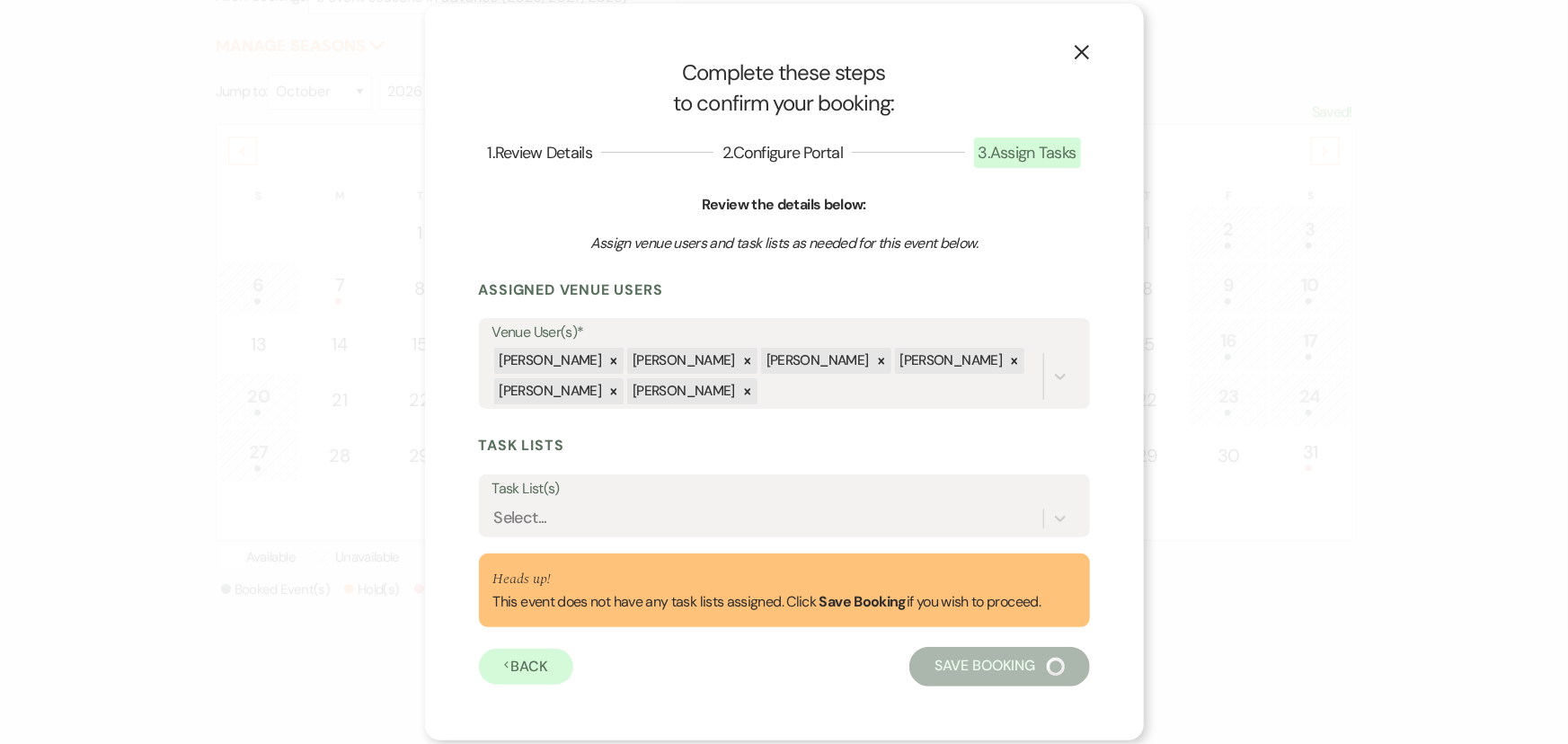
select select "4658"
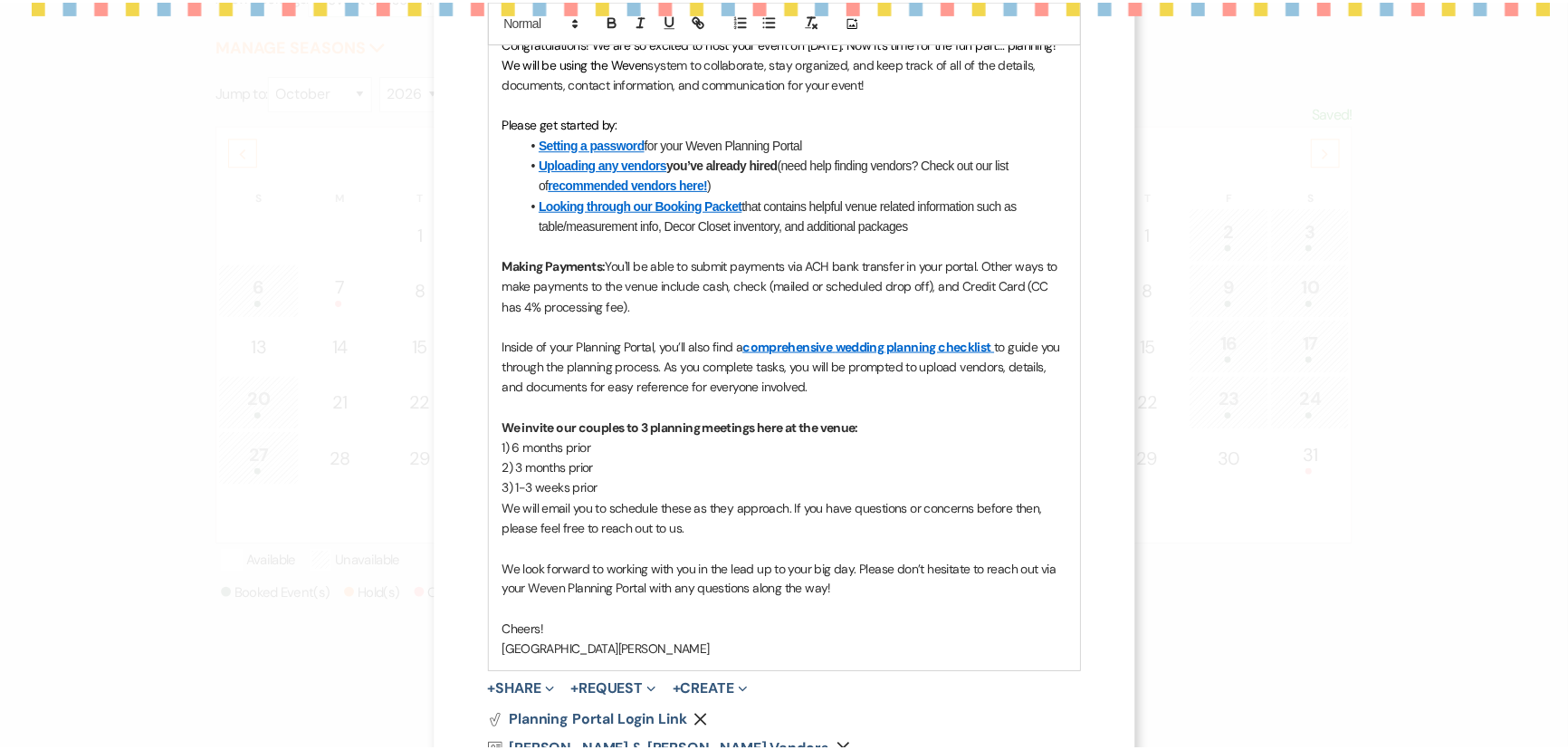
scroll to position [656, 0]
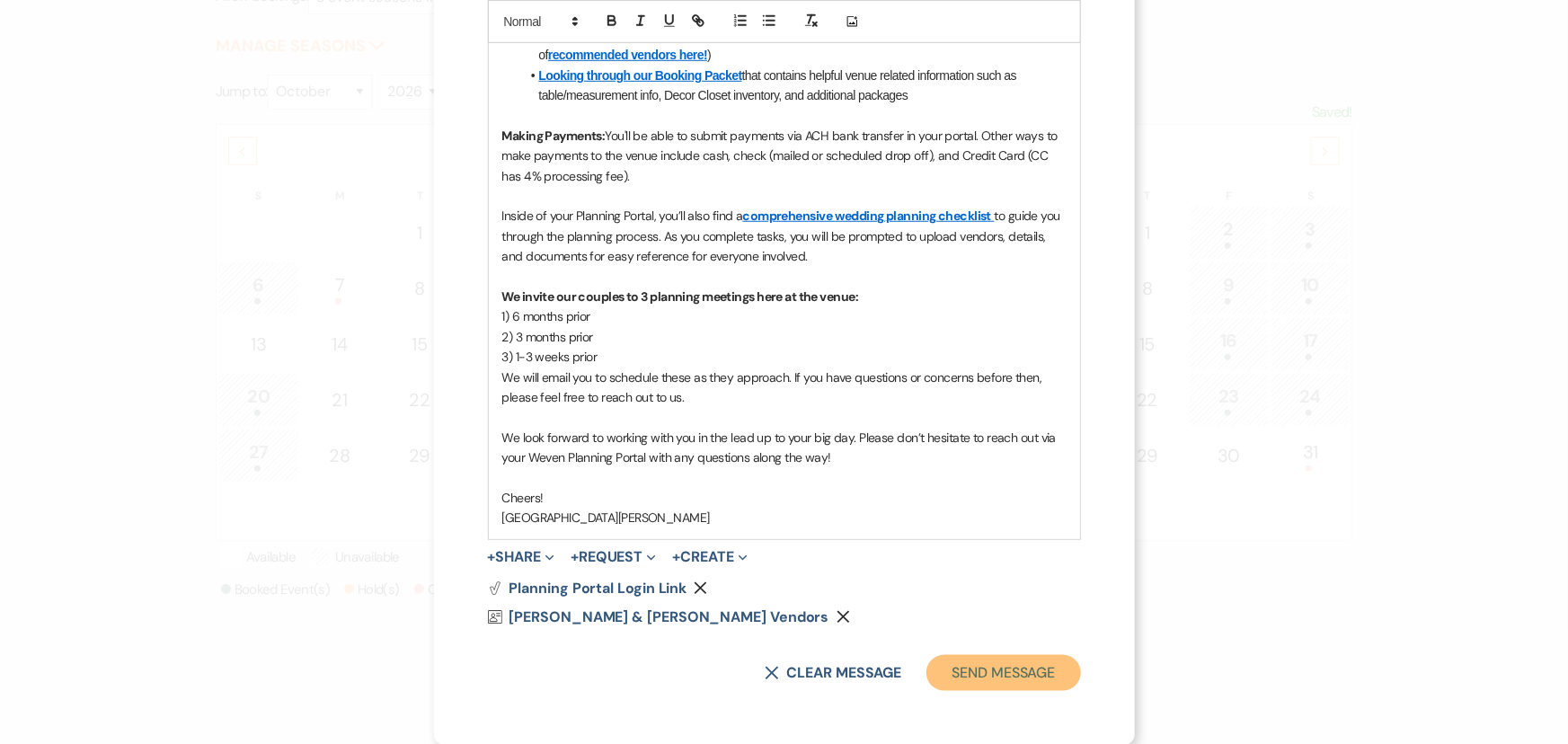
click at [1009, 666] on button "Send Message" at bounding box center [1003, 673] width 154 height 36
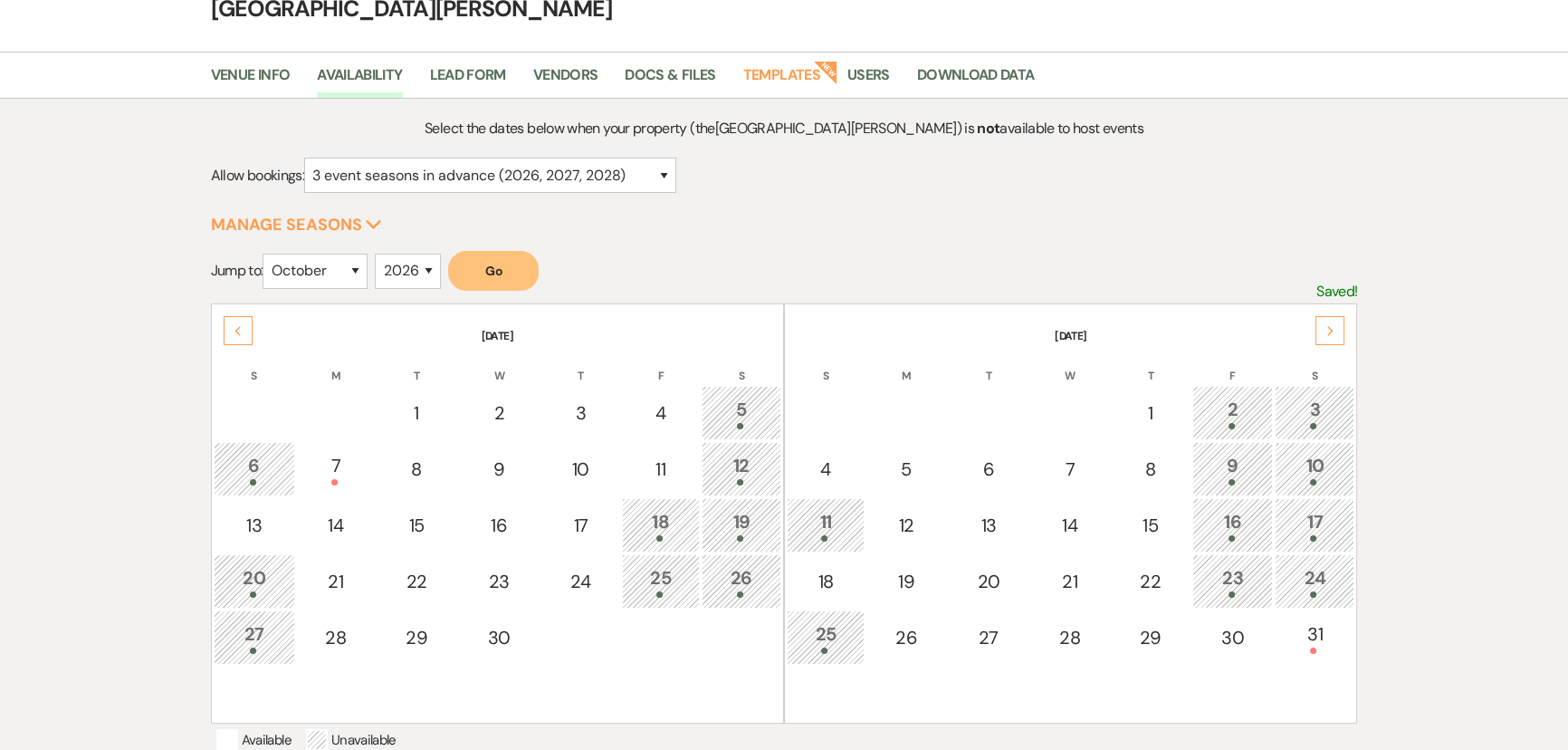
scroll to position [0, 0]
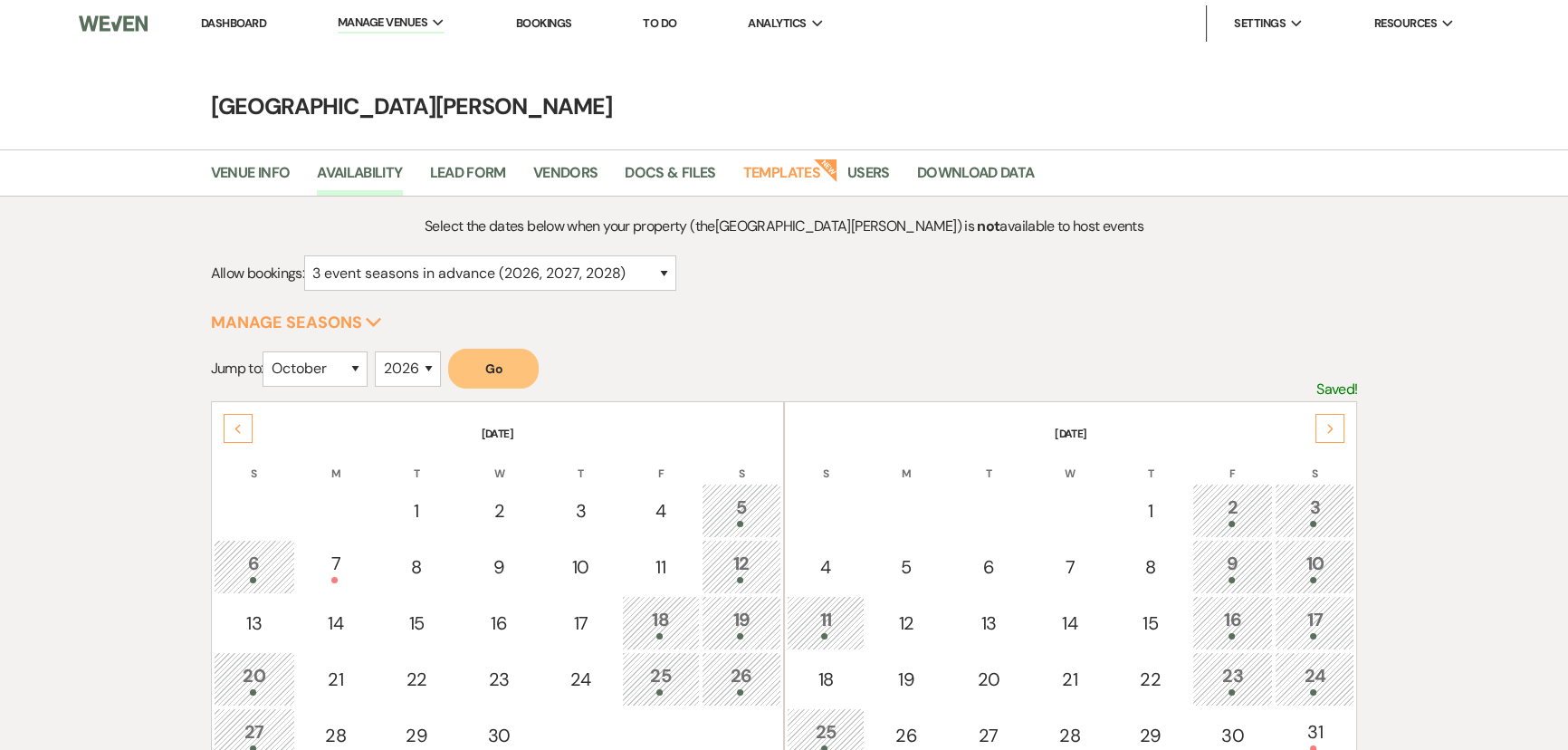
click at [234, 33] on li "Dashboard" at bounding box center [234, 24] width 84 height 36
click at [235, 5] on li "Dashboard" at bounding box center [234, 24] width 84 height 36
click at [236, 16] on link "Dashboard" at bounding box center [234, 23] width 66 height 15
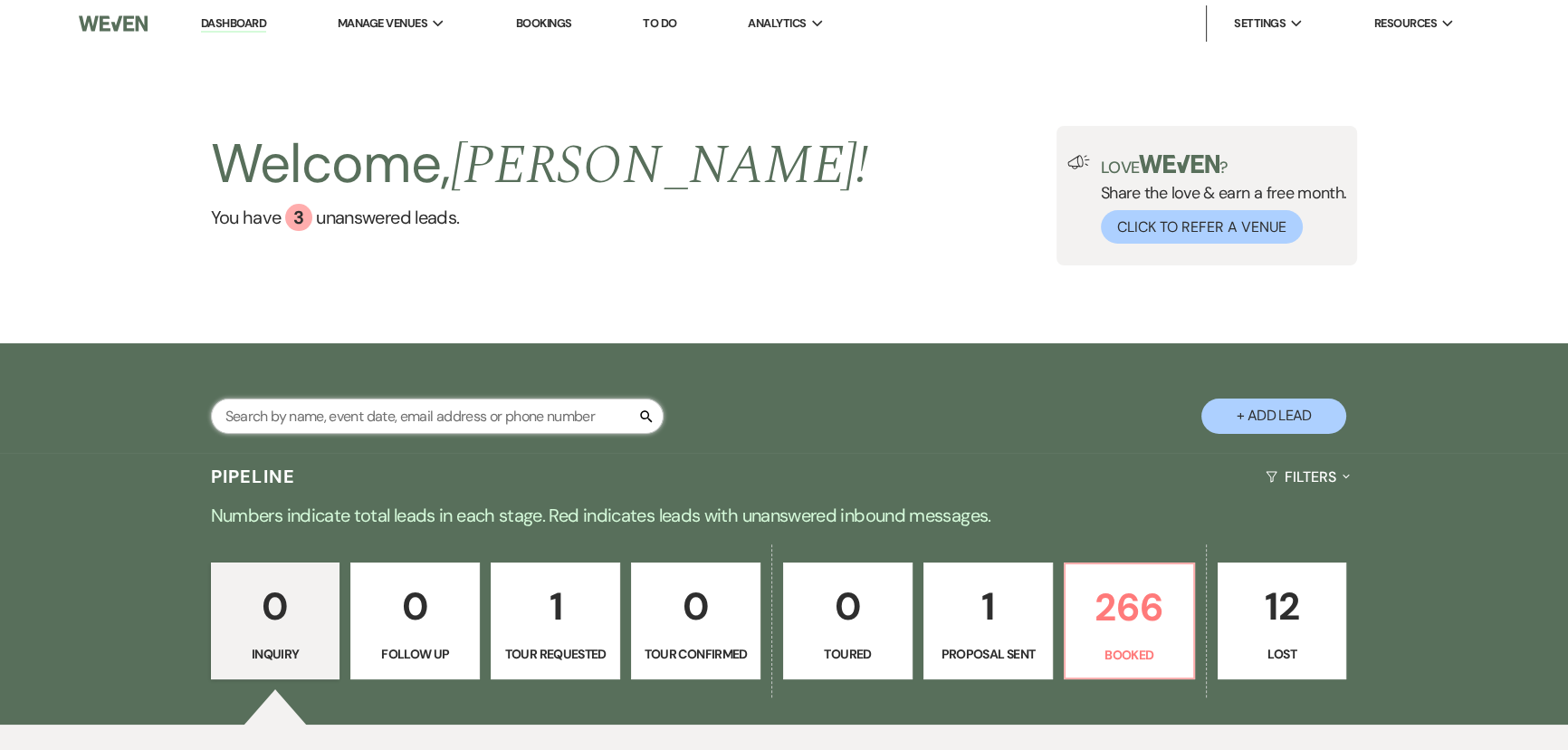
click at [505, 400] on input "text" at bounding box center [437, 416] width 452 height 35
type input "collis"
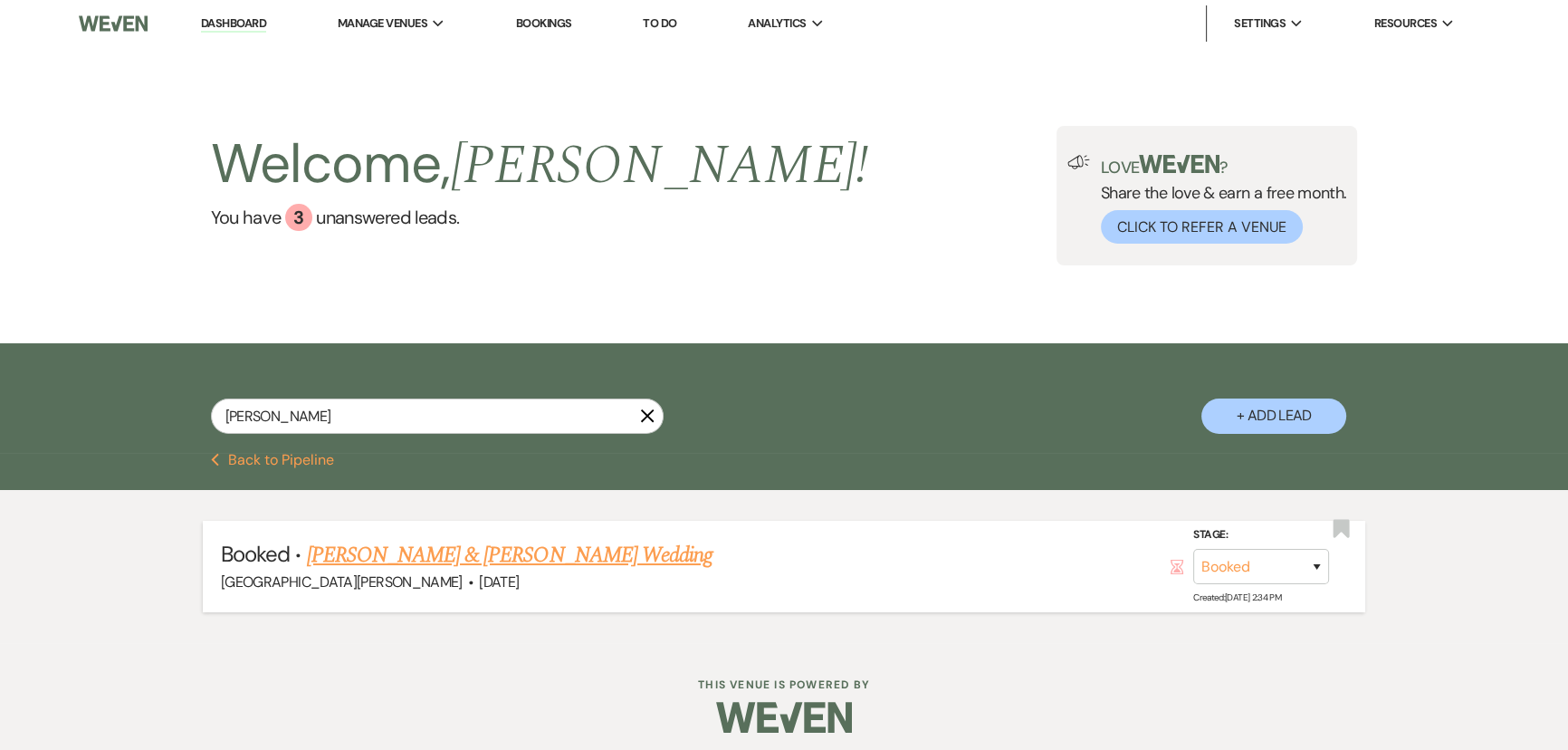
click at [469, 566] on link "Ellisa Colis & Ryan Middleton's Wedding" at bounding box center [510, 555] width 406 height 33
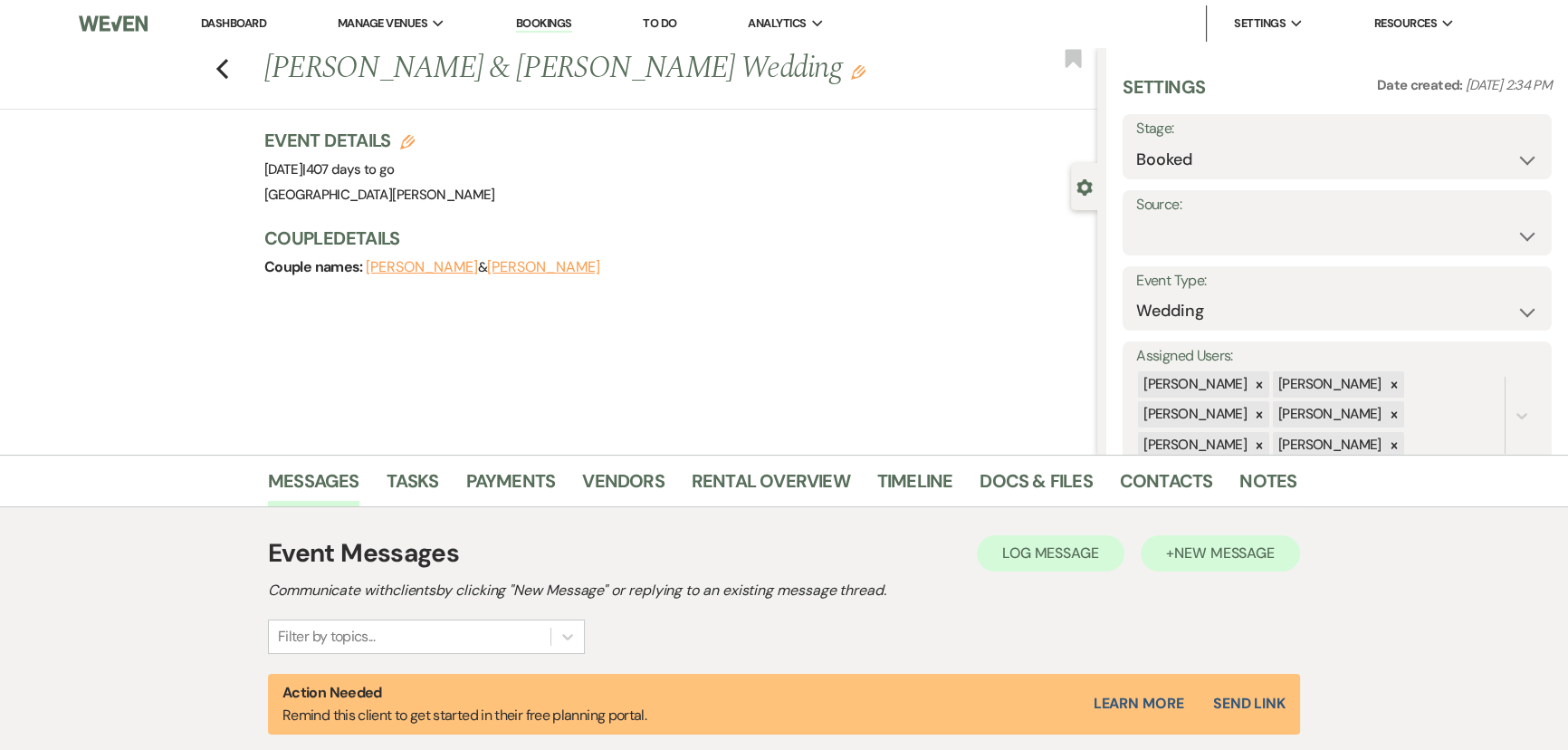
drag, startPoint x: 1226, startPoint y: 525, endPoint x: 1224, endPoint y: 550, distance: 25.1
click at [1226, 529] on div "Event Messages Log Log Message + New Message Communicate with clients by clicki…" at bounding box center [784, 676] width 1032 height 302
click at [1226, 549] on span "New Message" at bounding box center [1224, 552] width 100 height 19
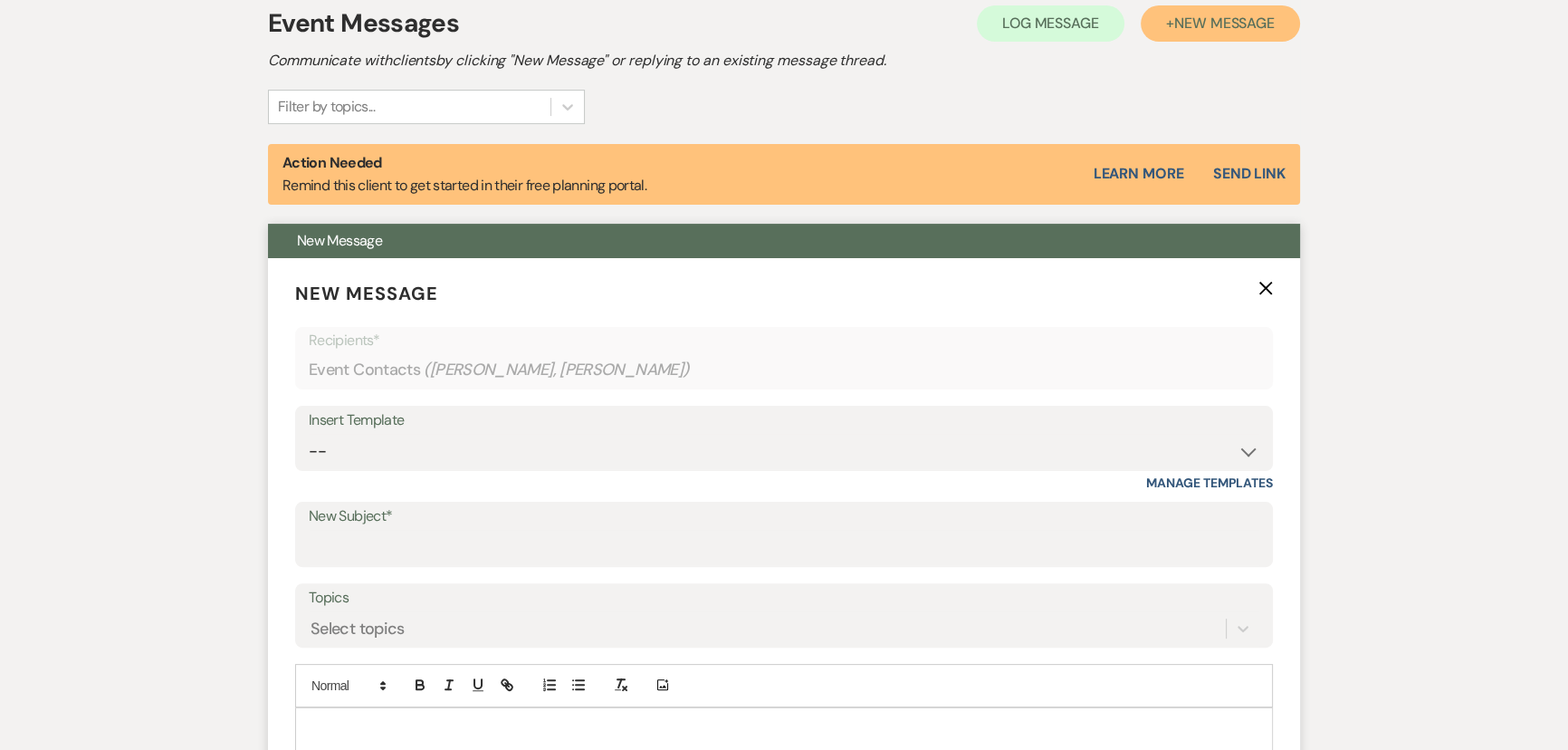
scroll to position [741, 0]
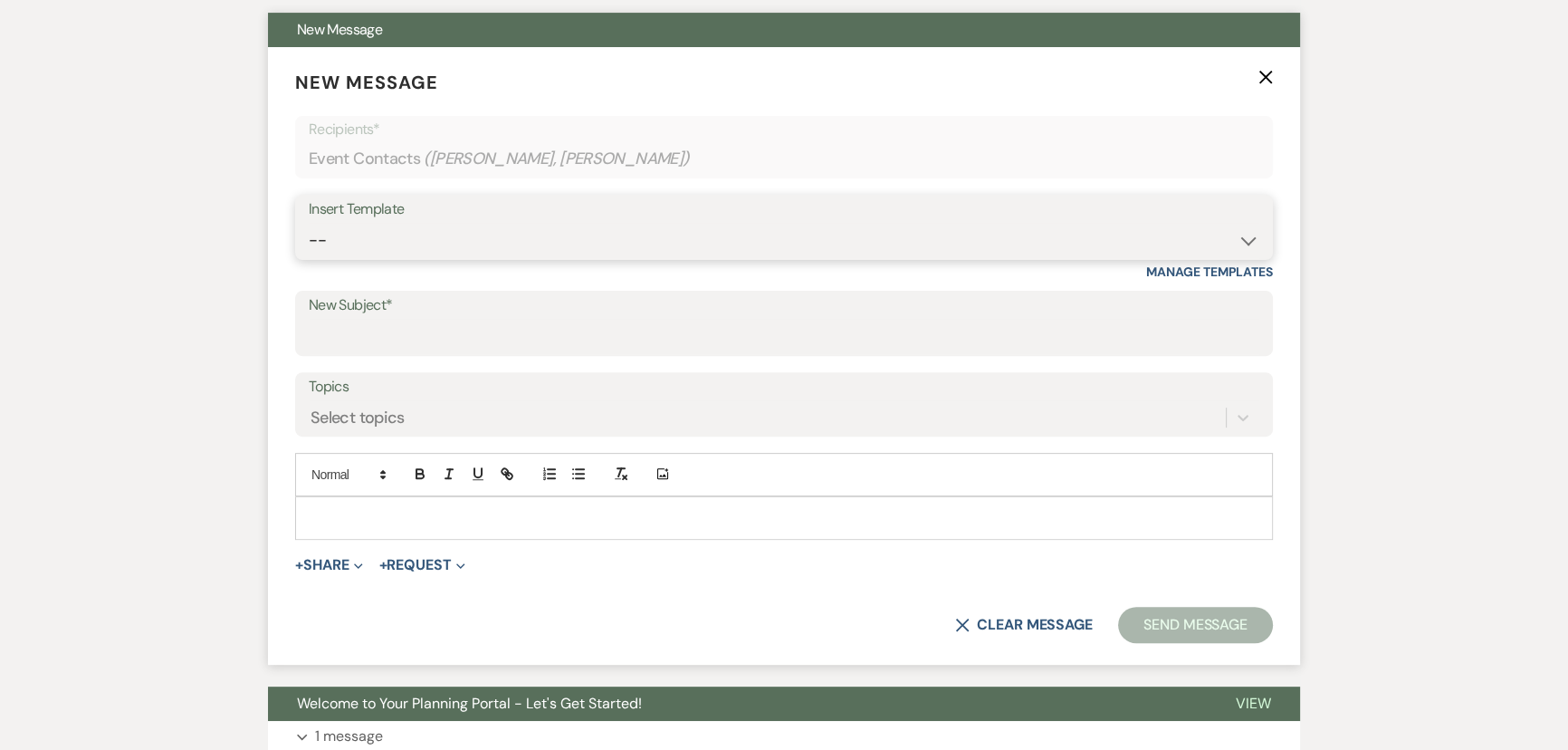
click at [414, 223] on select "-- SVM Initial Inquiry Response SVM Planning Portal Introduction and Booking Pa…" at bounding box center [784, 240] width 951 height 35
select select "4984"
click at [309, 223] on select "-- SVM Initial Inquiry Response SVM Planning Portal Introduction and Booking Pa…" at bounding box center [784, 240] width 951 height 35
type input "Your Contract for [GEOGRAPHIC_DATA][PERSON_NAME]!"
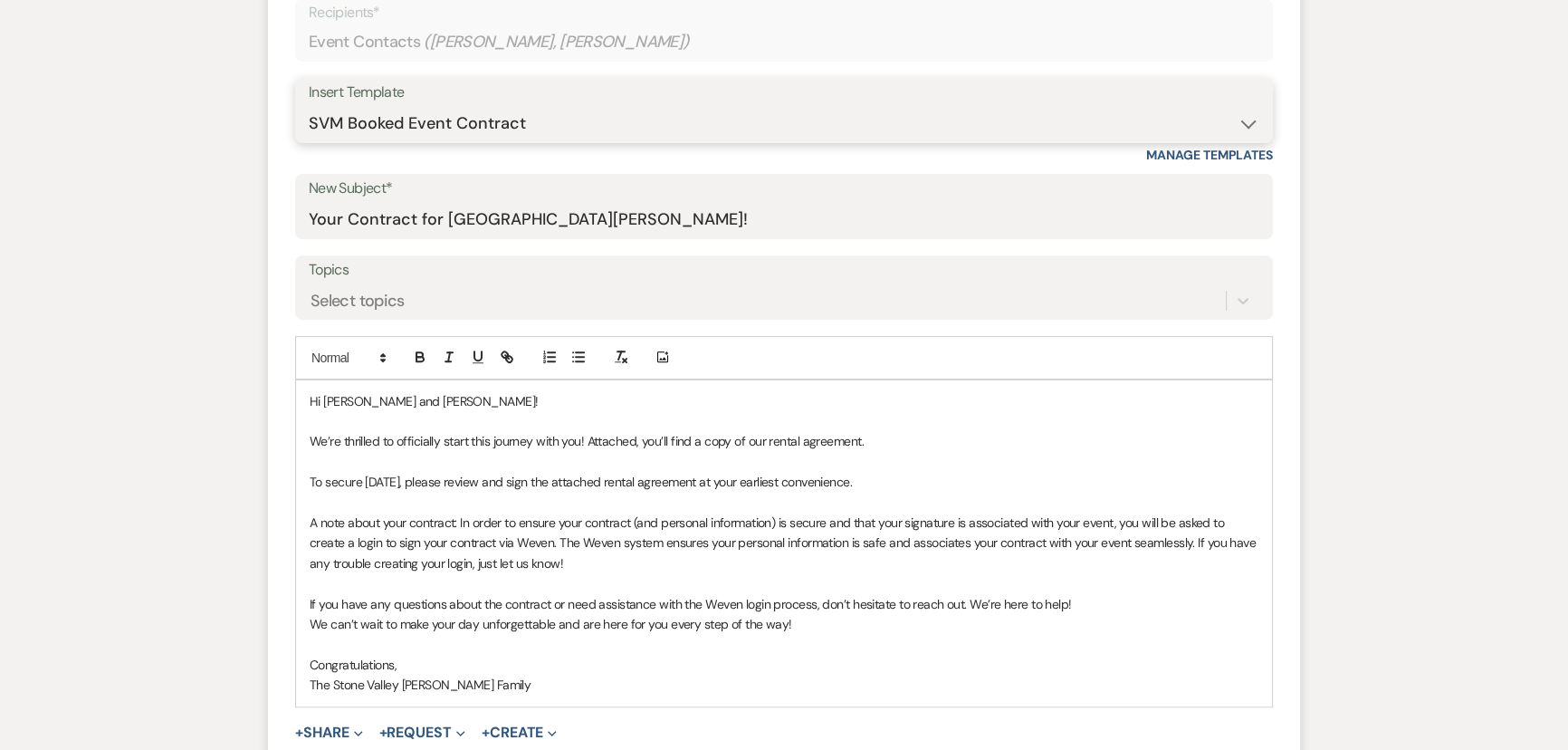
scroll to position [1151, 0]
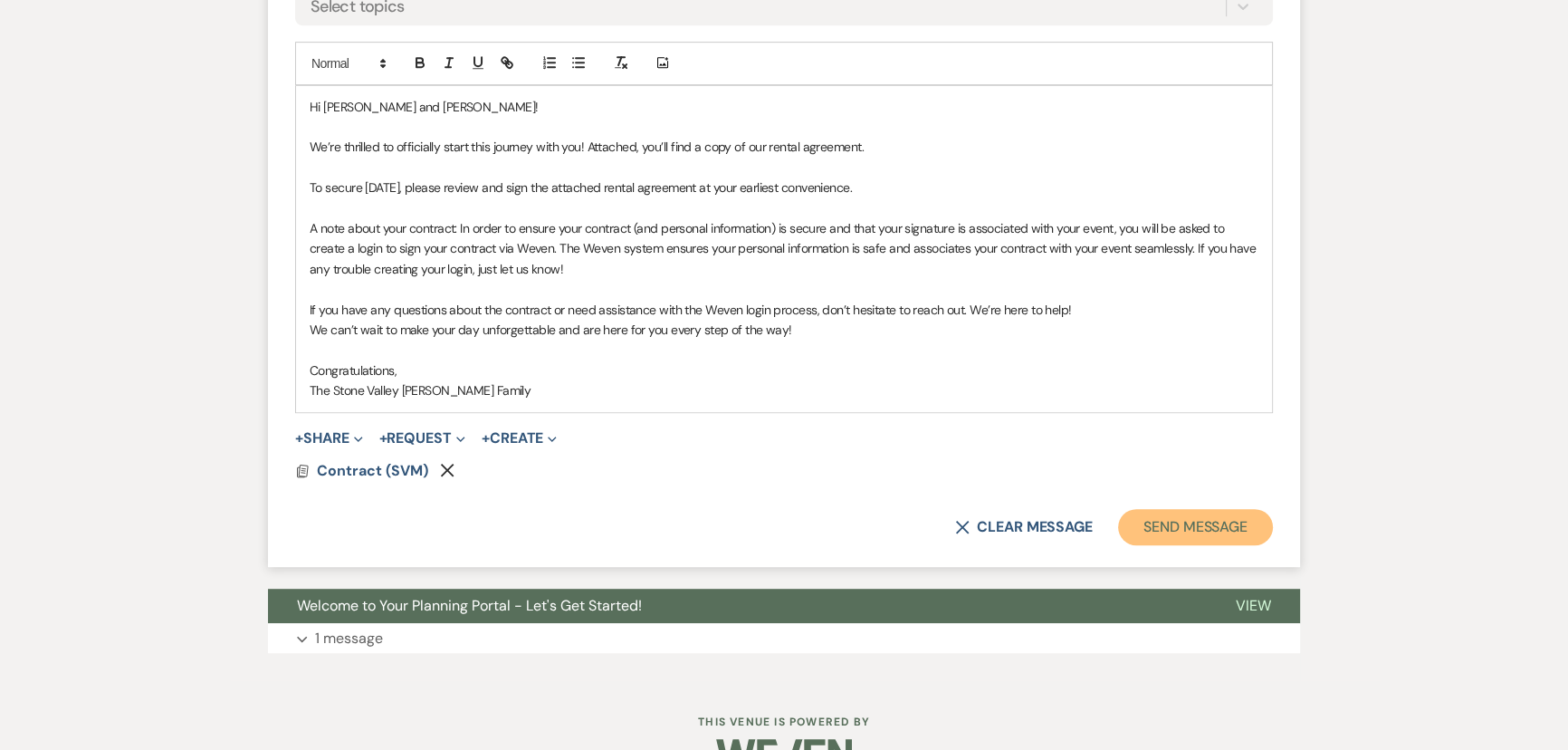
click at [1168, 534] on button "Send Message" at bounding box center [1196, 527] width 155 height 36
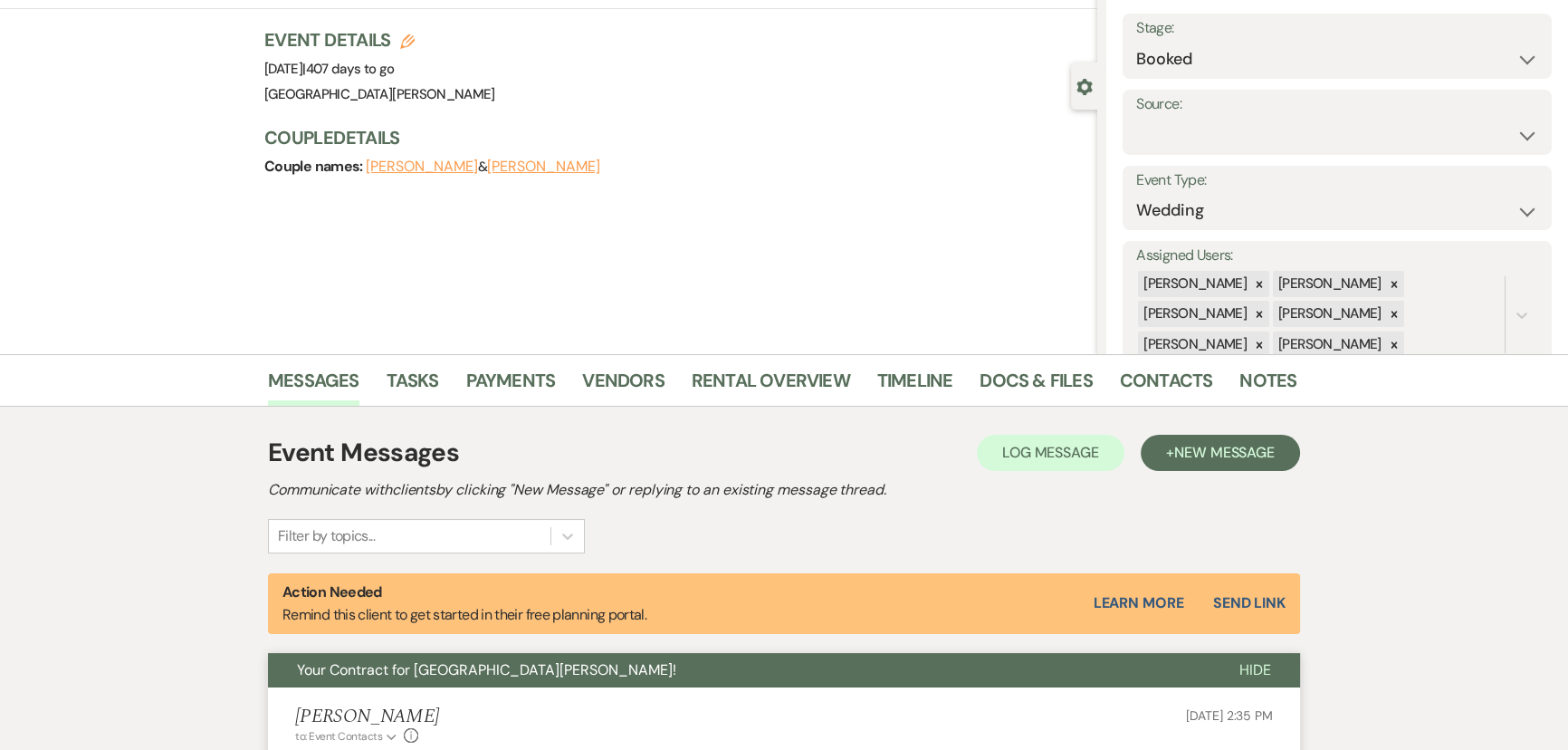
scroll to position [0, 0]
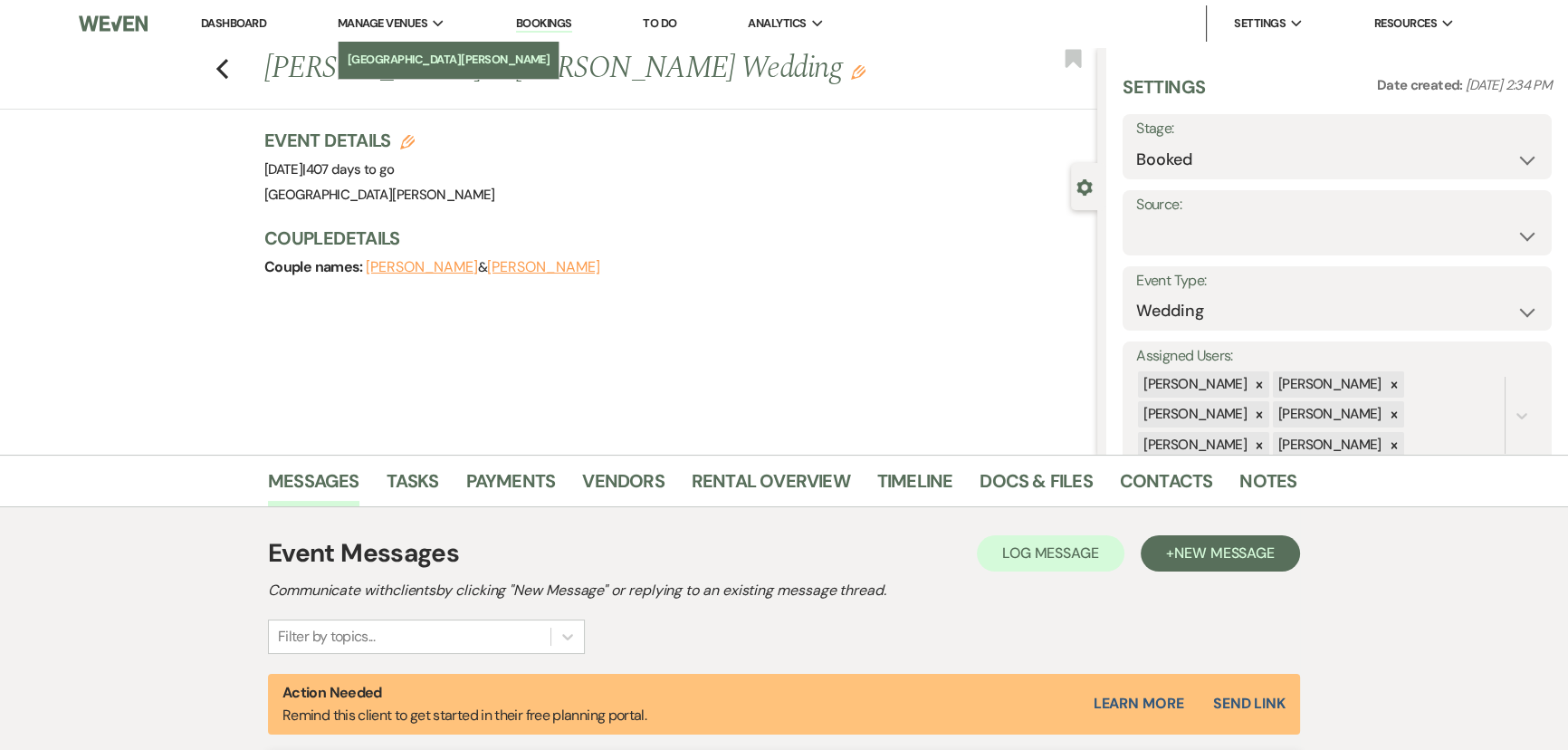
click at [412, 66] on li "[GEOGRAPHIC_DATA][PERSON_NAME]" at bounding box center [449, 60] width 203 height 18
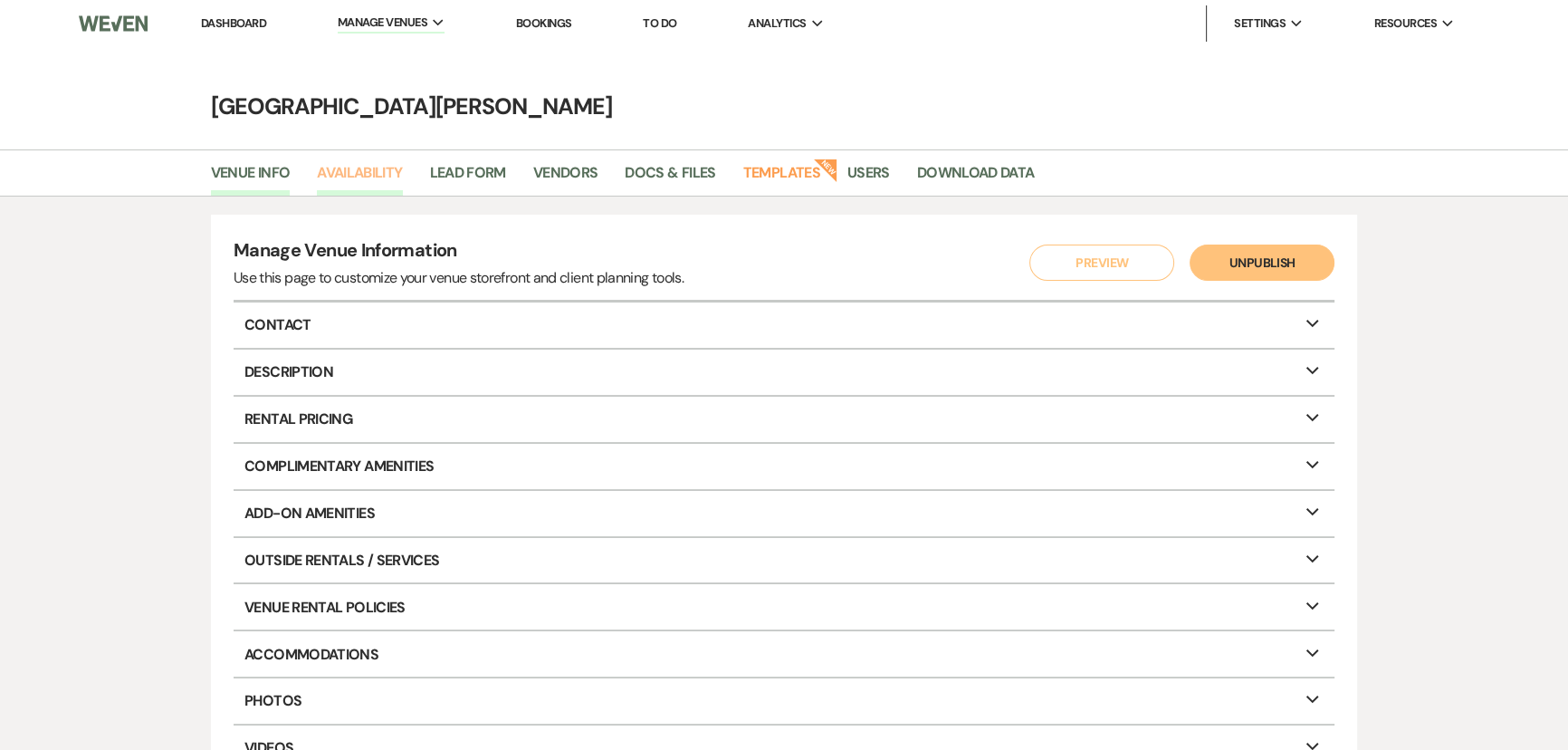
click at [357, 188] on link "Availability" at bounding box center [359, 178] width 86 height 35
select select "3"
select select "2026"
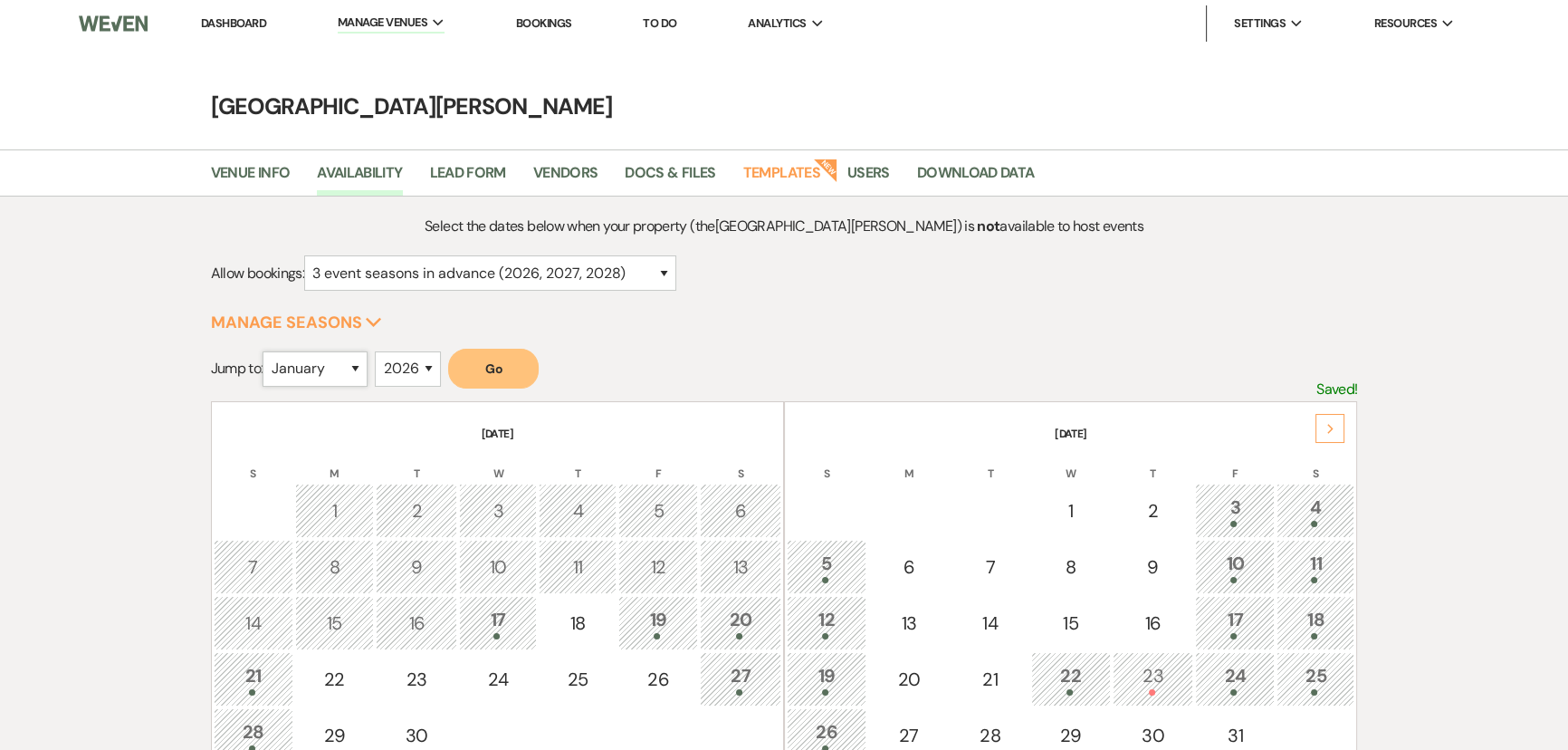
click at [305, 368] on select "January February March April May June July August September October November De…" at bounding box center [315, 369] width 105 height 35
click at [267, 351] on select "January February March April May June July August September October November De…" at bounding box center [315, 369] width 105 height 35
click at [319, 380] on select "January February March April May June July August September October November De…" at bounding box center [315, 369] width 105 height 35
select select "5"
click at [267, 351] on select "January February March April May June July August September October November De…" at bounding box center [315, 369] width 105 height 35
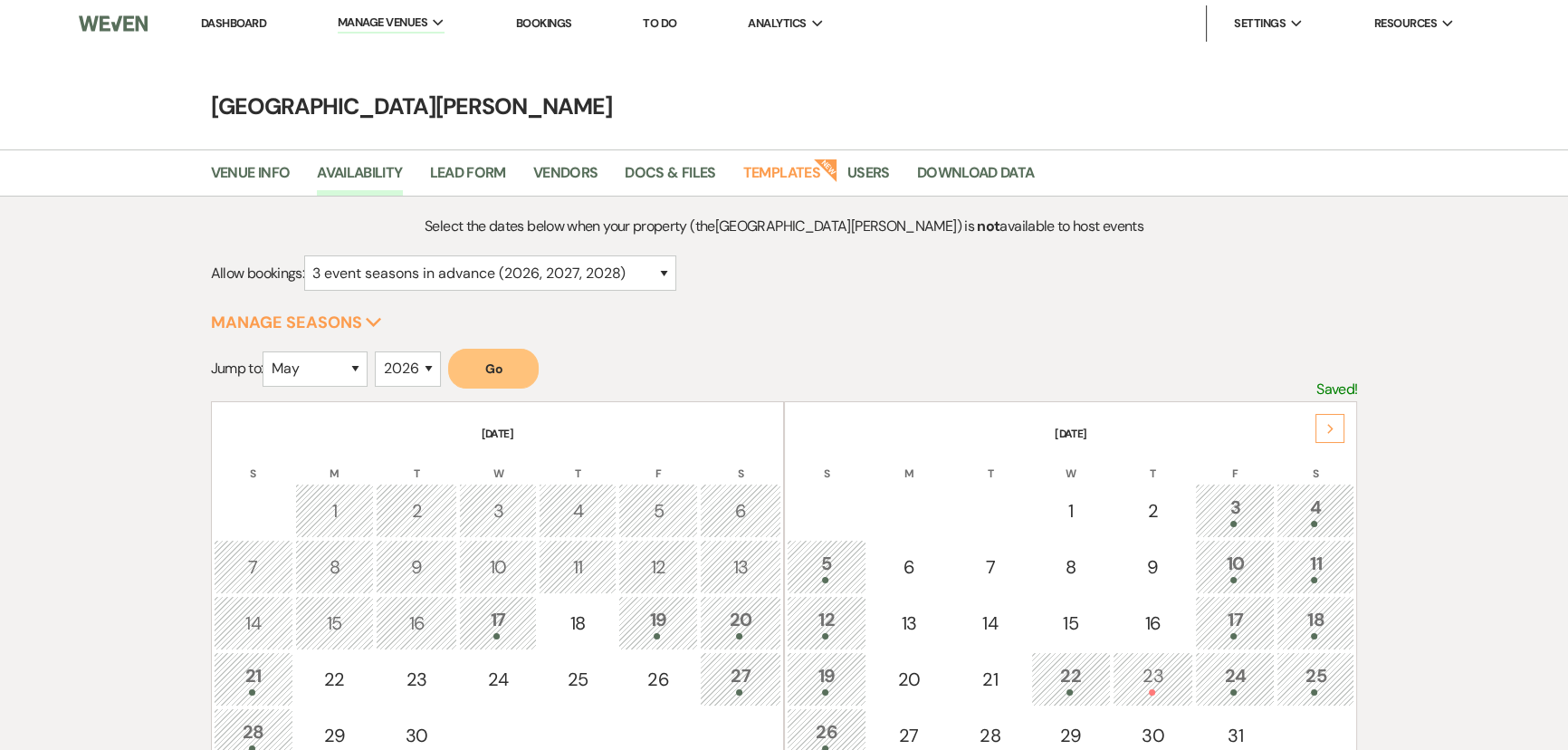
click at [511, 370] on button "Go" at bounding box center [492, 369] width 90 height 40
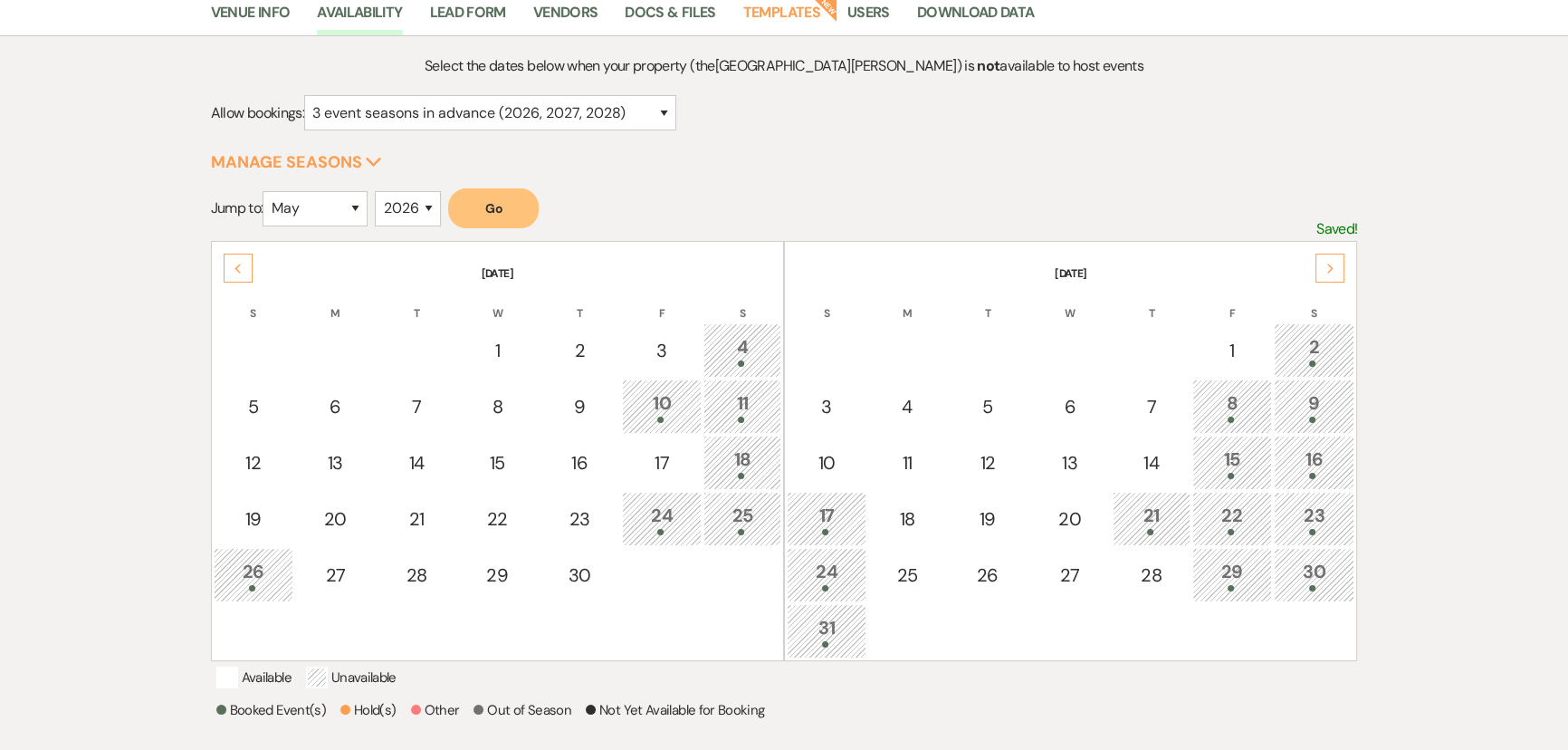
scroll to position [164, 0]
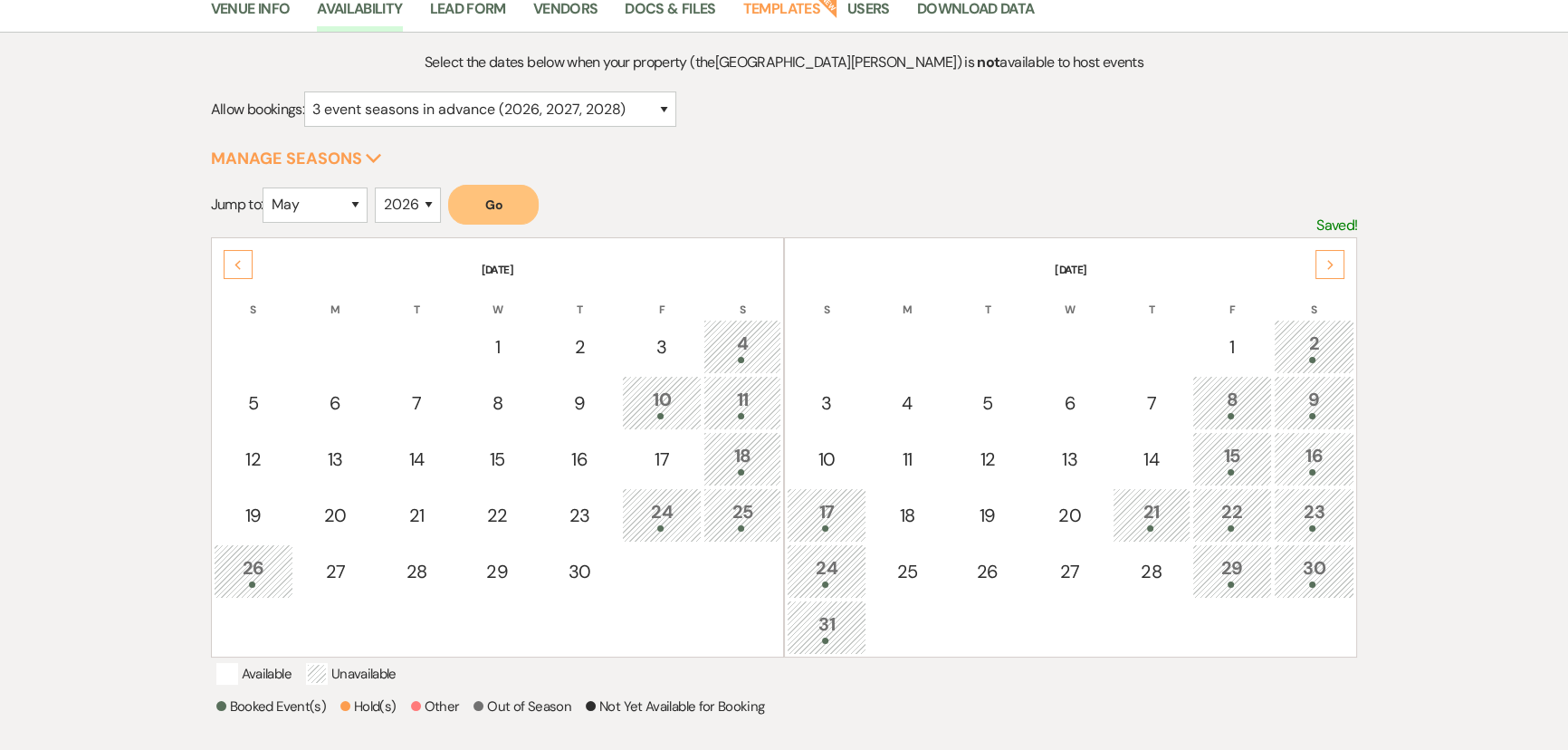
drag, startPoint x: 1021, startPoint y: 163, endPoint x: 1010, endPoint y: 188, distance: 27.3
drag, startPoint x: 1010, startPoint y: 188, endPoint x: 1403, endPoint y: 400, distance: 446.5
click at [1403, 400] on div "Select the dates below when your property (the Stone Valley Meadows ) is not av…" at bounding box center [784, 454] width 1304 height 807
click at [411, 196] on select "2025 2026 2027 2028 2029" at bounding box center [408, 205] width 66 height 35
select select "2025"
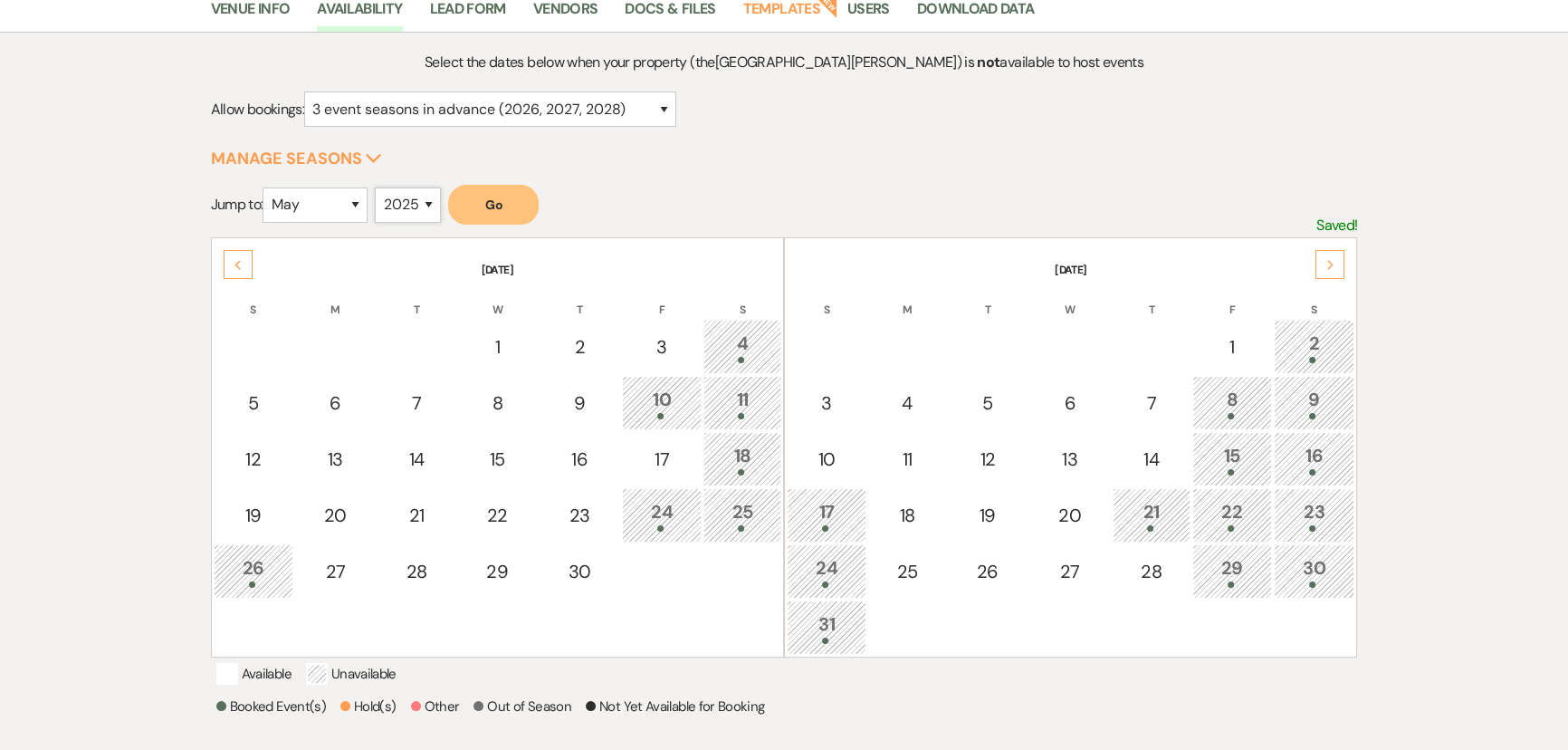
click at [380, 188] on select "2025 2026 2027 2028 2029" at bounding box center [408, 205] width 66 height 35
click at [565, 208] on form "Jump to: January February March April May June July August September October No…" at bounding box center [784, 211] width 1147 height 53
click at [514, 208] on button "Go" at bounding box center [492, 205] width 90 height 40
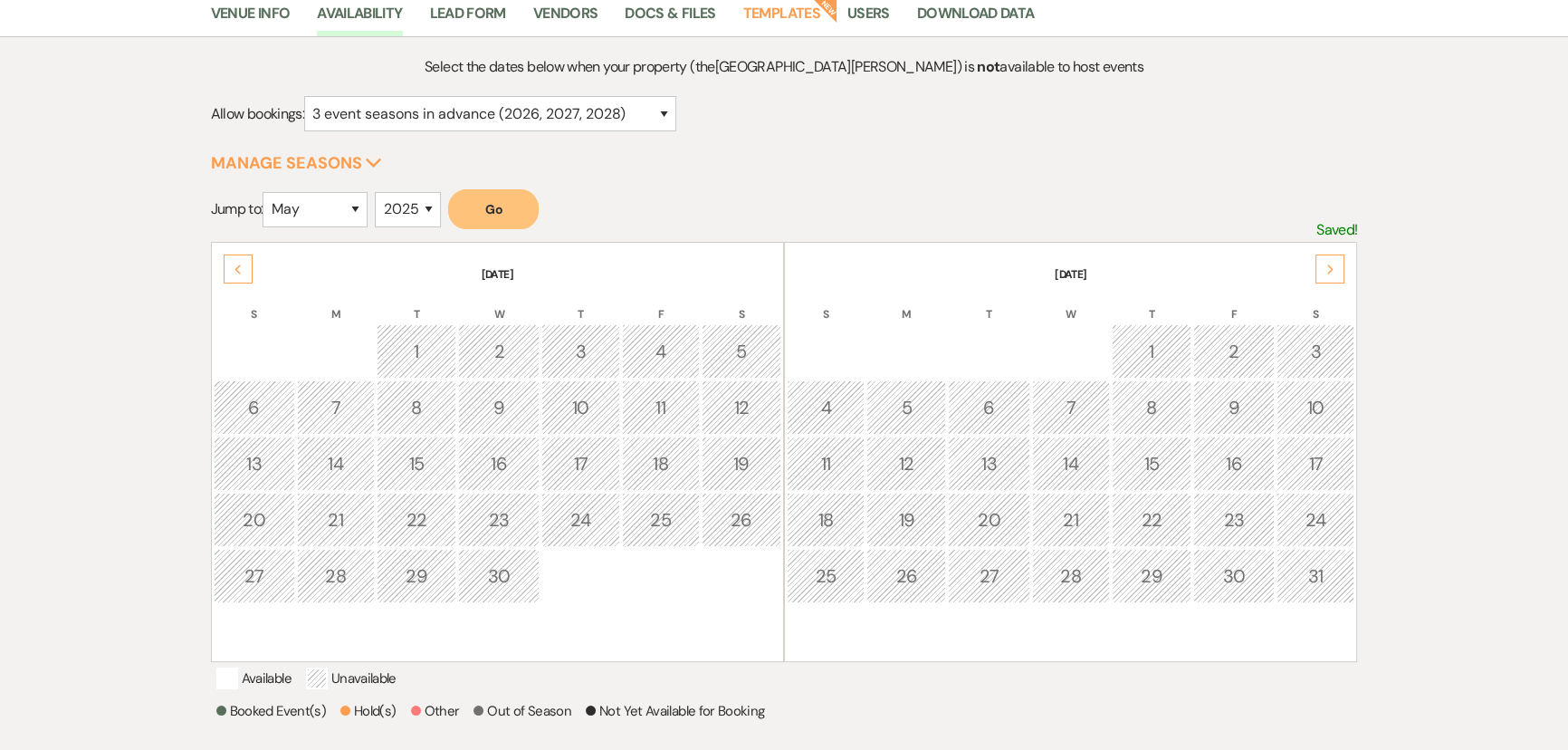
scroll to position [0, 0]
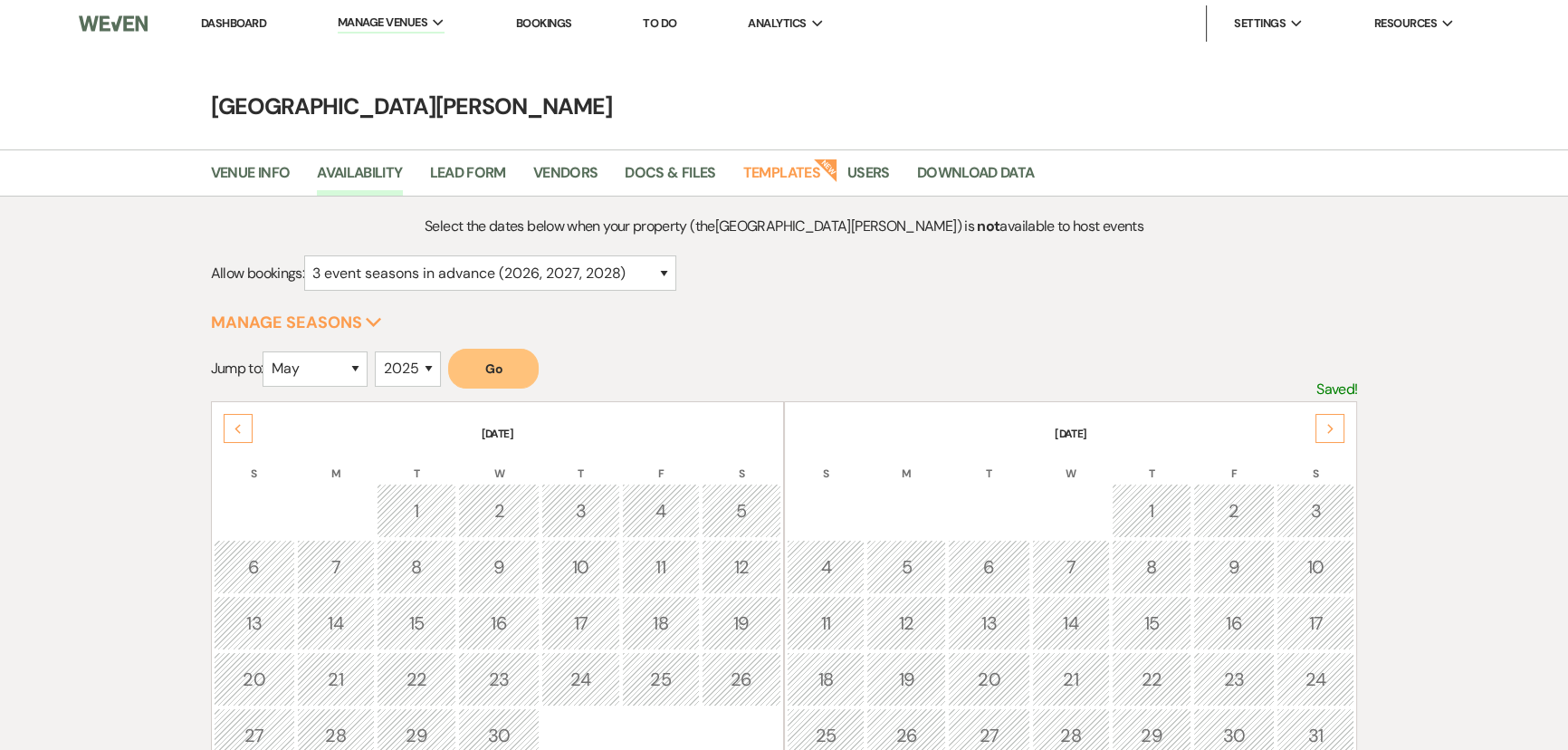
click at [227, 13] on li "Dashboard" at bounding box center [234, 24] width 84 height 36
click at [228, 18] on link "Dashboard" at bounding box center [234, 23] width 66 height 15
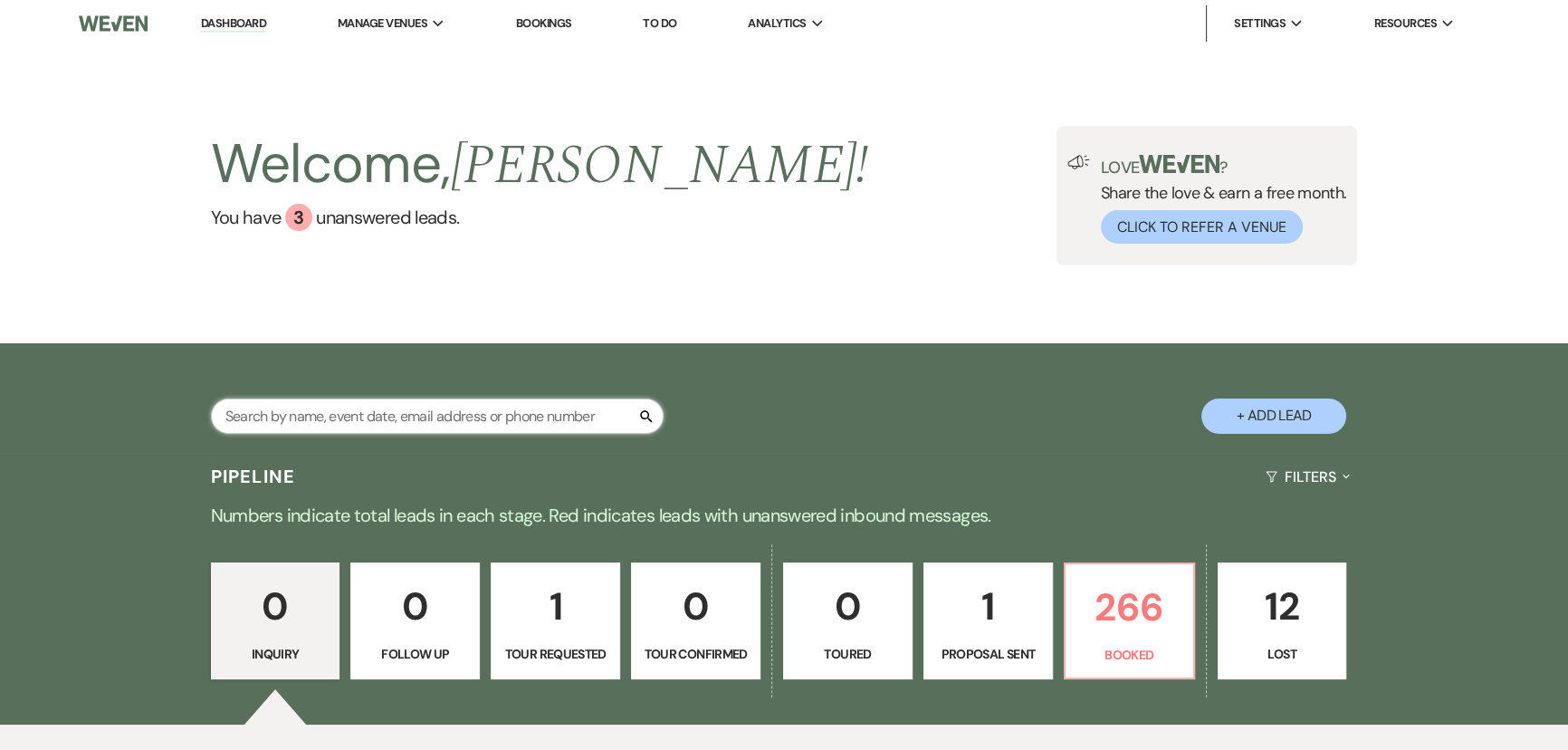
click at [428, 419] on input "text" at bounding box center [437, 416] width 452 height 35
type input "slagle"
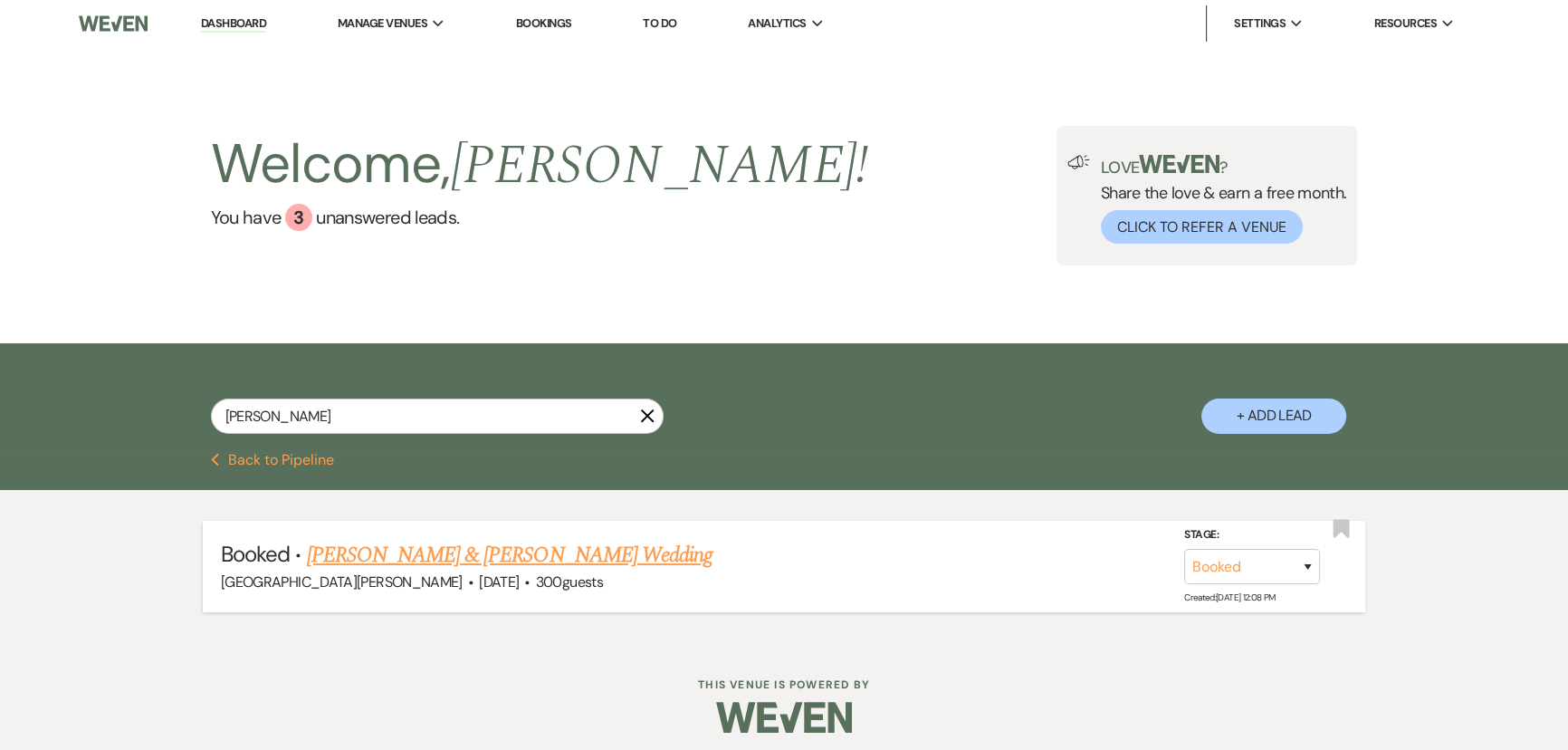
click at [457, 557] on link "Caitlyn Iannelli & Patrick Slagle's Wedding" at bounding box center [510, 555] width 406 height 33
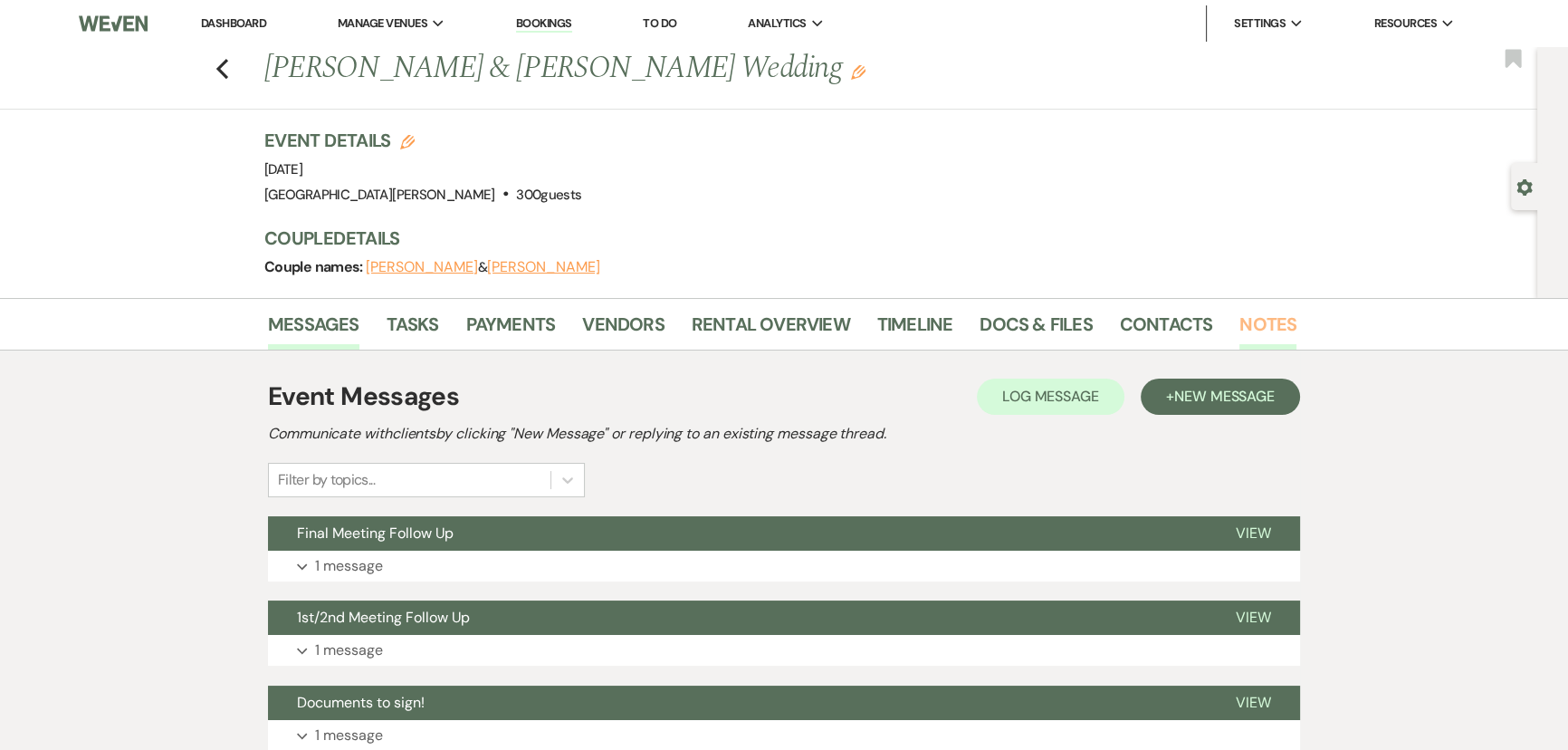
click at [1269, 315] on link "Notes" at bounding box center [1268, 329] width 57 height 40
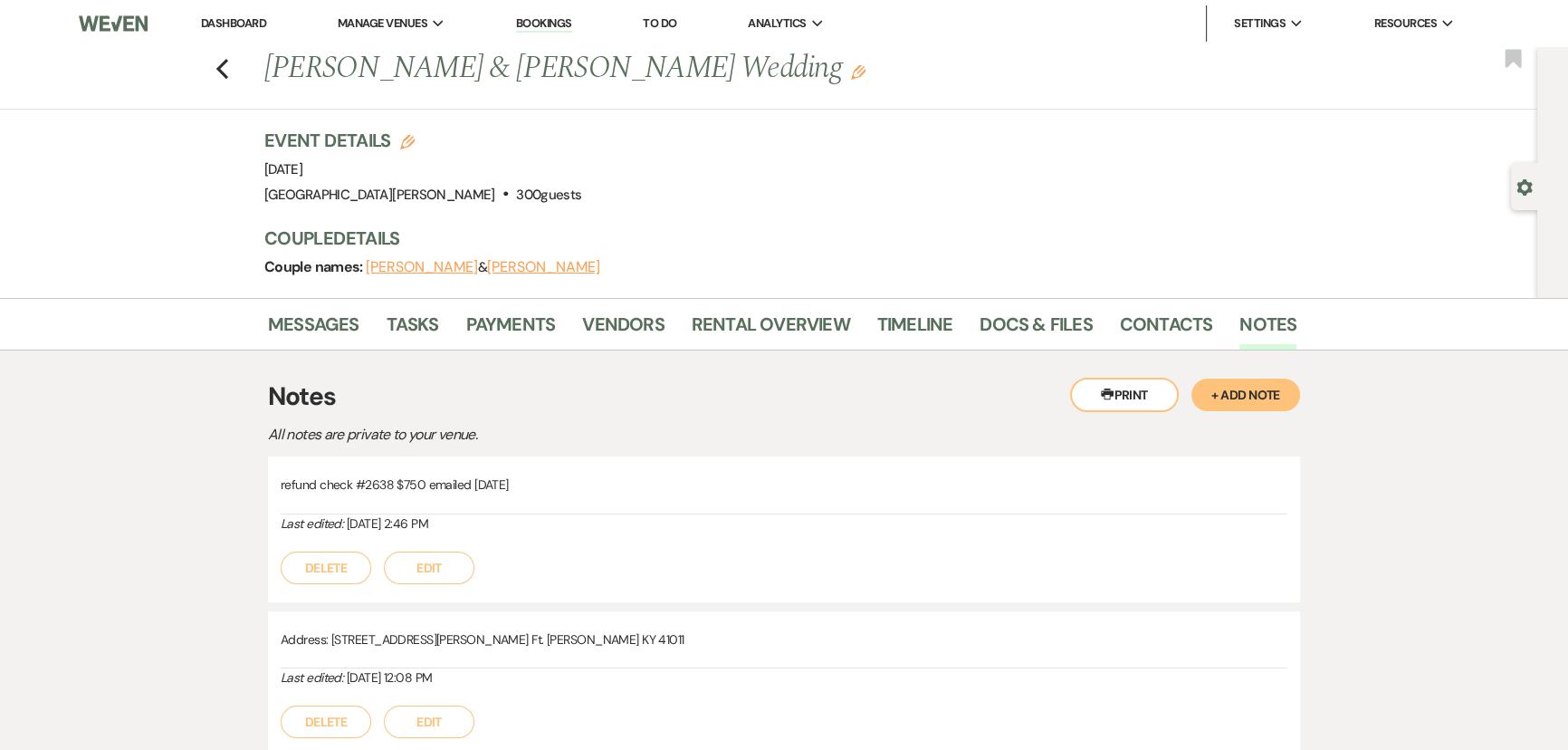
click at [232, 21] on link "Dashboard" at bounding box center [234, 23] width 66 height 15
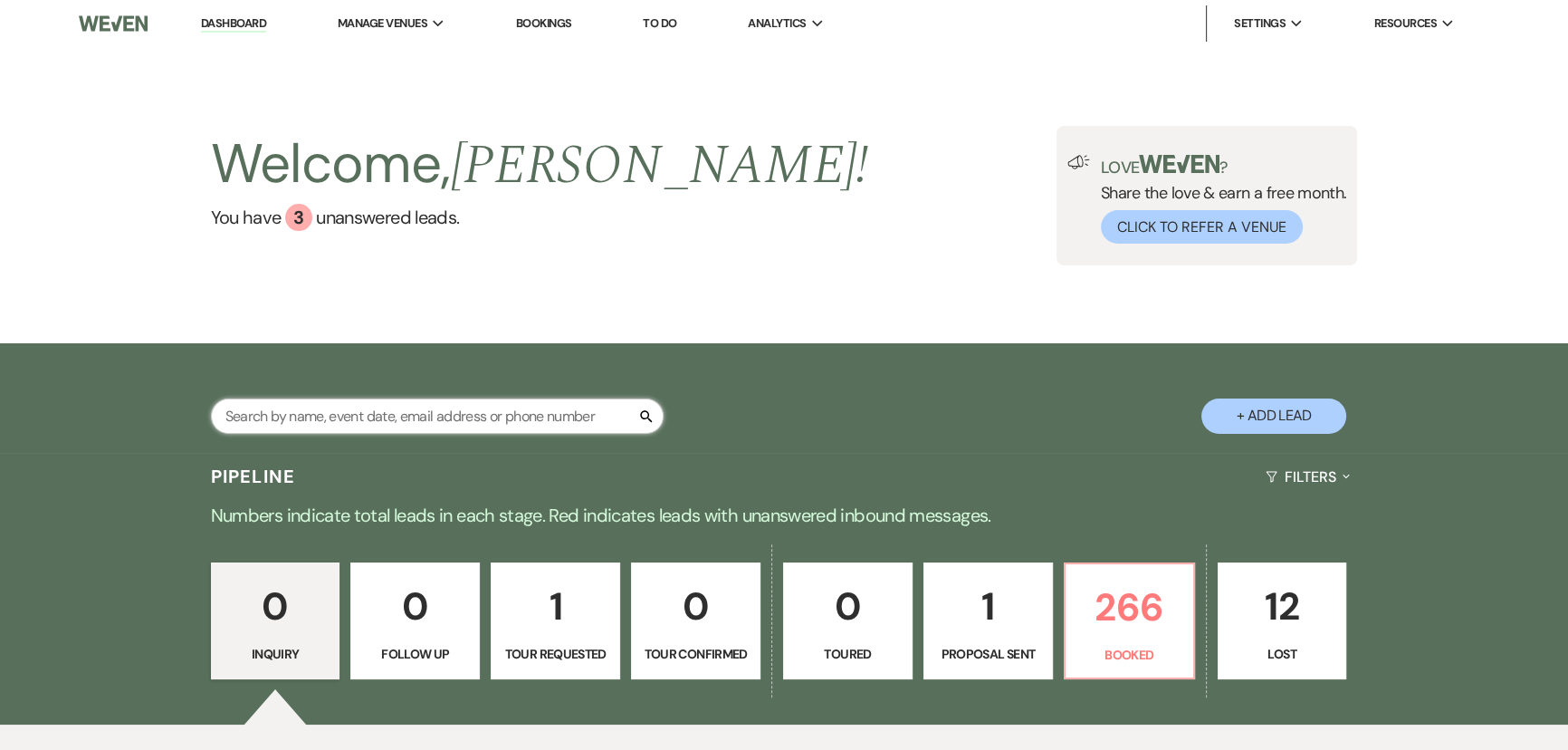
click at [481, 425] on input "text" at bounding box center [437, 416] width 452 height 35
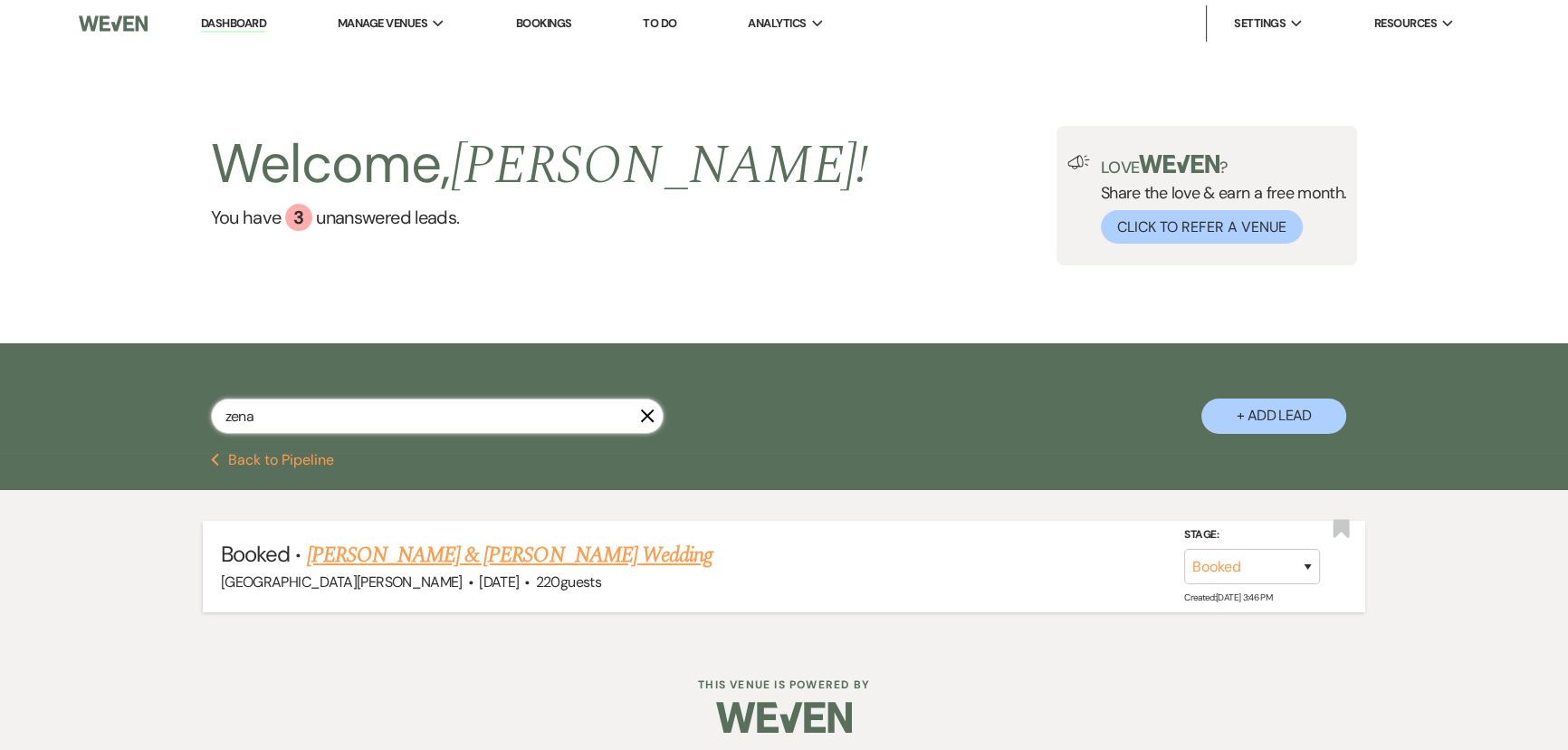
type input "zena"
click at [475, 536] on li "Booked · Zena Thabteh & Sanad Owda's Wedding Stone Valley Meadows · Aug 17, 202…" at bounding box center [784, 566] width 1162 height 91
click at [479, 548] on link "Zena Thabteh & Sanad Owda's Wedding" at bounding box center [510, 555] width 406 height 33
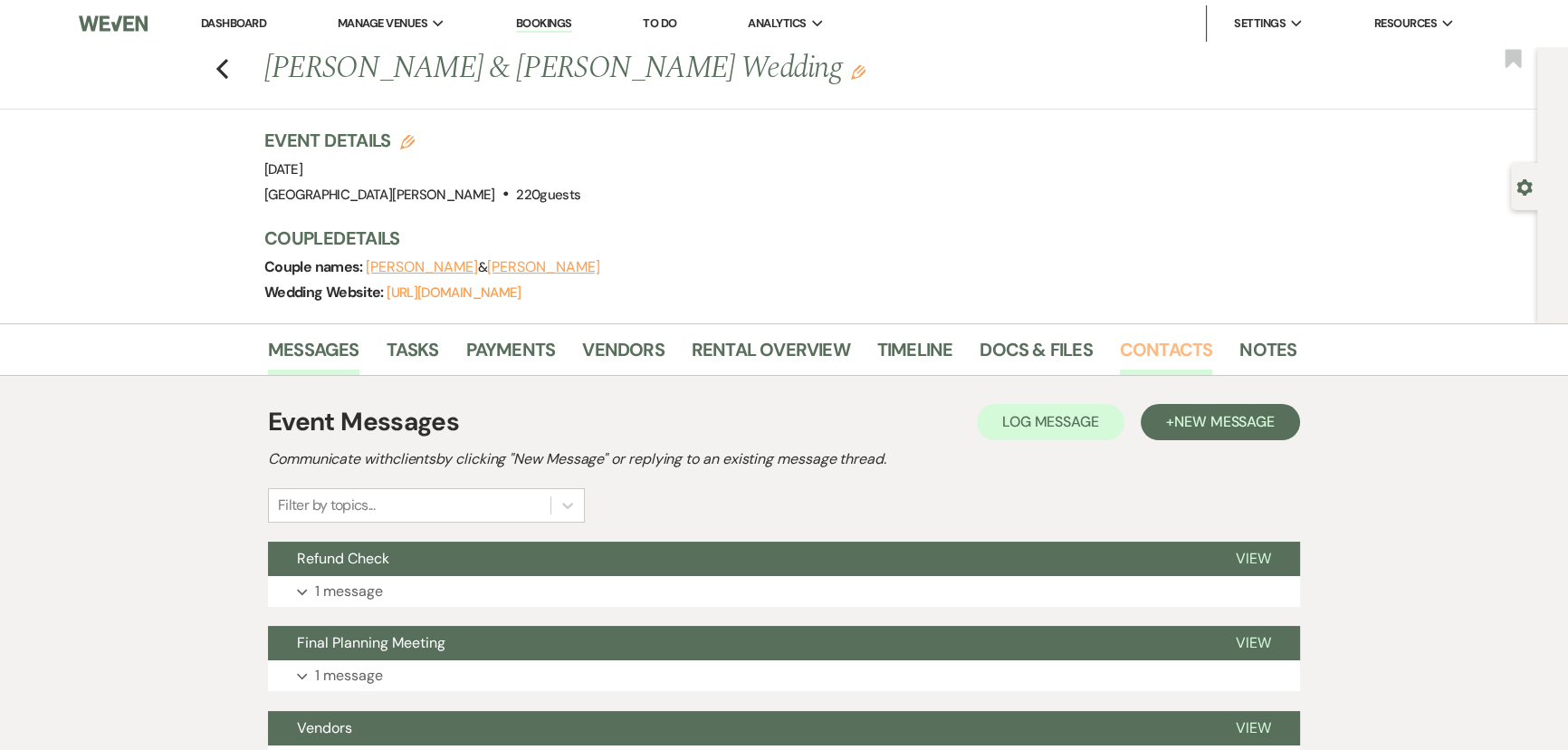
click at [1189, 352] on link "Contacts" at bounding box center [1167, 355] width 93 height 40
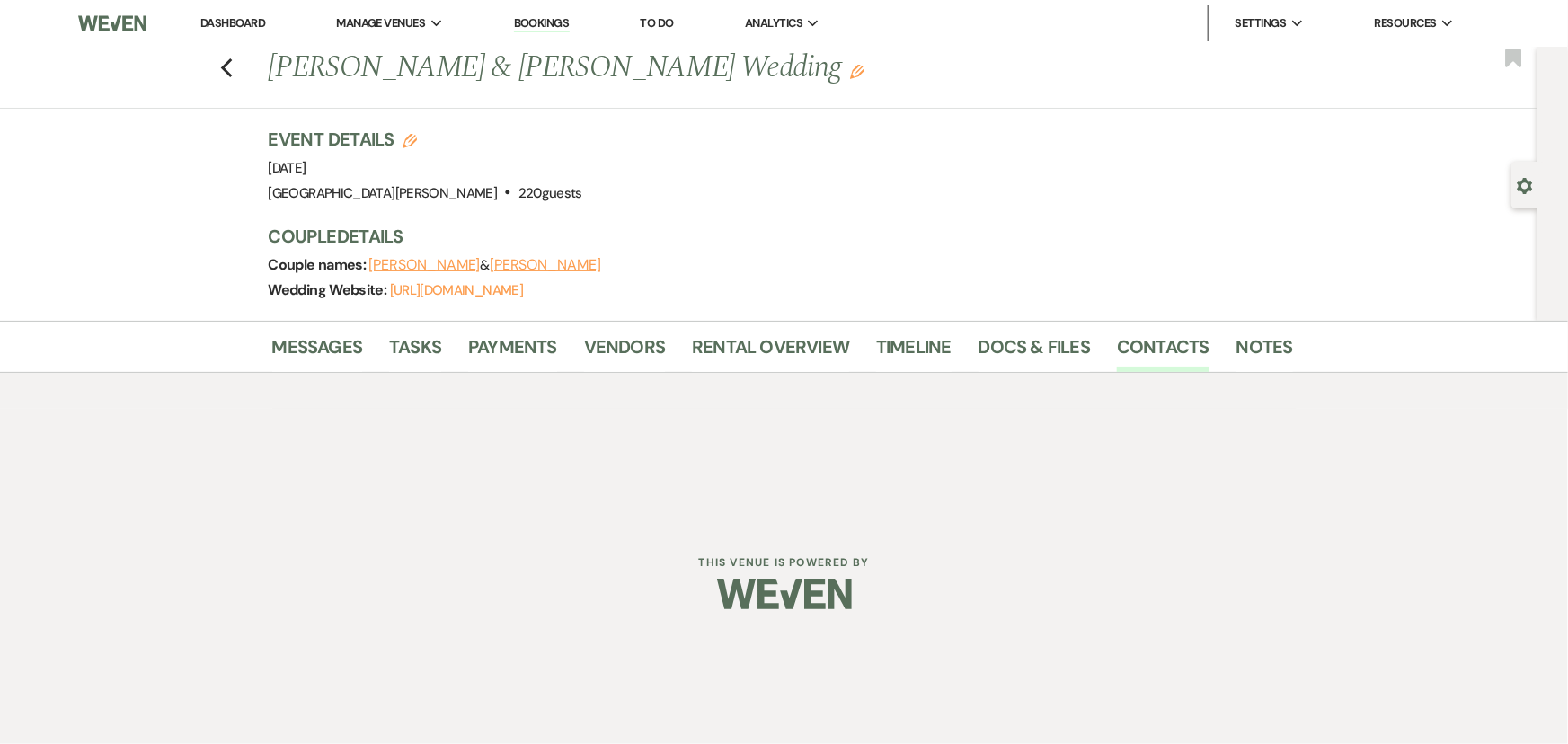
click at [1285, 343] on li "Notes" at bounding box center [1278, 350] width 84 height 43
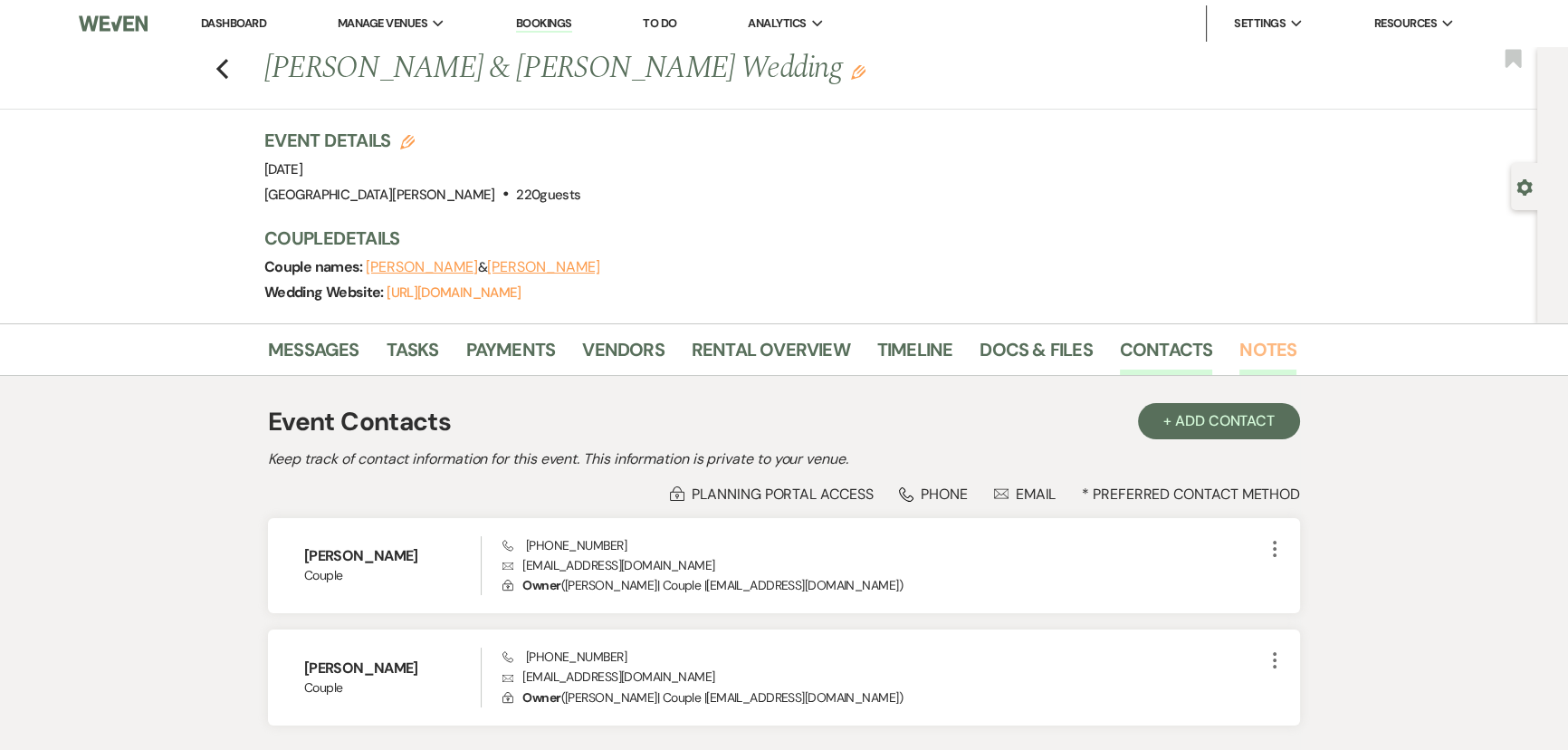
click at [1282, 346] on link "Notes" at bounding box center [1268, 355] width 57 height 40
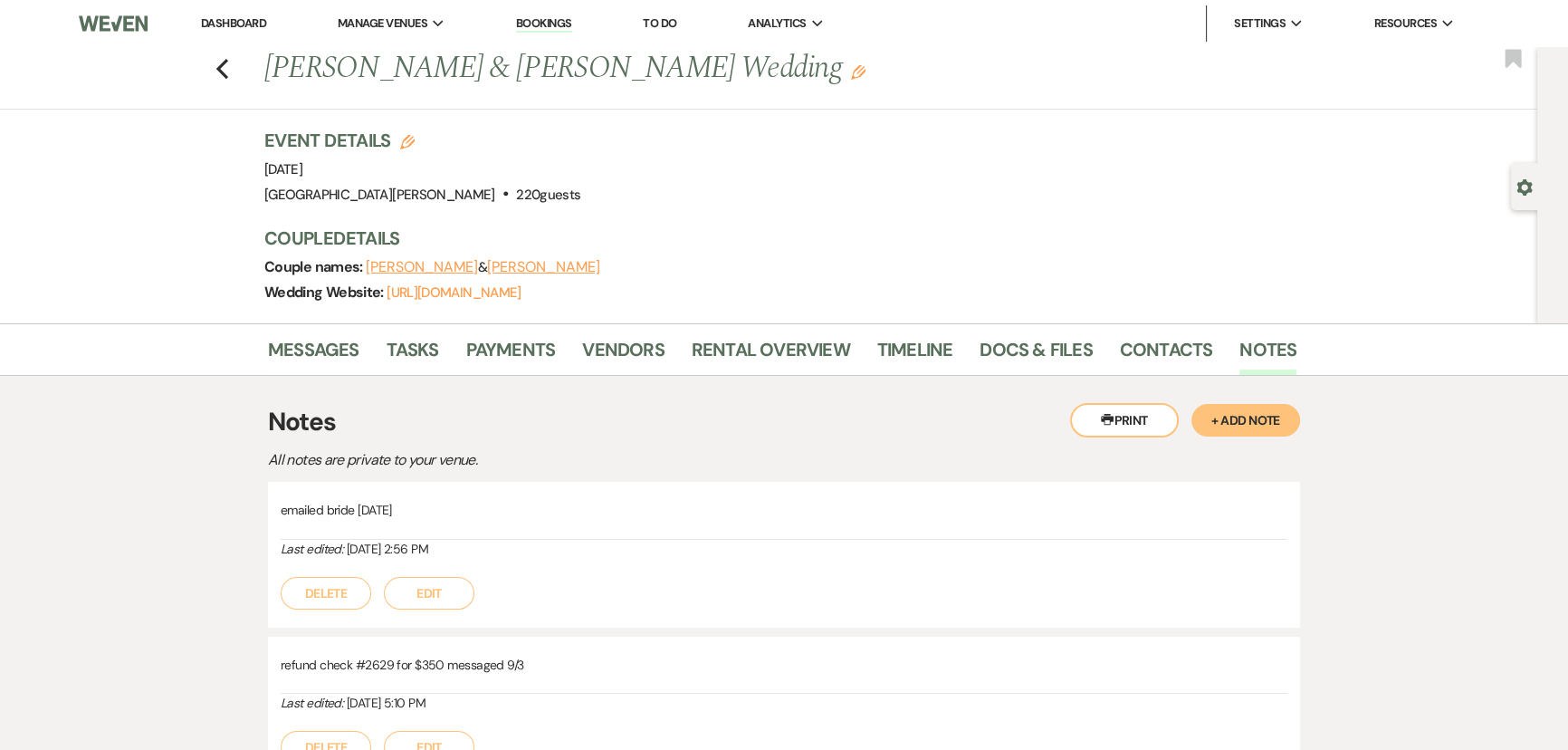
click at [1272, 405] on button "+ Add Note" at bounding box center [1245, 421] width 108 height 33
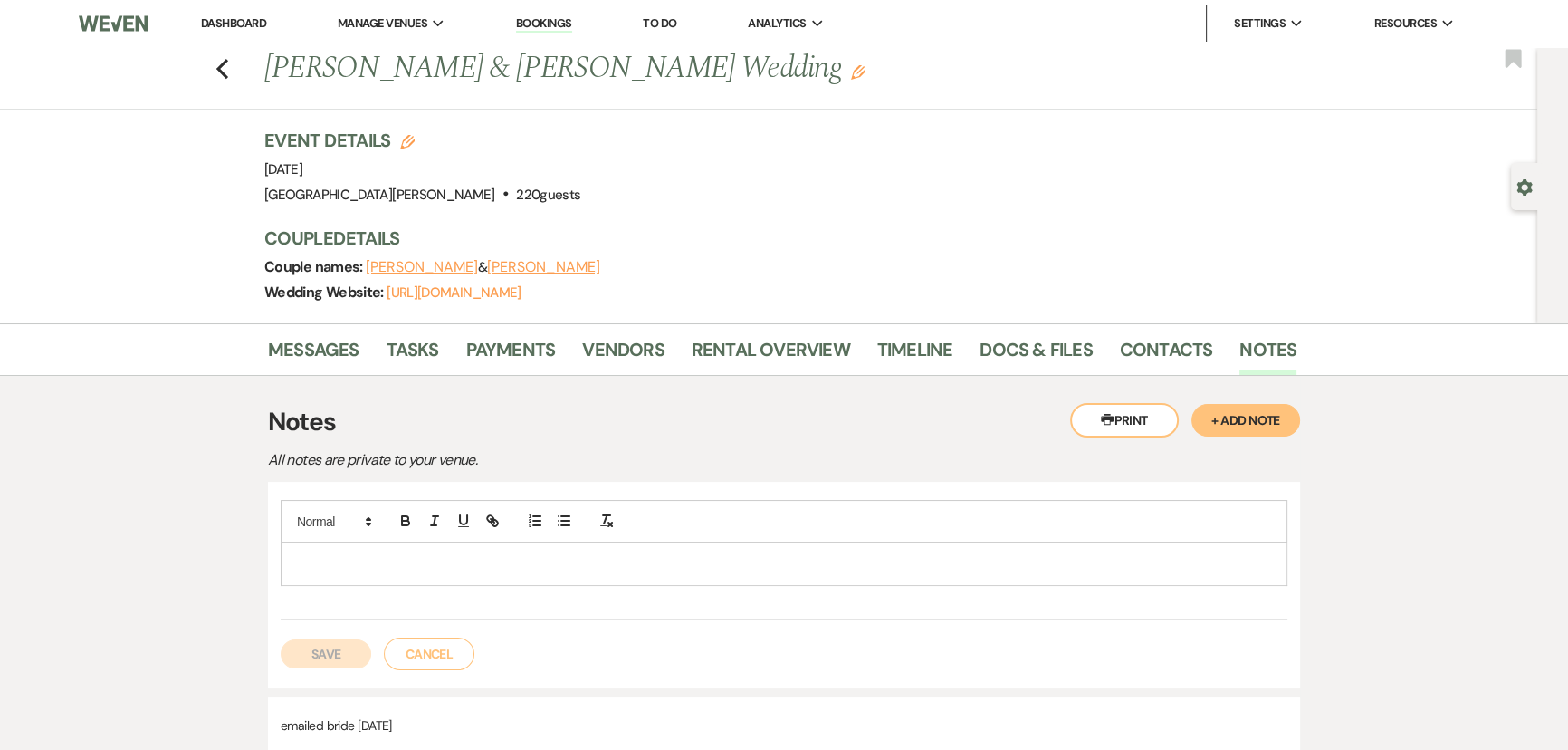
click at [701, 559] on p at bounding box center [784, 563] width 977 height 20
click at [363, 566] on p "mailed check 9/17" at bounding box center [784, 563] width 977 height 20
click at [315, 659] on button "Save" at bounding box center [325, 654] width 90 height 29
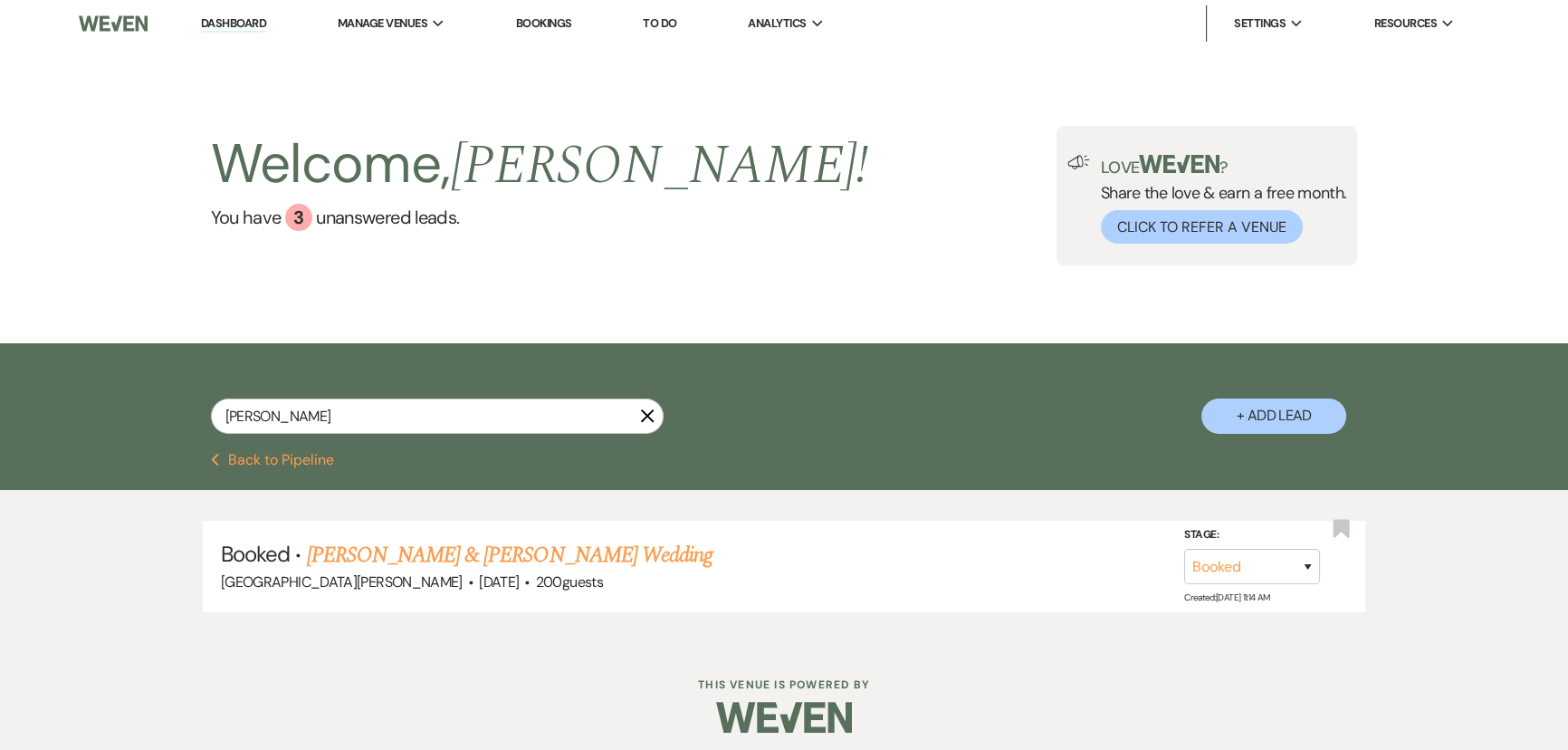
type input "[PERSON_NAME]"
click at [540, 561] on link "[PERSON_NAME] & [PERSON_NAME] Wedding" at bounding box center [510, 555] width 406 height 33
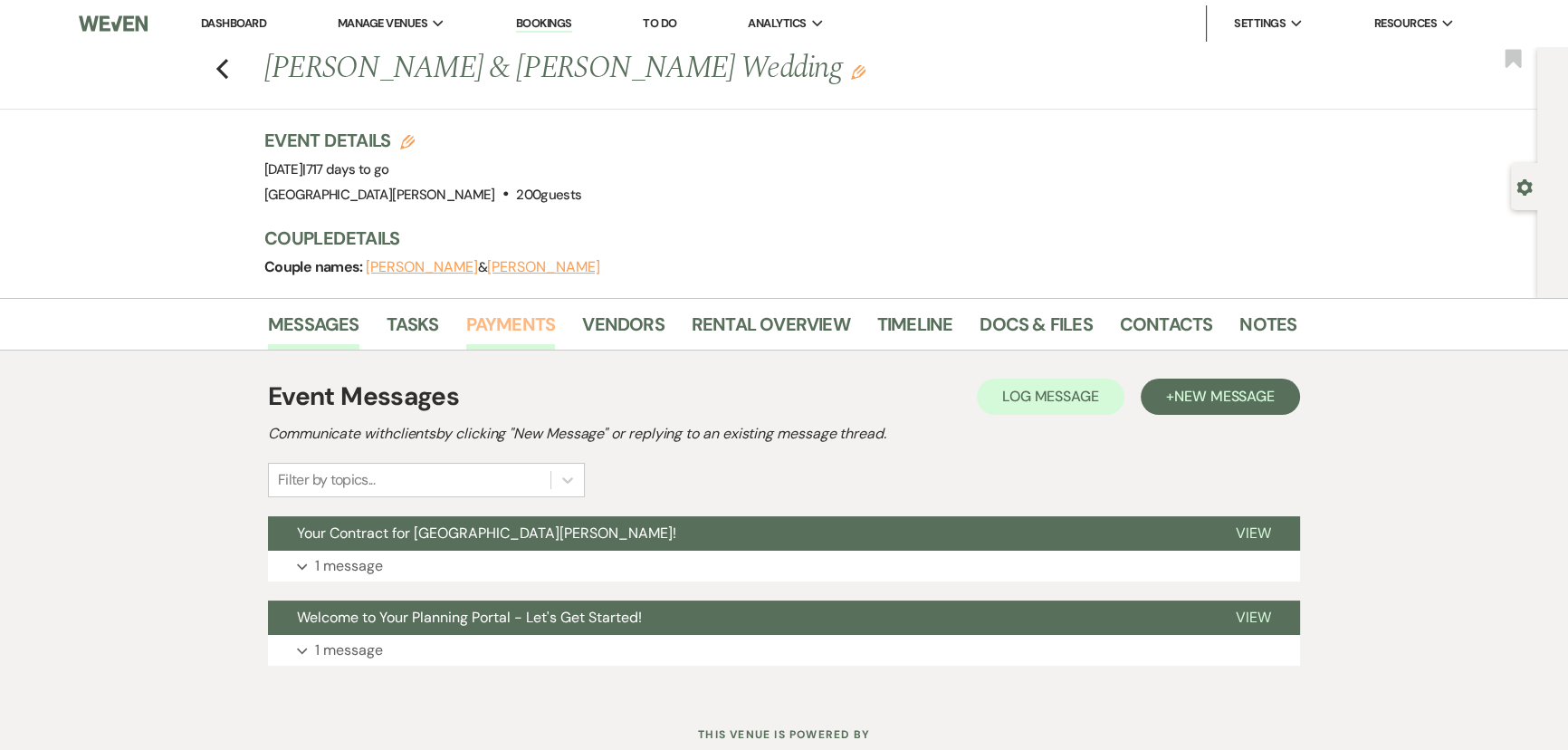
click at [523, 327] on link "Payments" at bounding box center [511, 329] width 89 height 40
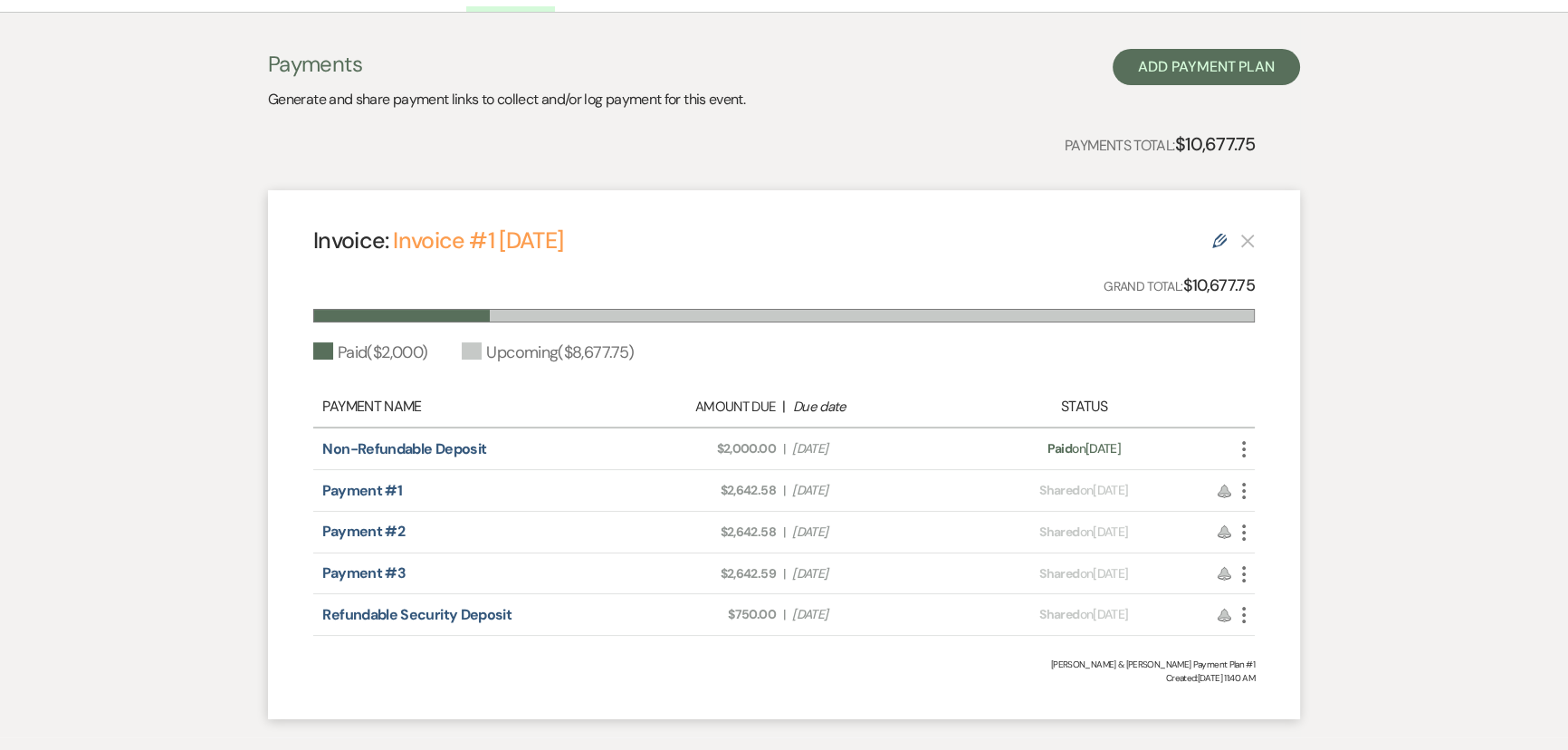
scroll to position [247, 0]
